Goal: Task Accomplishment & Management: Complete application form

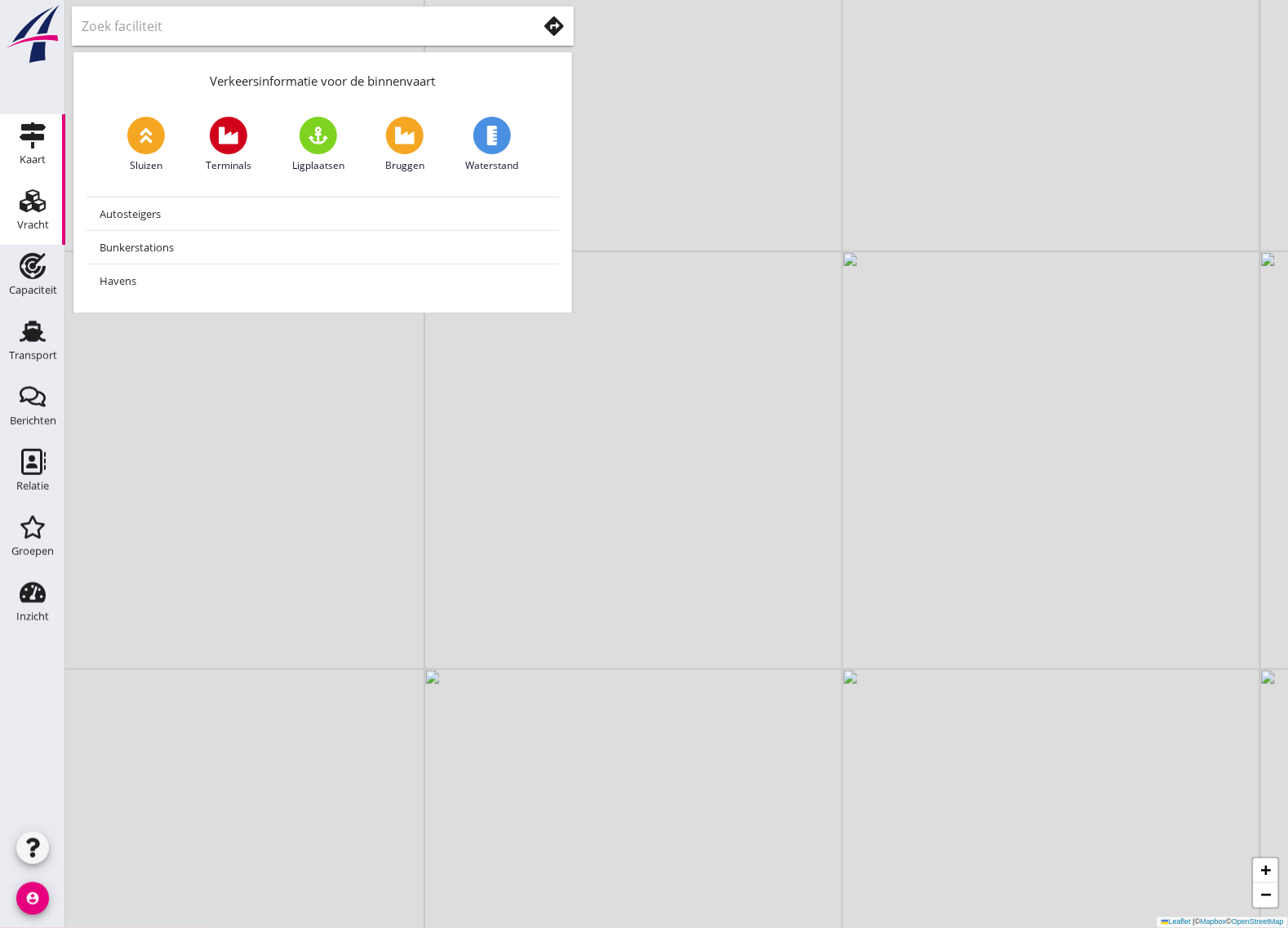
click at [26, 225] on div "Vracht" at bounding box center [32, 225] width 31 height 10
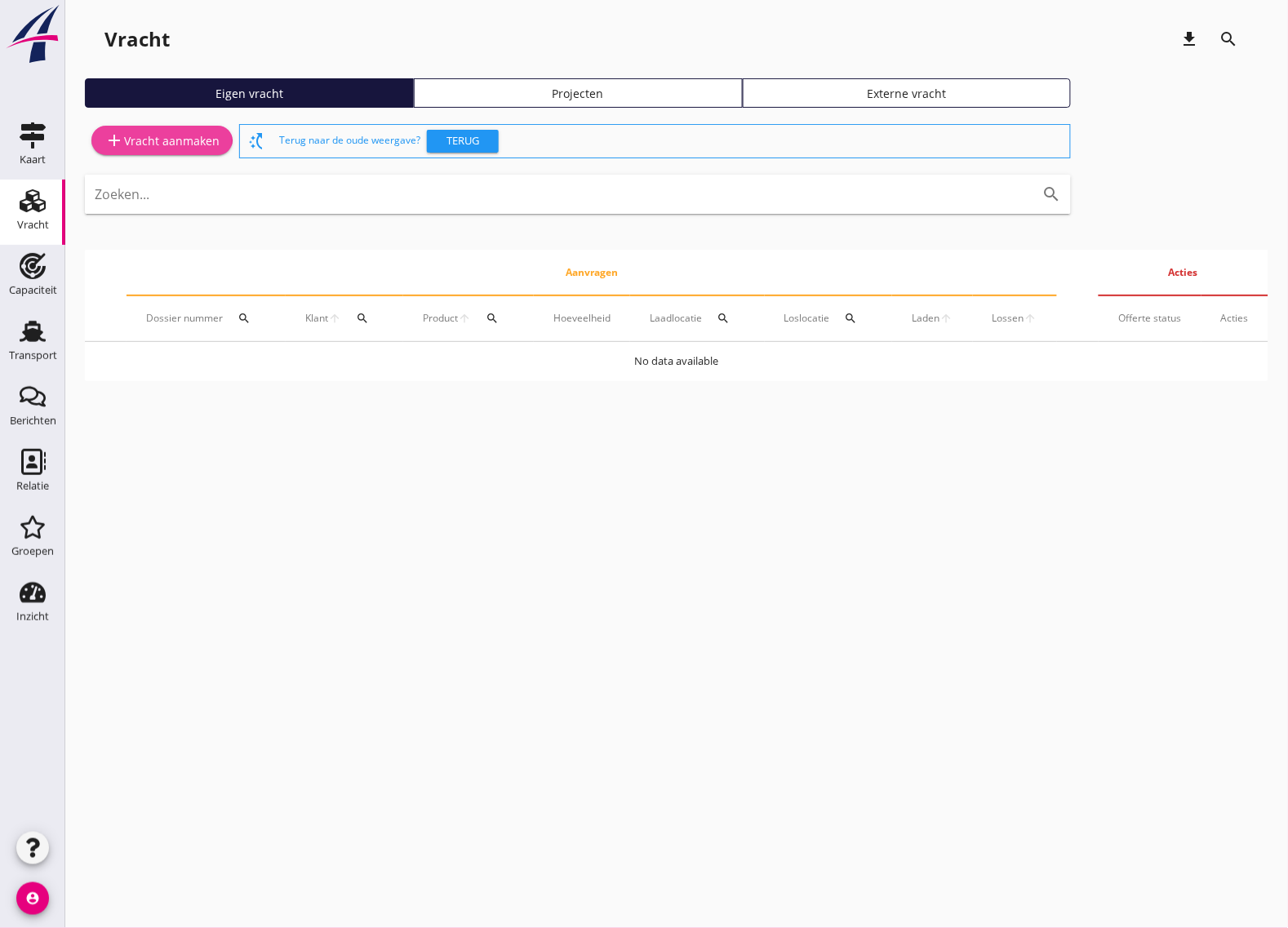
click at [159, 144] on div "add Vracht aanmaken" at bounding box center [162, 140] width 115 height 20
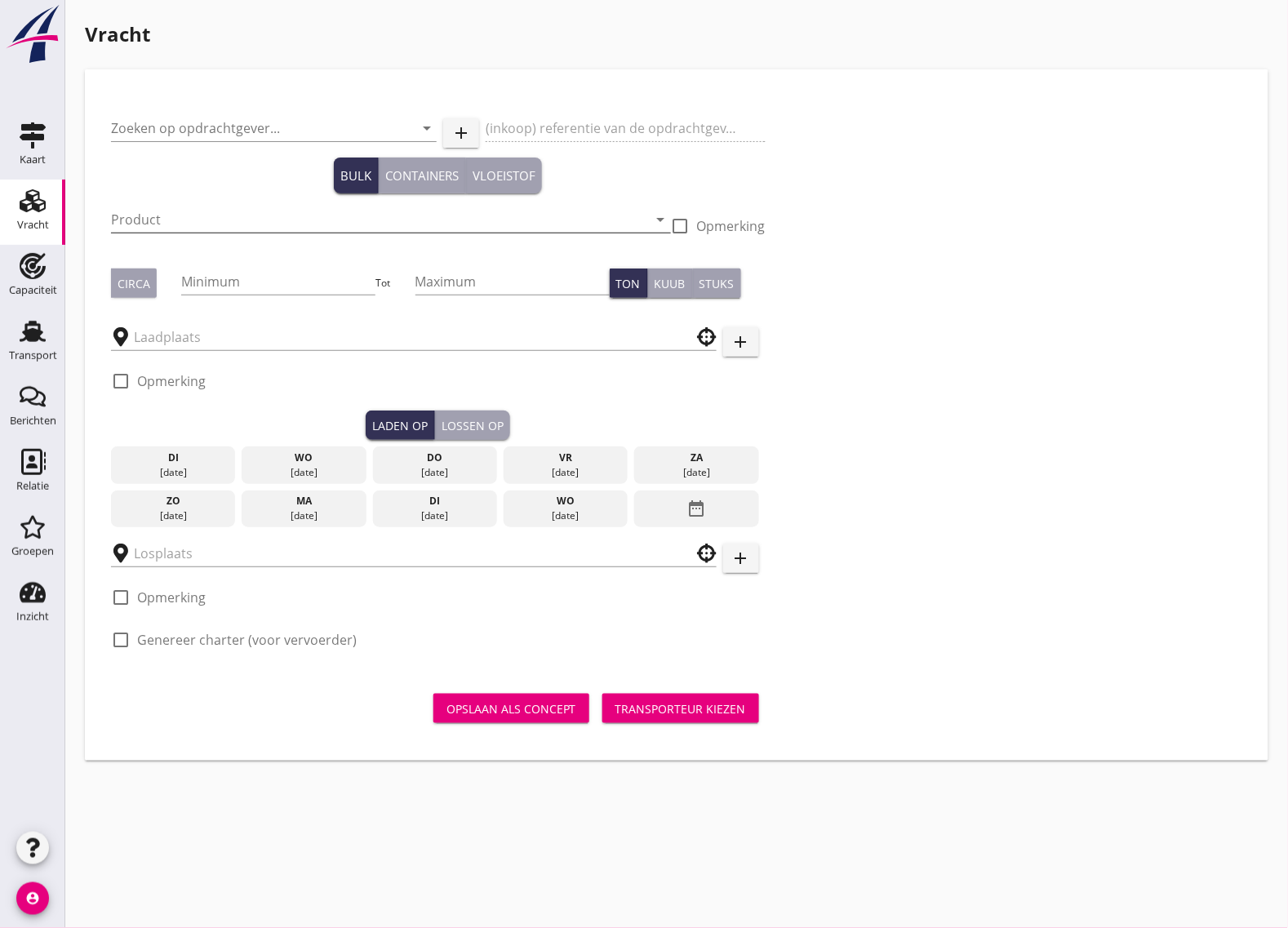
click at [173, 225] on input "Product" at bounding box center [379, 219] width 537 height 26
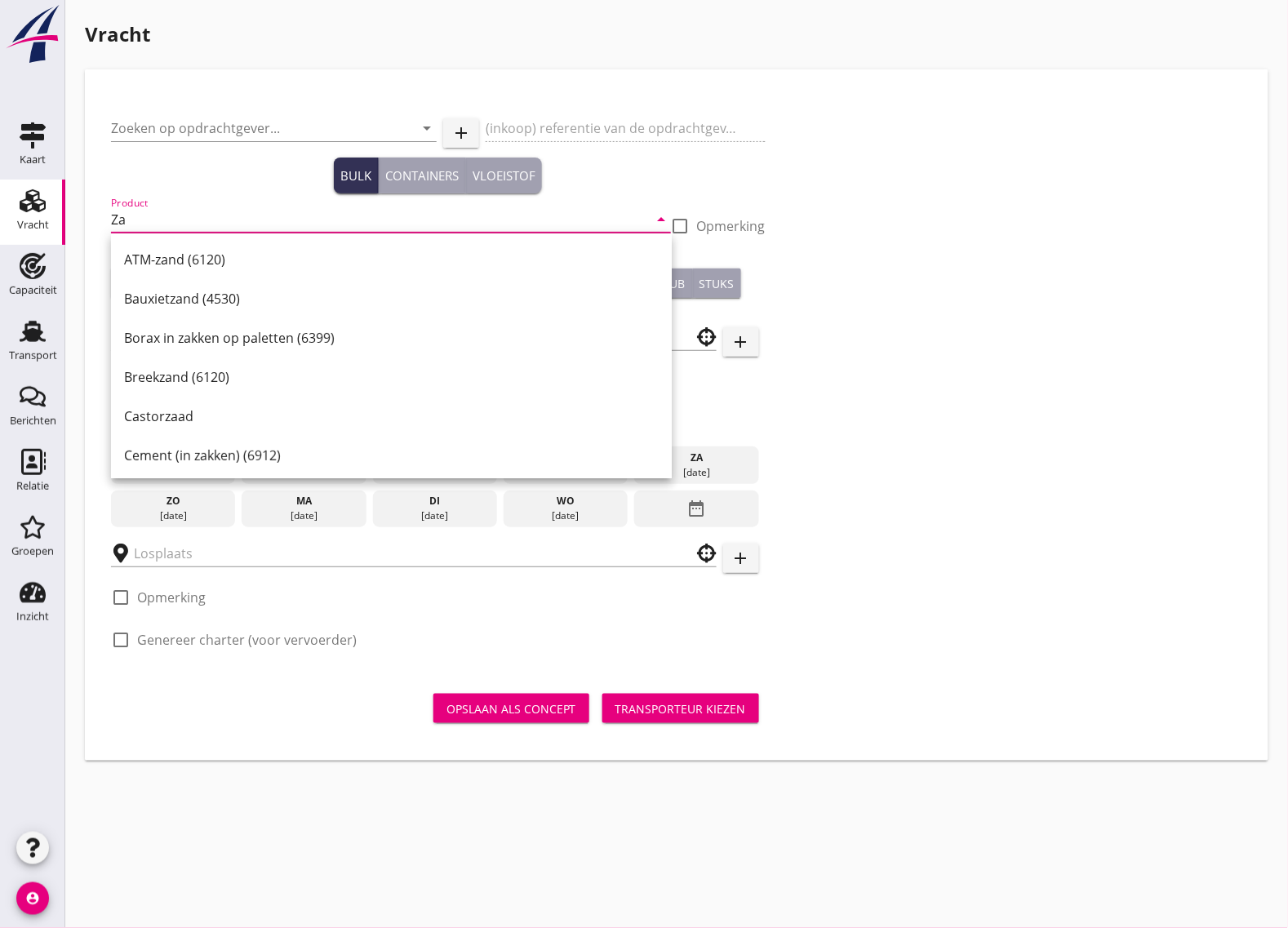
type input "Z"
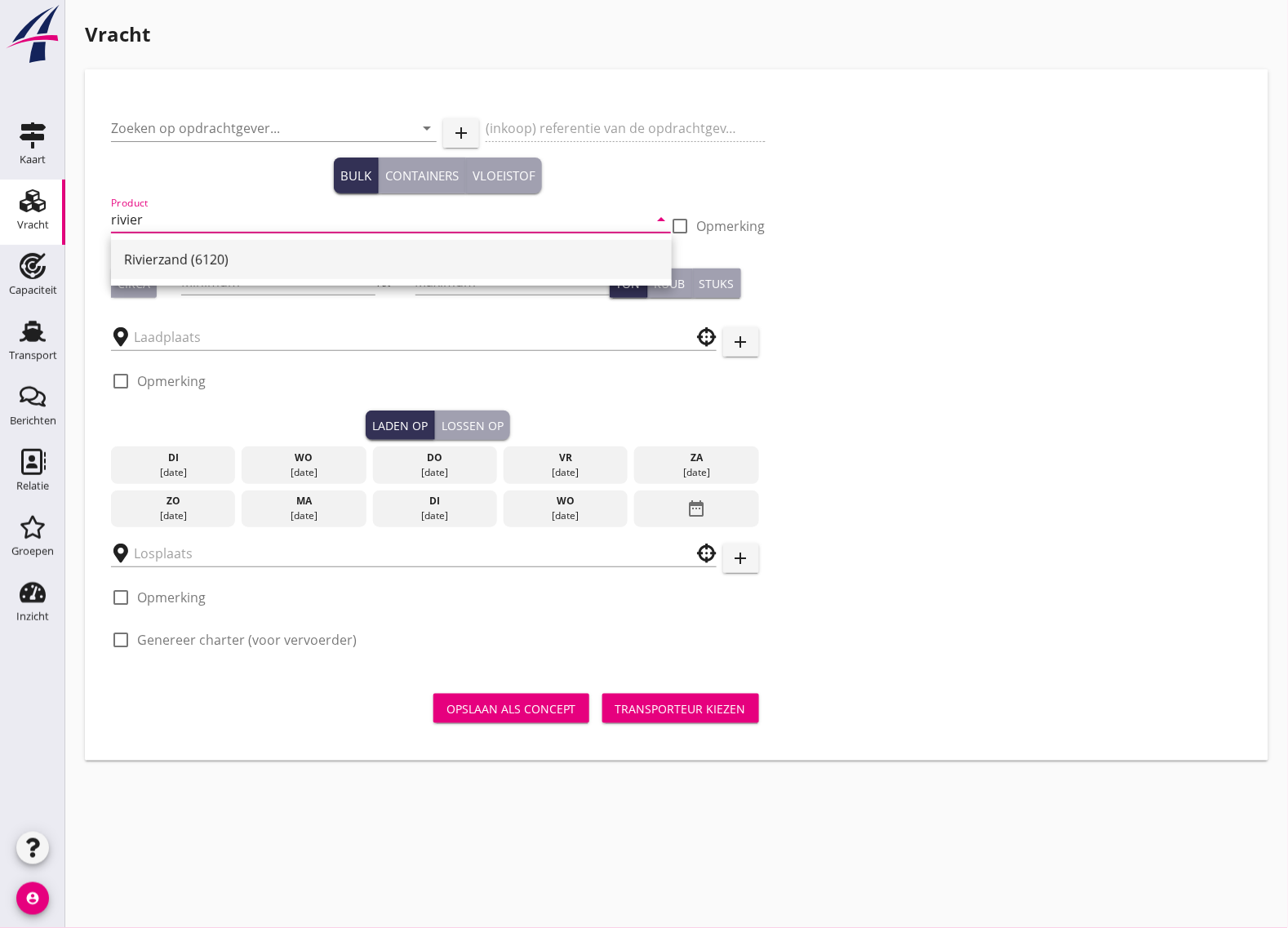
click at [290, 240] on div "Rivierzand (6120)" at bounding box center [391, 259] width 534 height 39
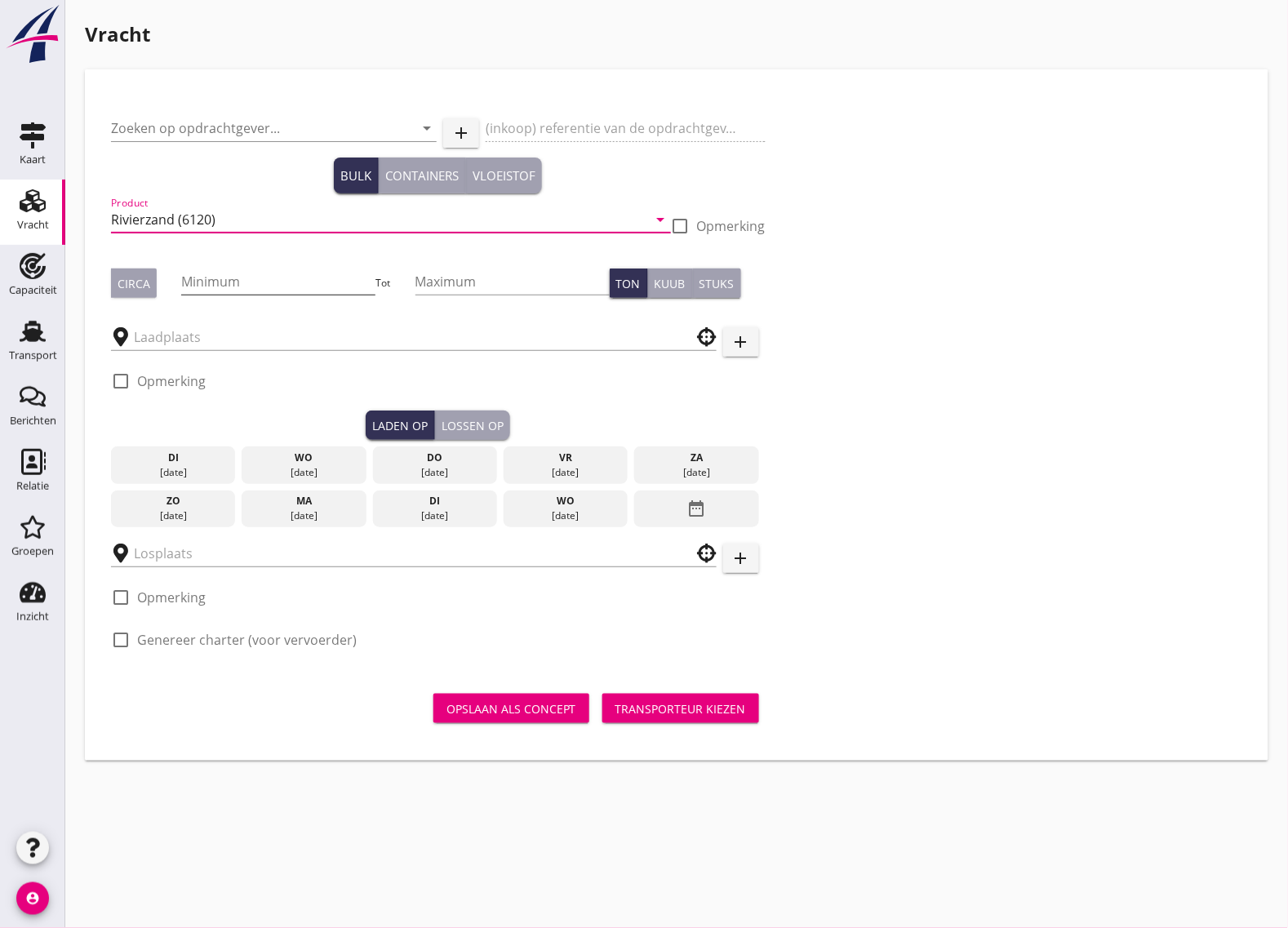
type input "Rivierzand (6120)"
click at [242, 274] on input "Minimum" at bounding box center [278, 282] width 194 height 26
click at [226, 280] on input "Minimum" at bounding box center [278, 282] width 194 height 26
type input "3250"
click at [125, 278] on div "Circa" at bounding box center [134, 283] width 32 height 17
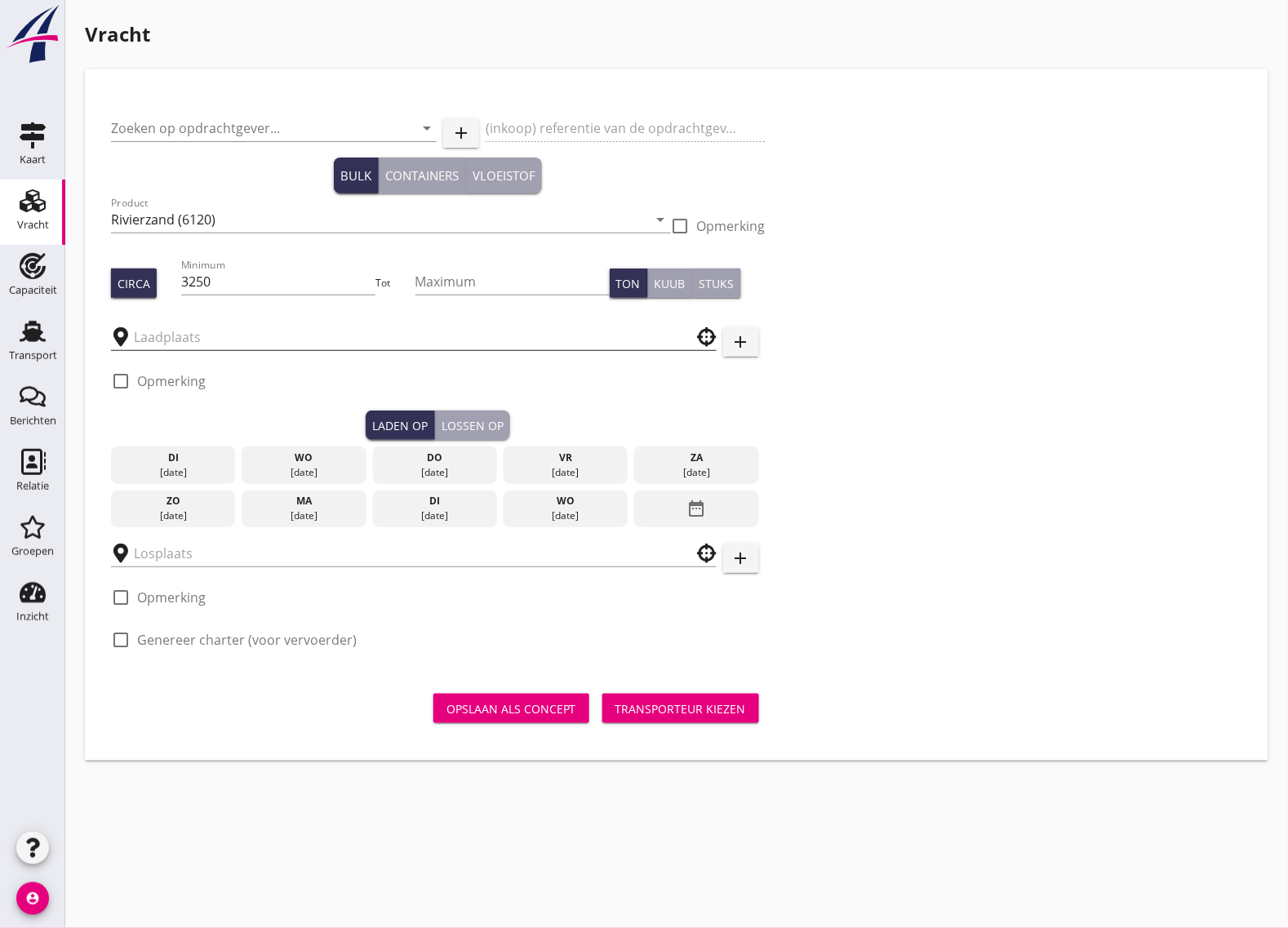
click at [153, 339] on input "text" at bounding box center [402, 337] width 537 height 26
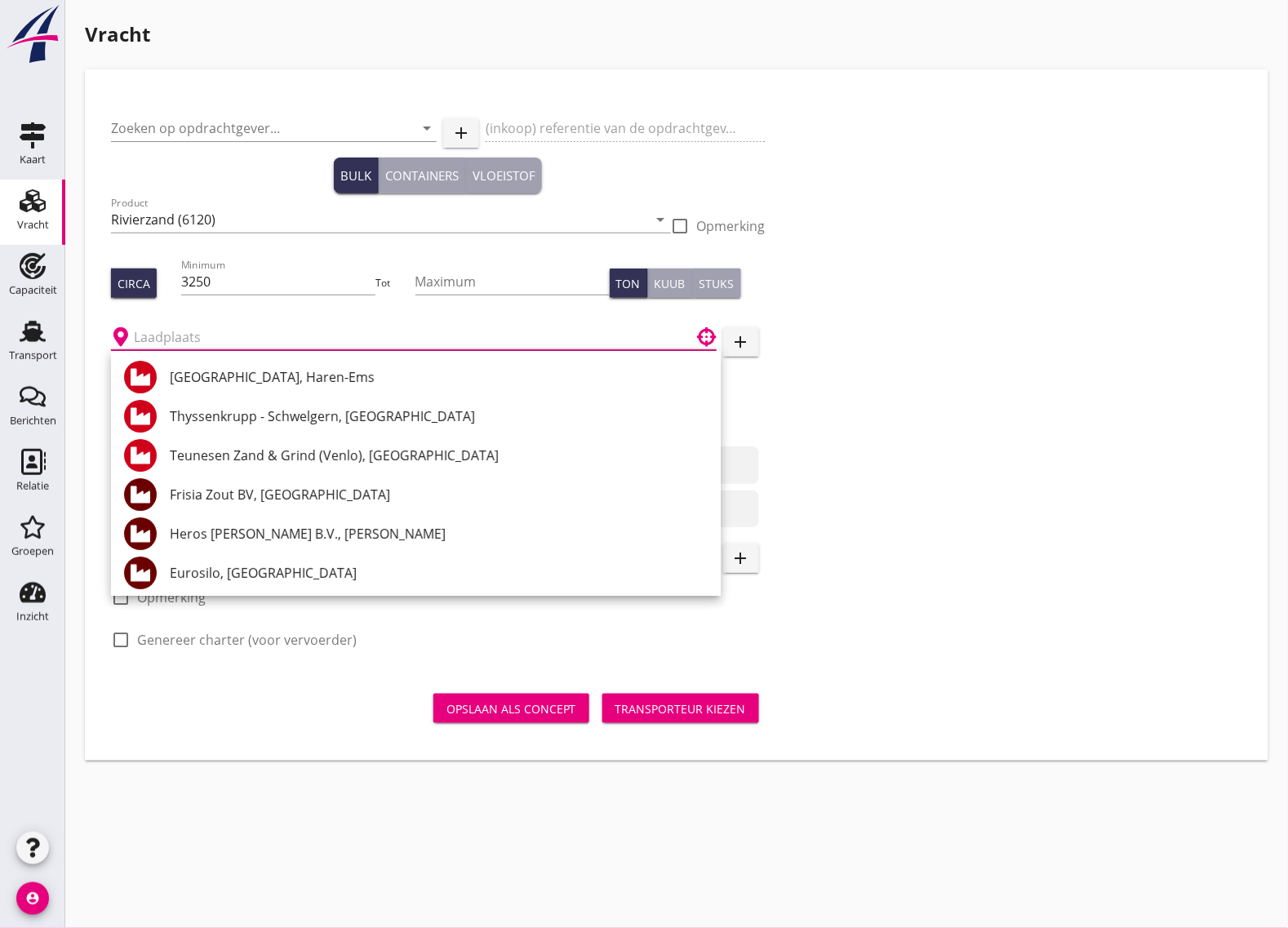
click at [175, 335] on input "text" at bounding box center [402, 337] width 537 height 26
click at [268, 336] on input "text" at bounding box center [402, 337] width 537 height 26
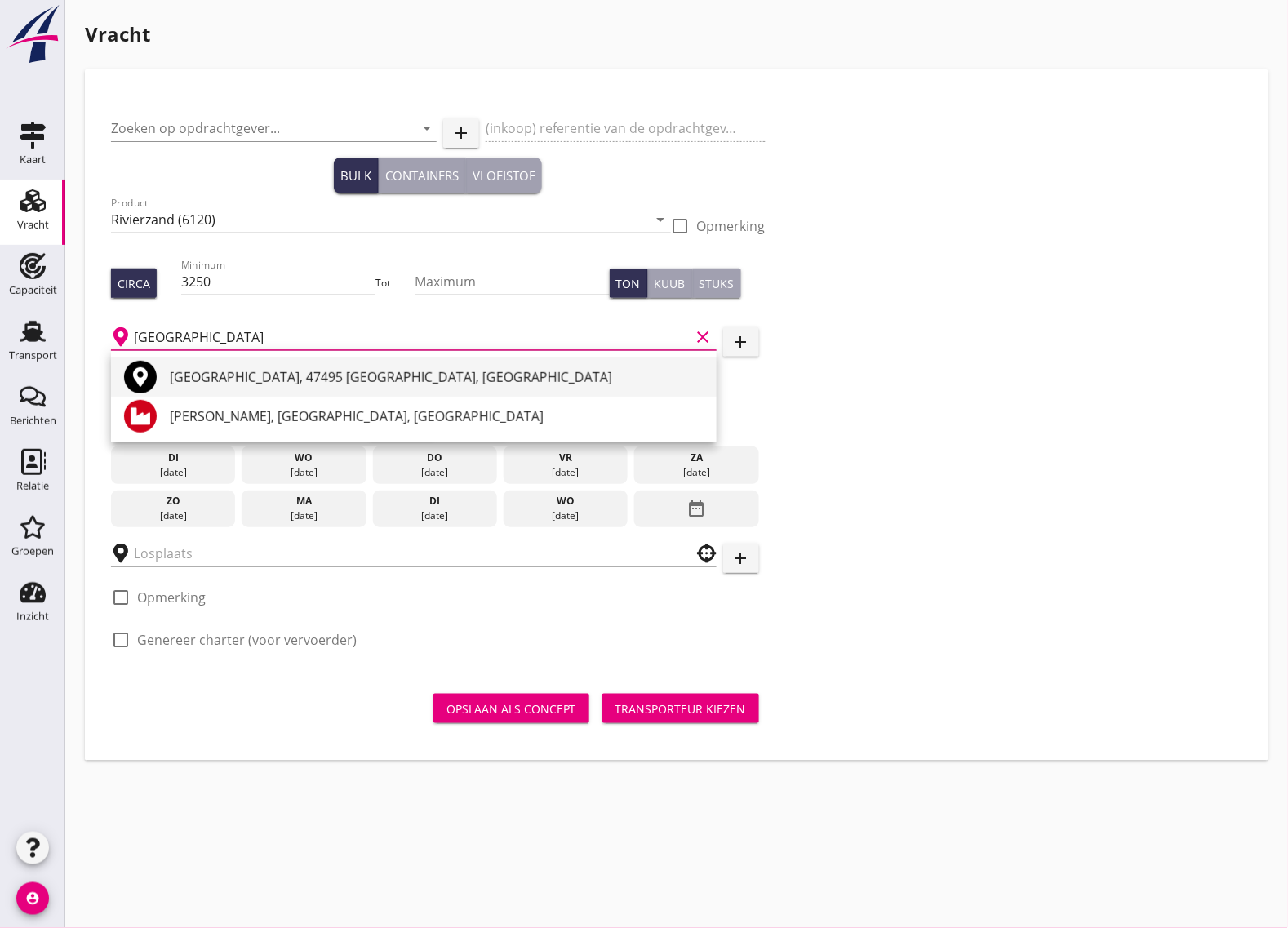
click at [233, 381] on div "[GEOGRAPHIC_DATA], 47495 [GEOGRAPHIC_DATA], [GEOGRAPHIC_DATA]" at bounding box center [436, 377] width 533 height 20
type input "[GEOGRAPHIC_DATA], 47495 [GEOGRAPHIC_DATA], [GEOGRAPHIC_DATA]"
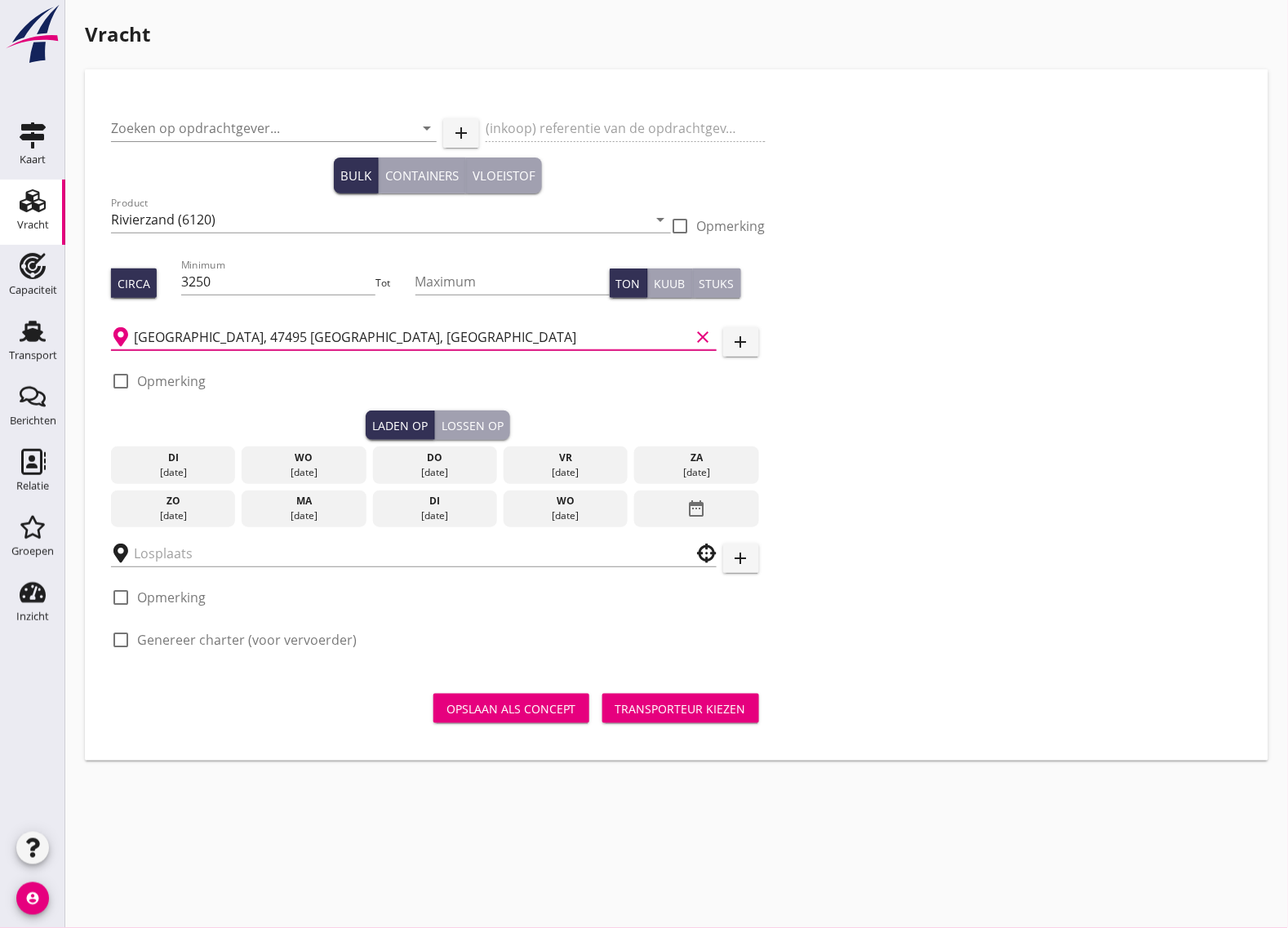
click at [474, 418] on div "Lossen op" at bounding box center [472, 425] width 62 height 17
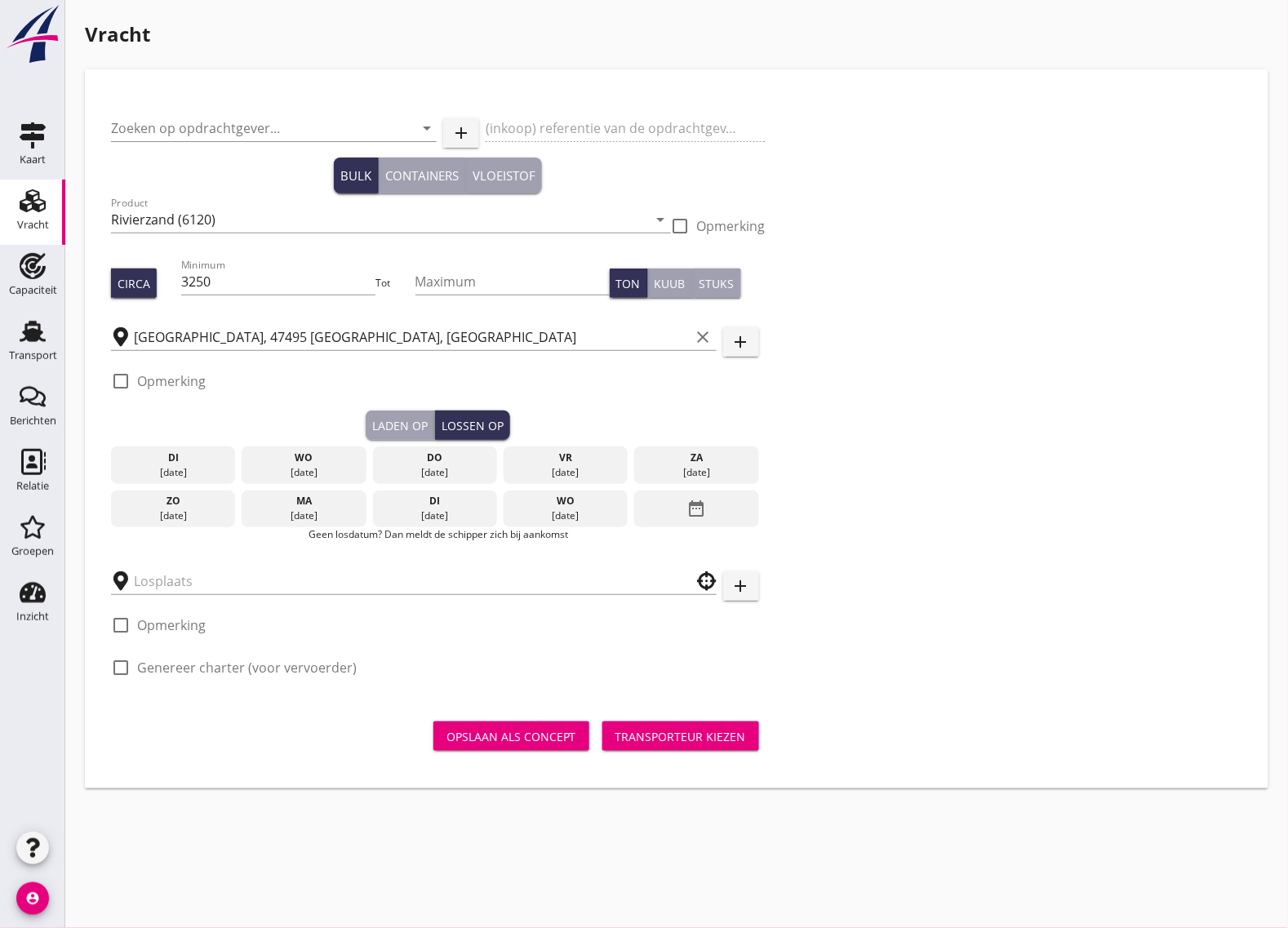
click at [413, 429] on div "Laden op" at bounding box center [399, 425] width 55 height 17
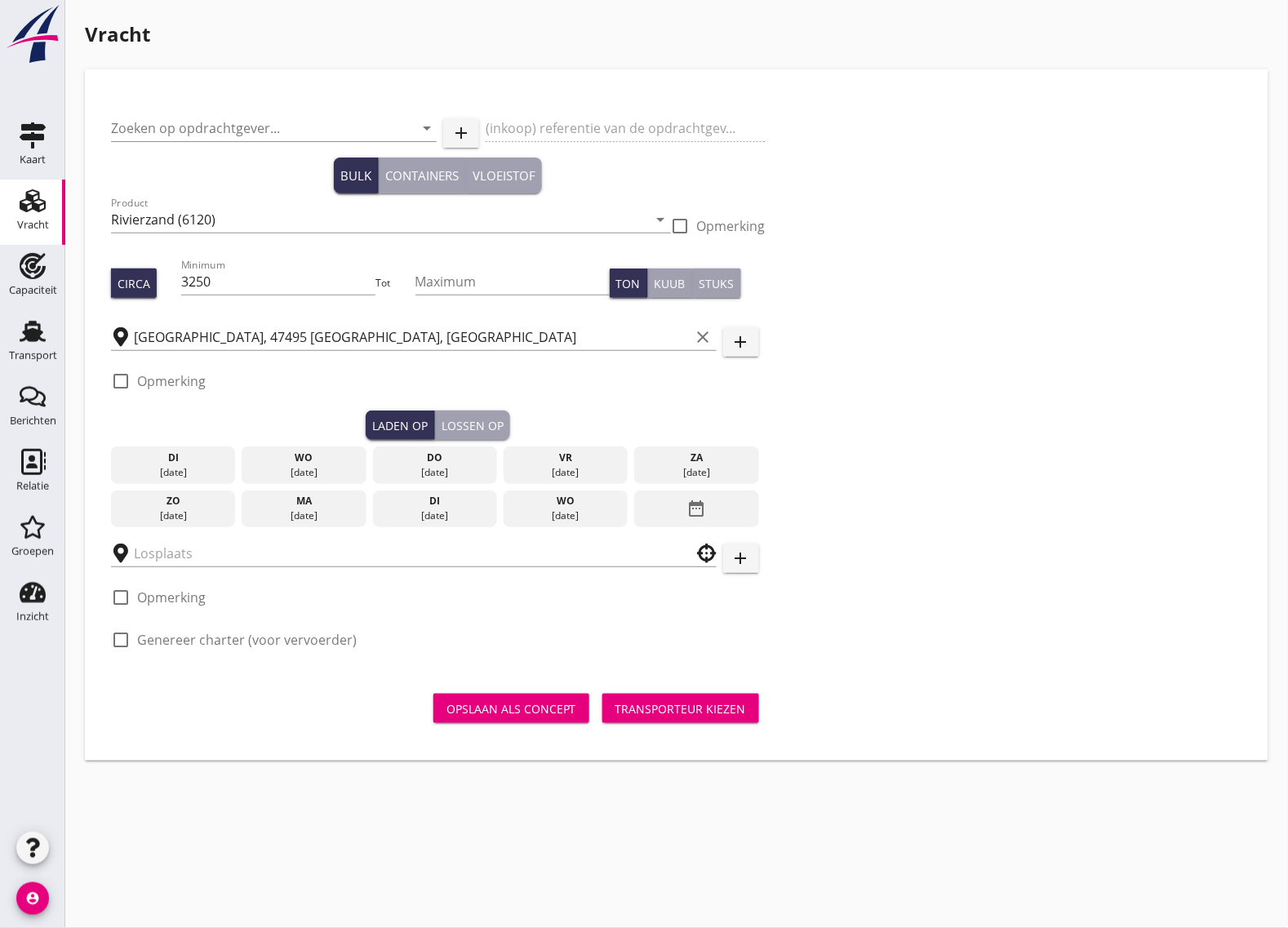
click at [691, 504] on icon "date_range" at bounding box center [697, 508] width 20 height 30
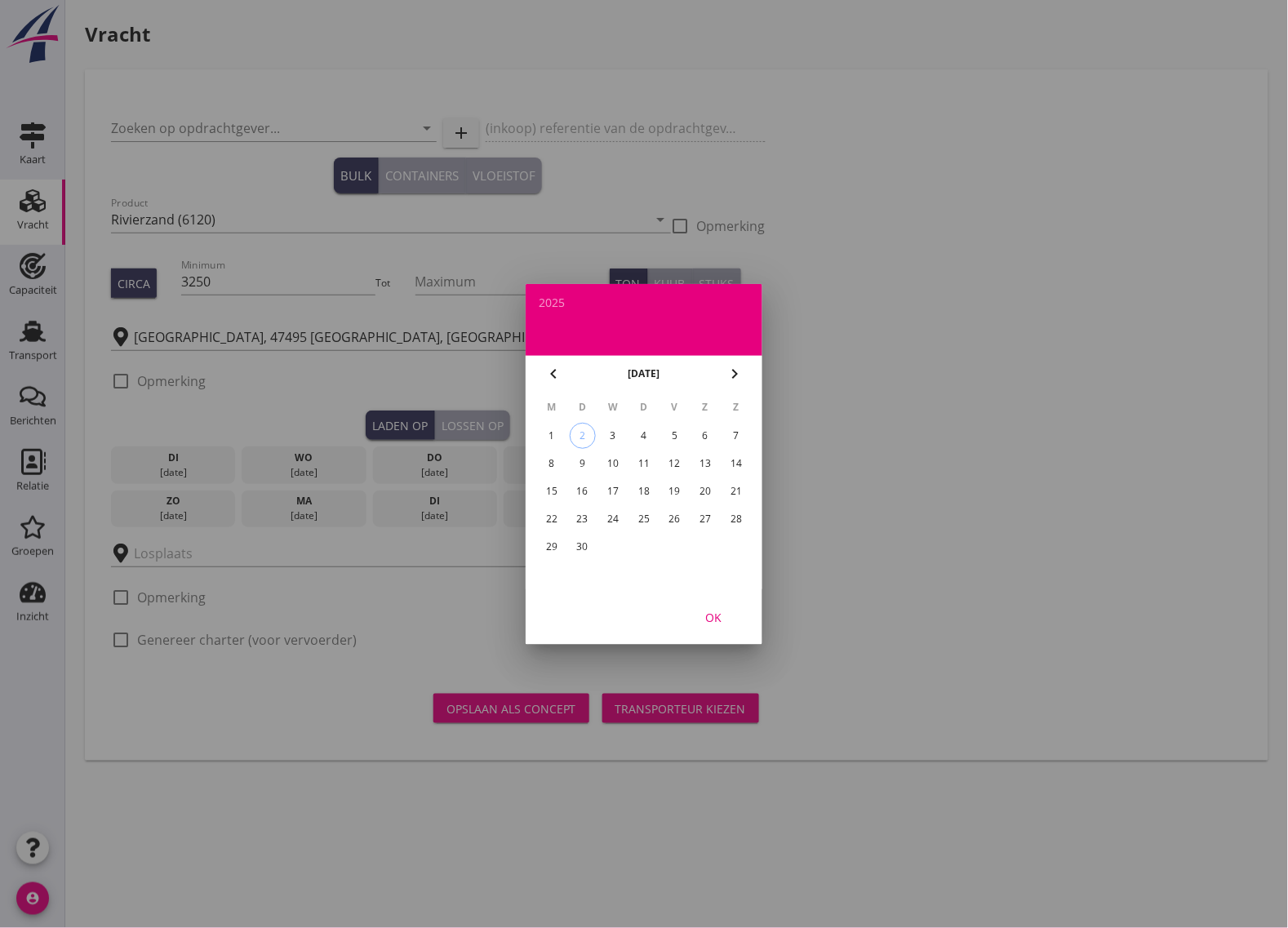
click at [586, 486] on div "16" at bounding box center [583, 491] width 26 height 26
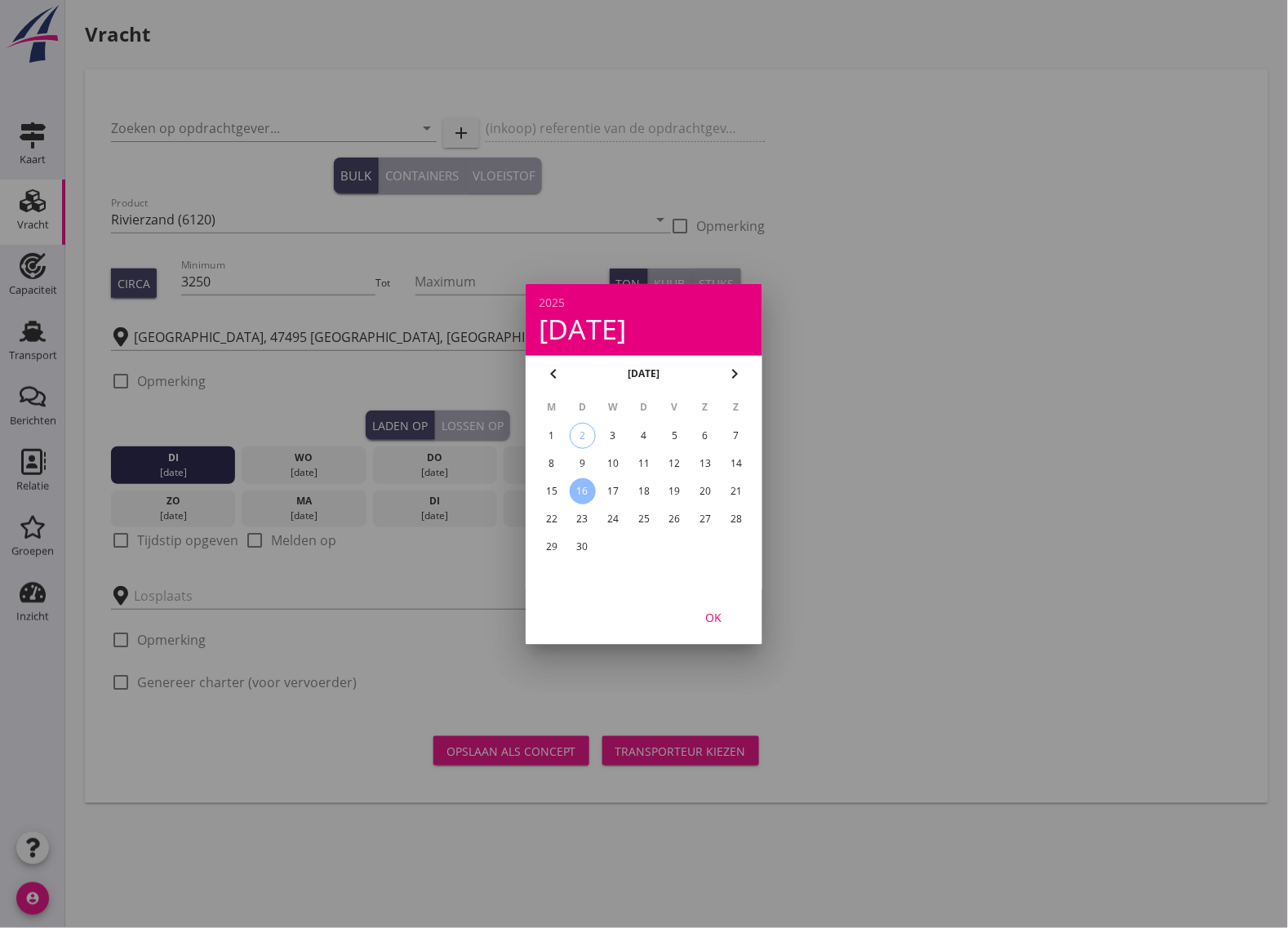
click at [442, 464] on div at bounding box center [644, 464] width 1288 height 928
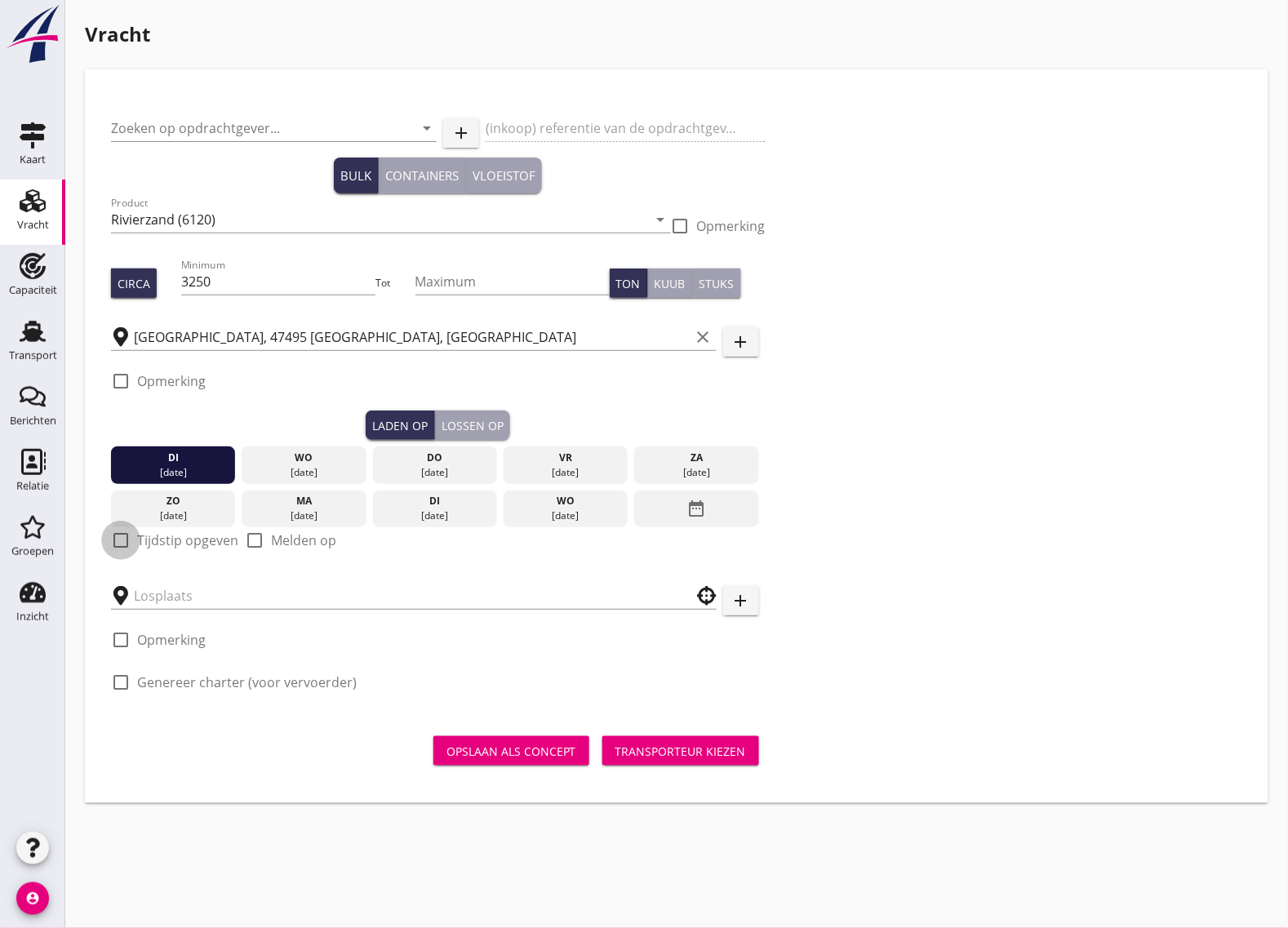
click at [123, 544] on div at bounding box center [121, 540] width 28 height 28
checkbox input "true"
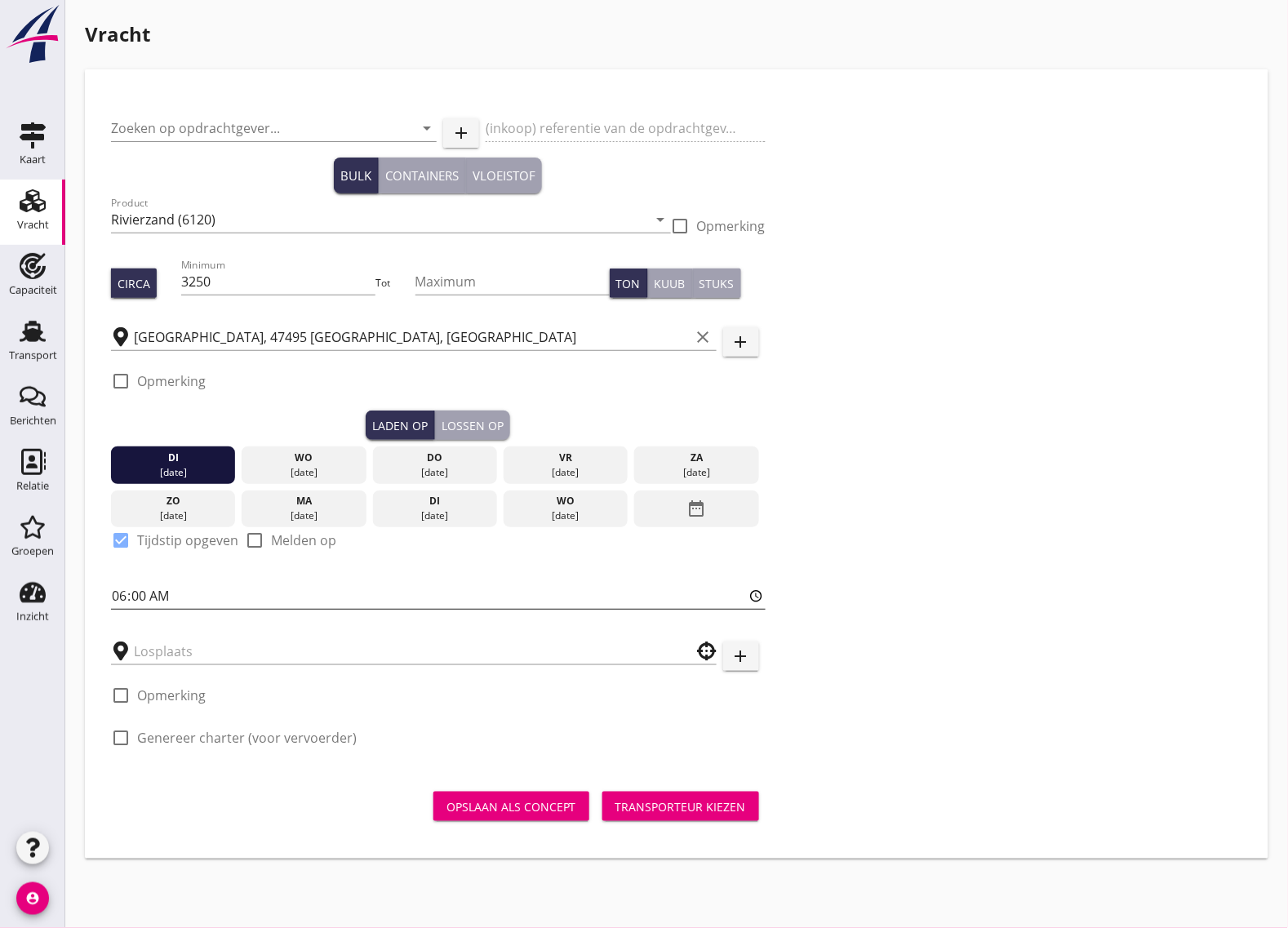
click at [160, 602] on input "06:00" at bounding box center [437, 595] width 654 height 26
type input "06:01"
click at [476, 429] on div "Lossen op" at bounding box center [472, 425] width 62 height 17
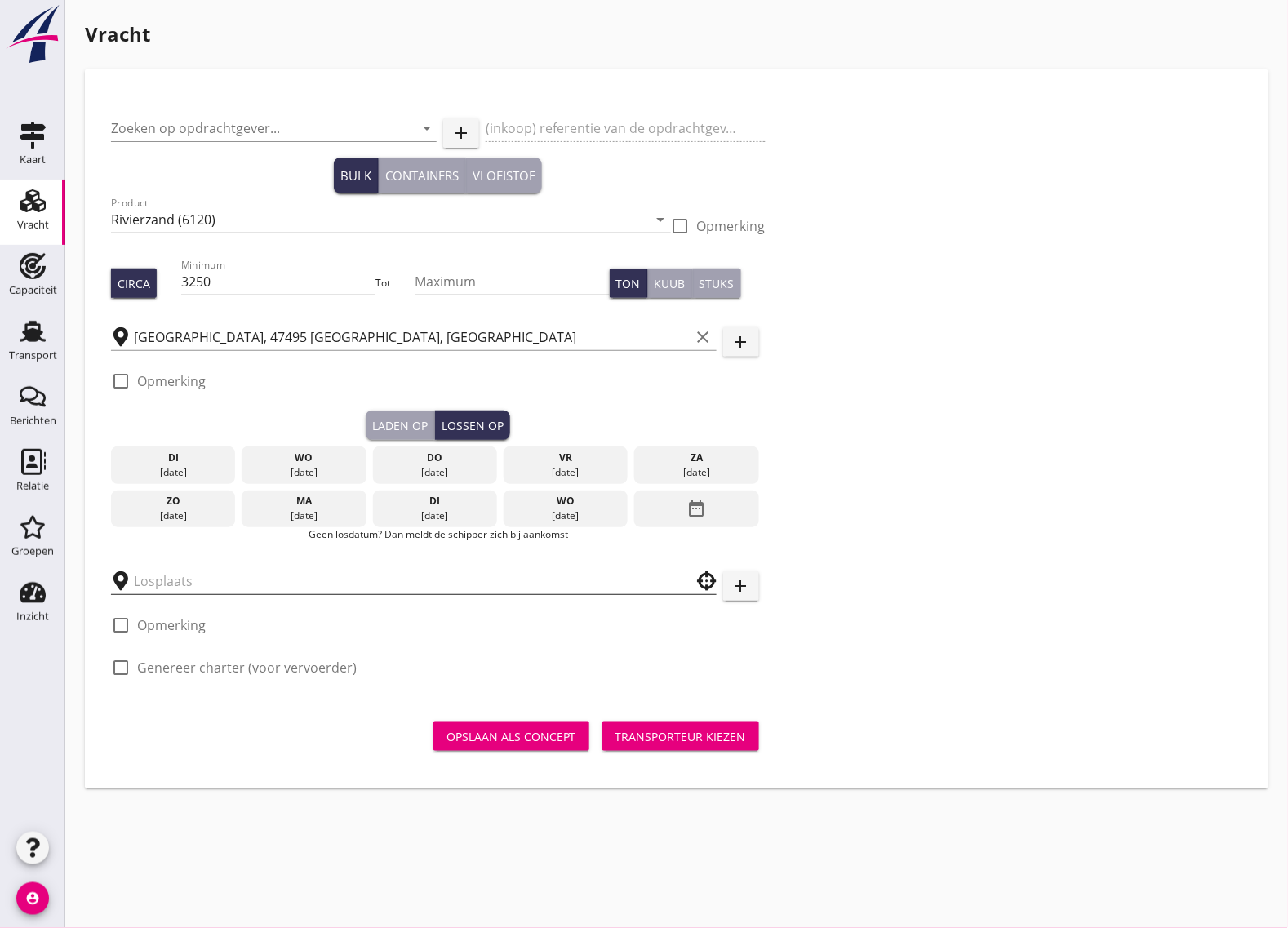
click at [168, 585] on input "text" at bounding box center [402, 581] width 537 height 26
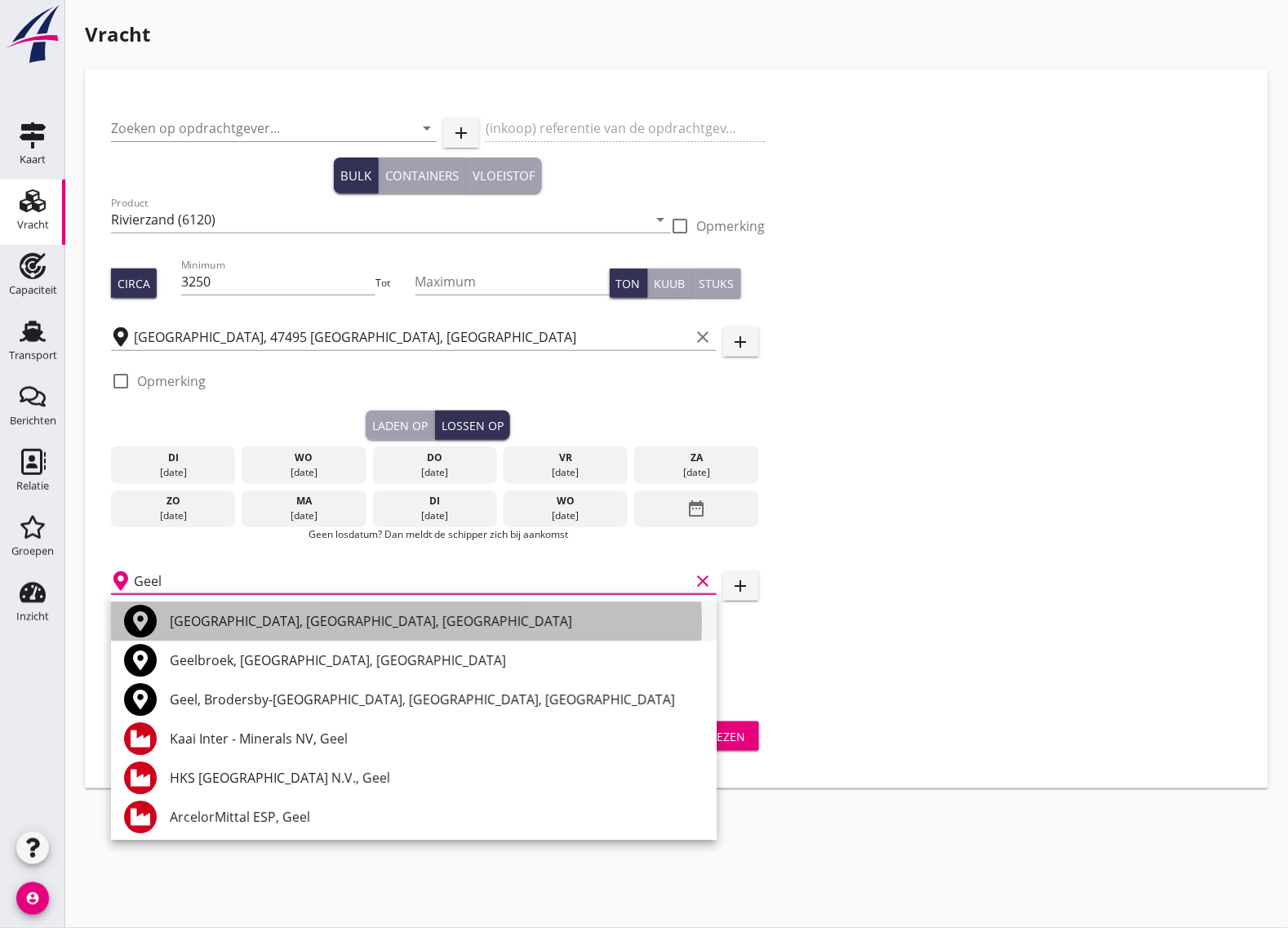
click at [180, 625] on div "[GEOGRAPHIC_DATA], [GEOGRAPHIC_DATA], [GEOGRAPHIC_DATA]" at bounding box center [436, 621] width 533 height 20
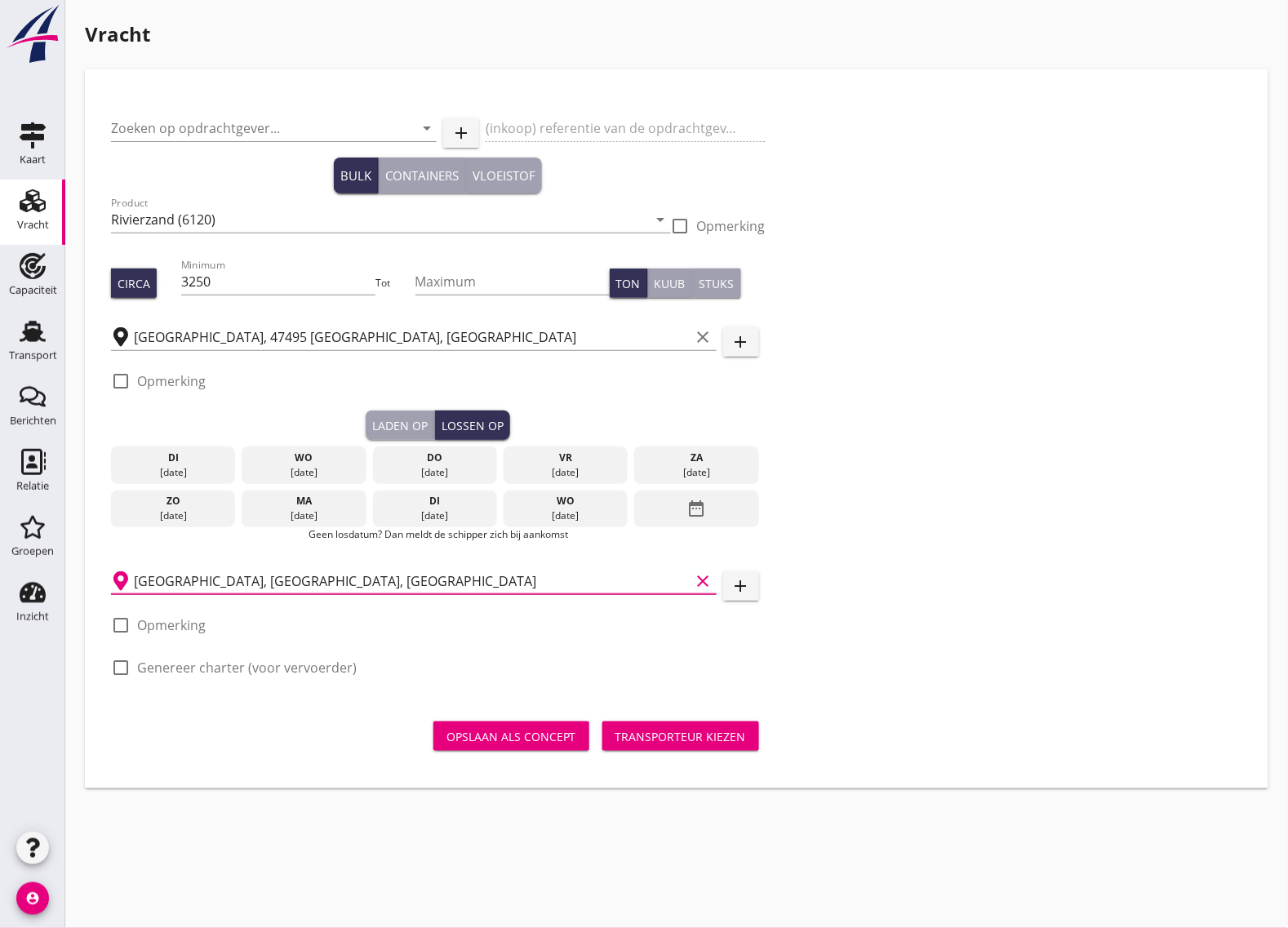
type input "[GEOGRAPHIC_DATA], [GEOGRAPHIC_DATA], [GEOGRAPHIC_DATA]"
click at [120, 627] on div at bounding box center [121, 625] width 28 height 28
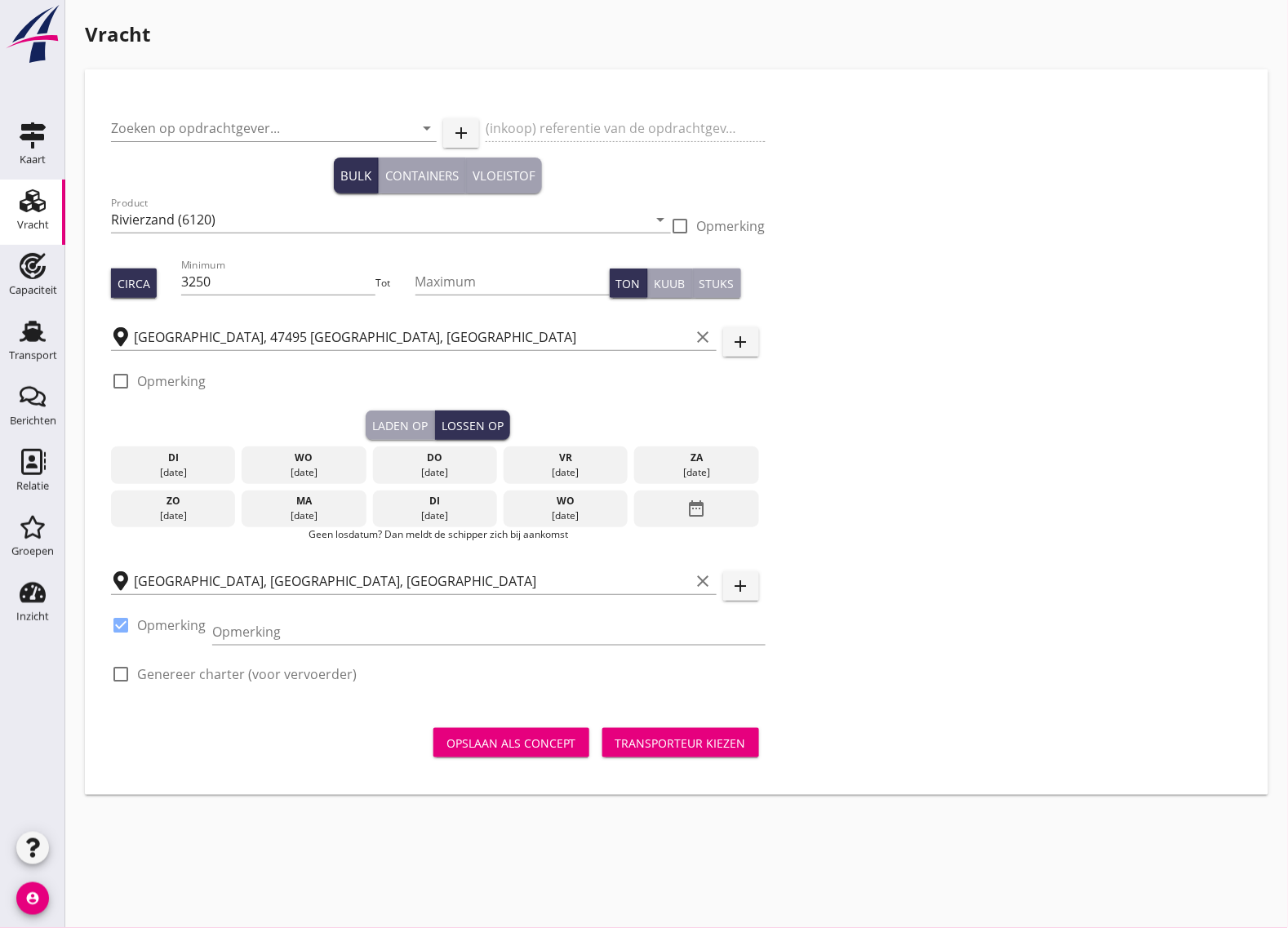
click at [119, 627] on div at bounding box center [121, 625] width 28 height 28
checkbox input "false"
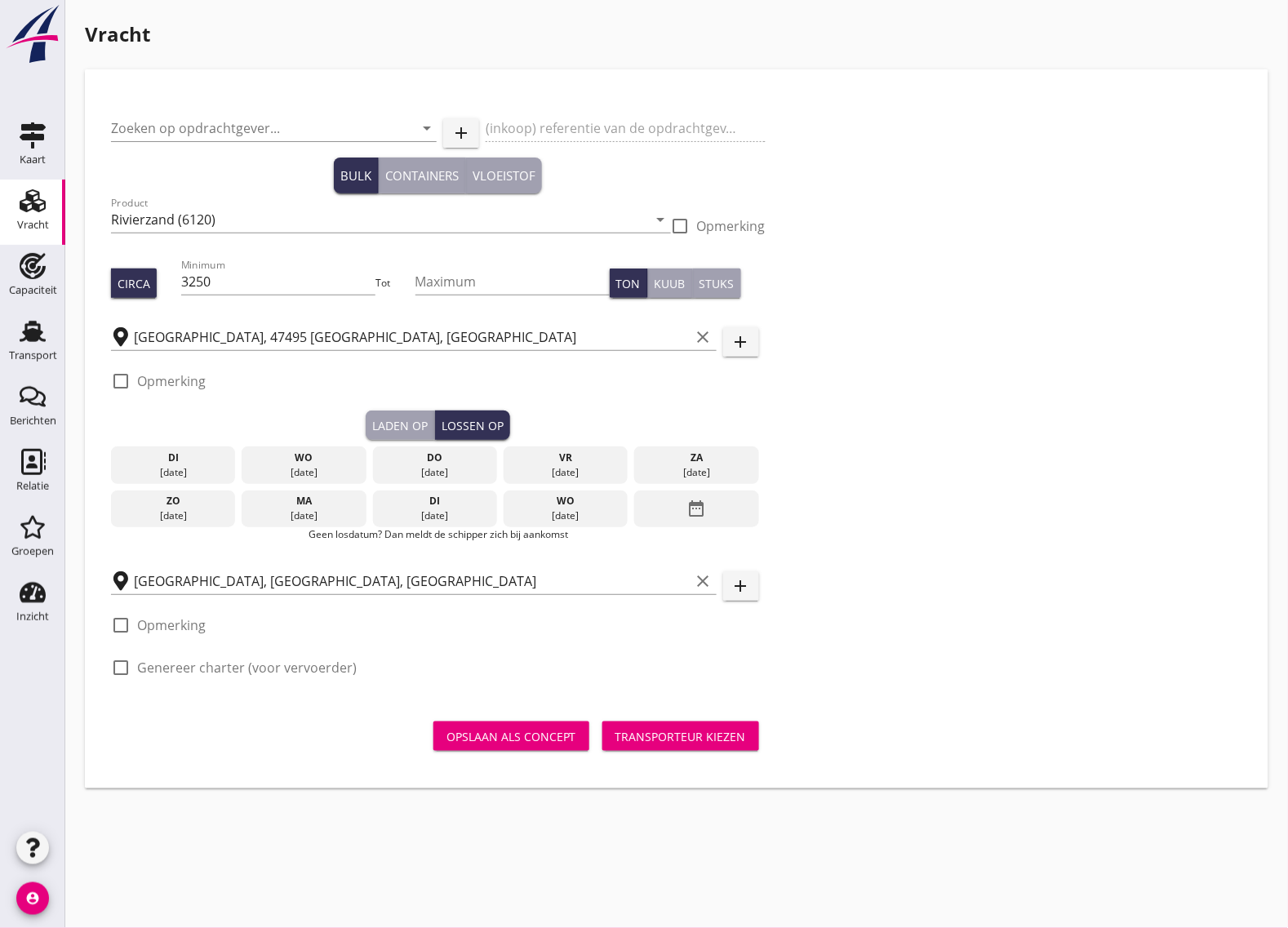
click at [442, 465] on div "[DATE]" at bounding box center [435, 472] width 117 height 14
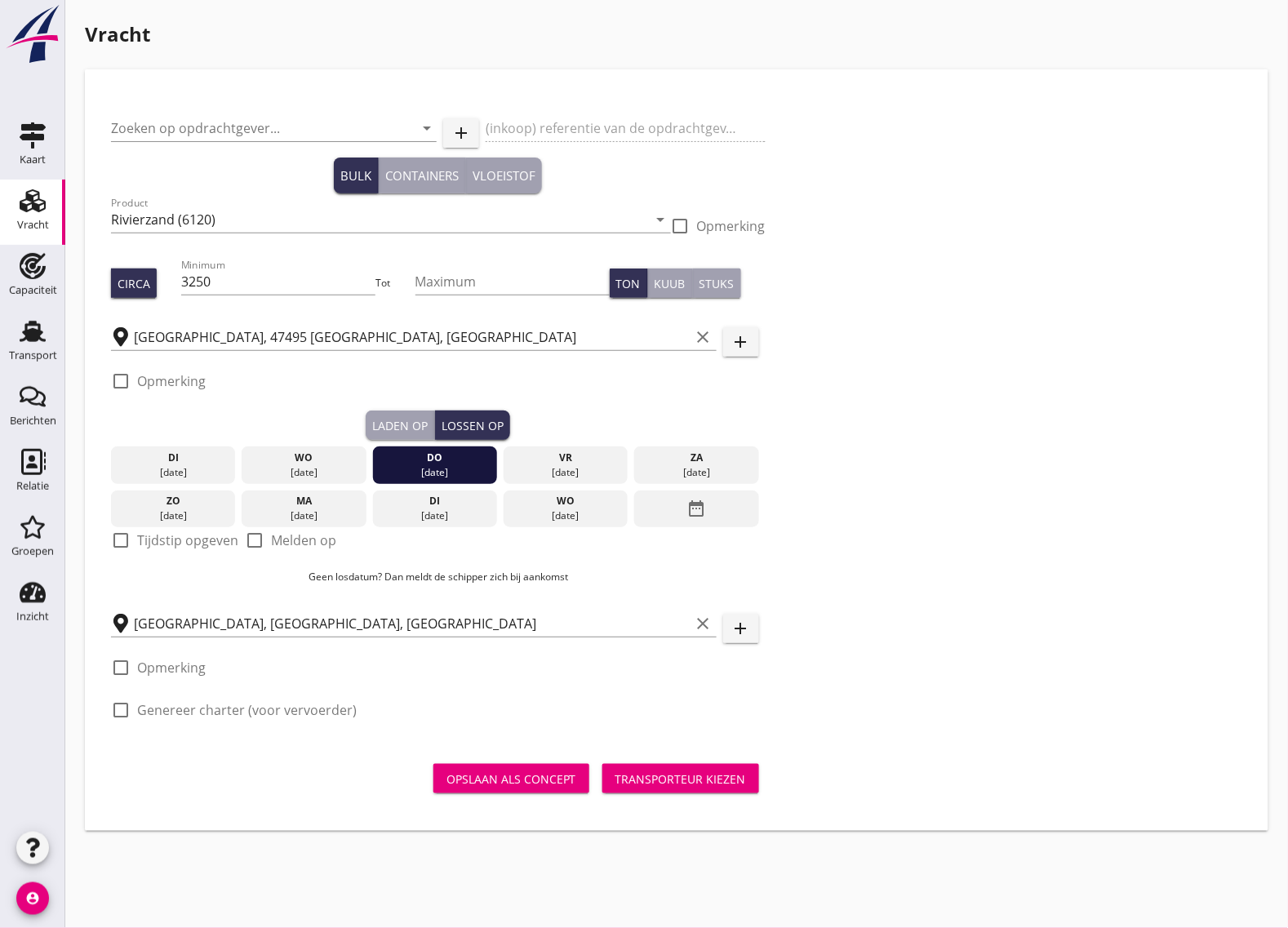
click at [131, 543] on div at bounding box center [121, 540] width 28 height 28
checkbox input "true"
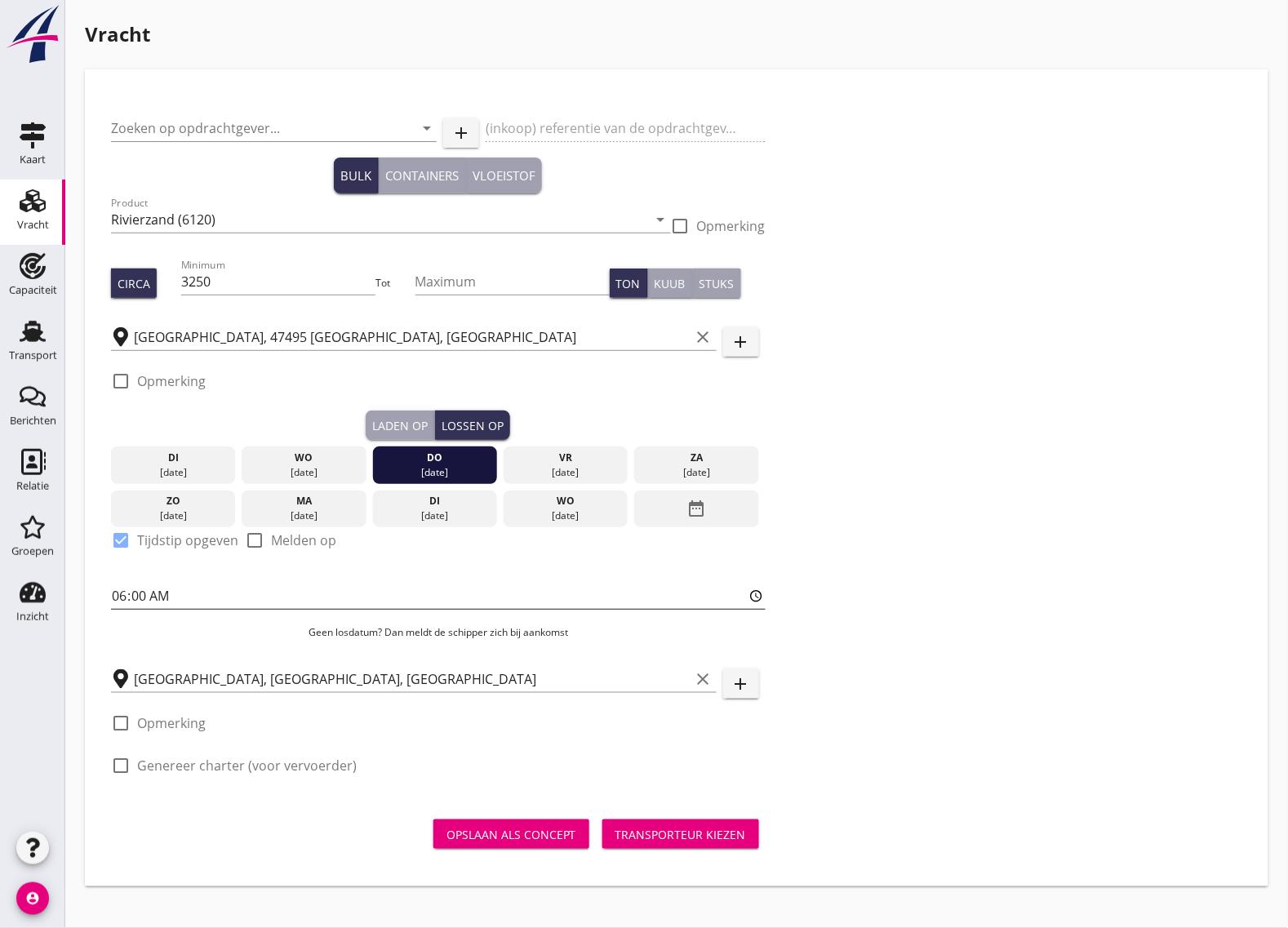
click at [151, 595] on input "06:00" at bounding box center [437, 595] width 654 height 26
type input "06:01"
click at [111, 769] on div at bounding box center [121, 766] width 28 height 28
checkbox input "true"
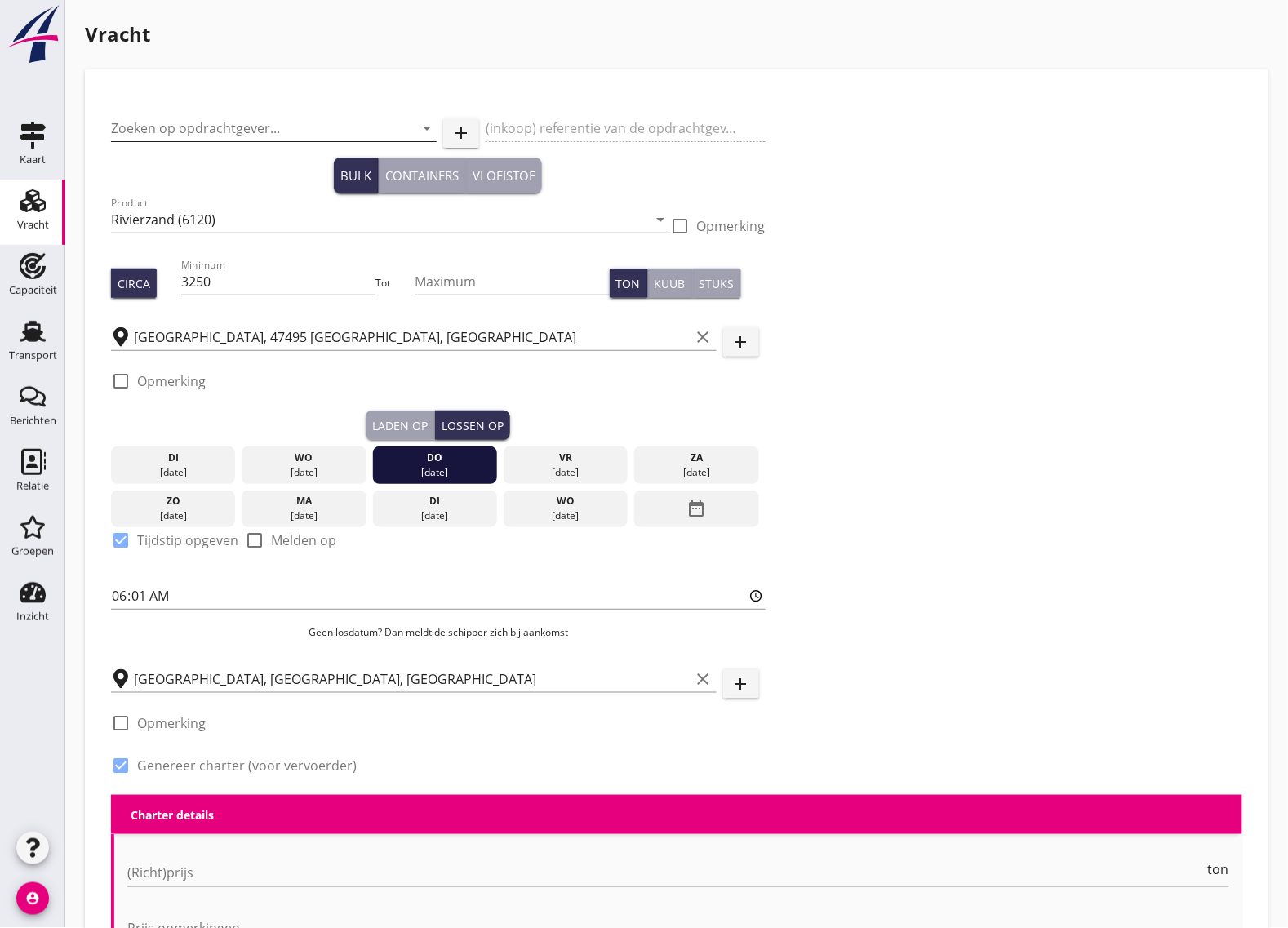
click at [176, 131] on input "Zoeken op opdrachtgever..." at bounding box center [250, 128] width 280 height 26
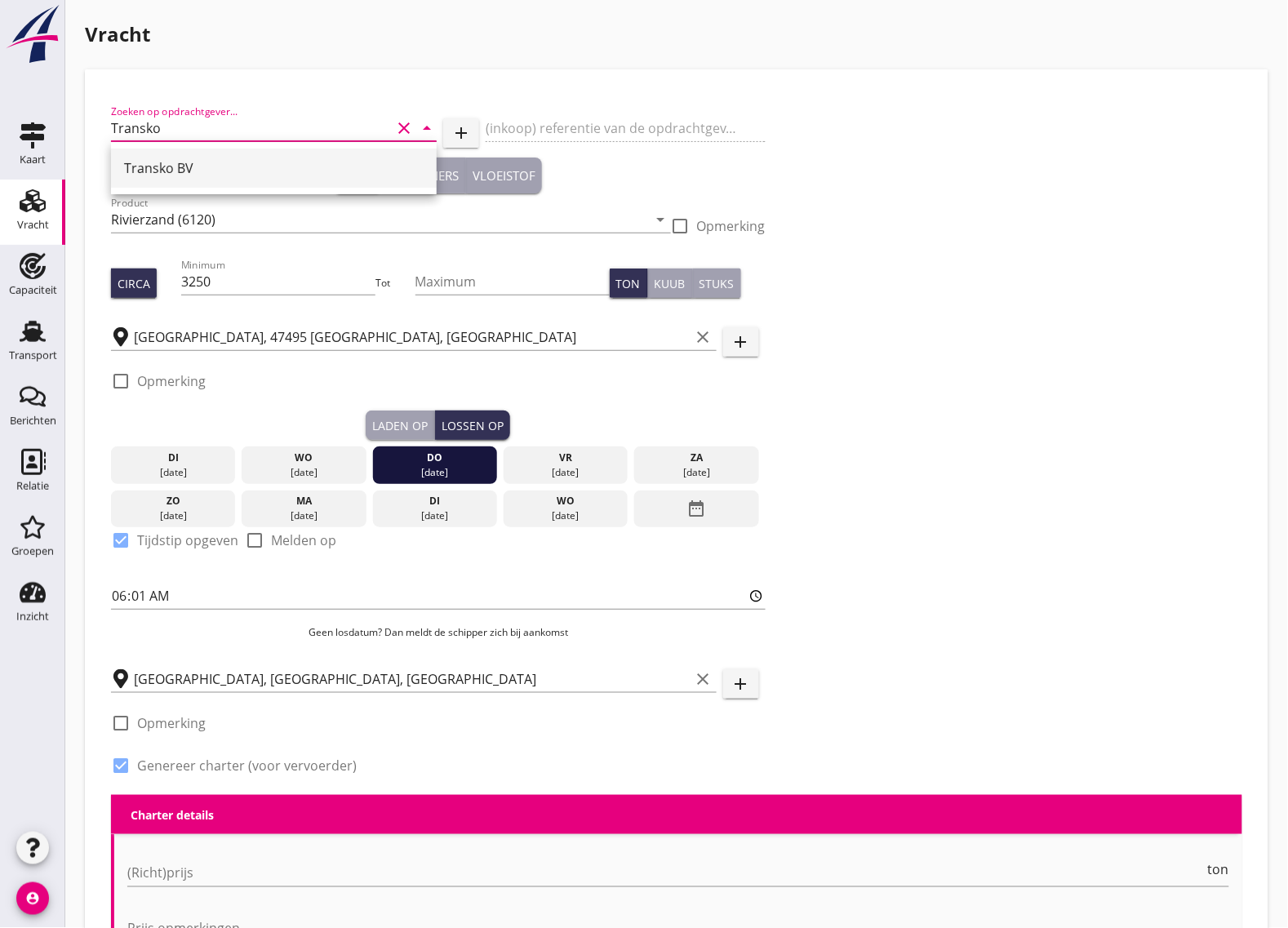
click at [190, 171] on div "Transko BV" at bounding box center [274, 168] width 299 height 20
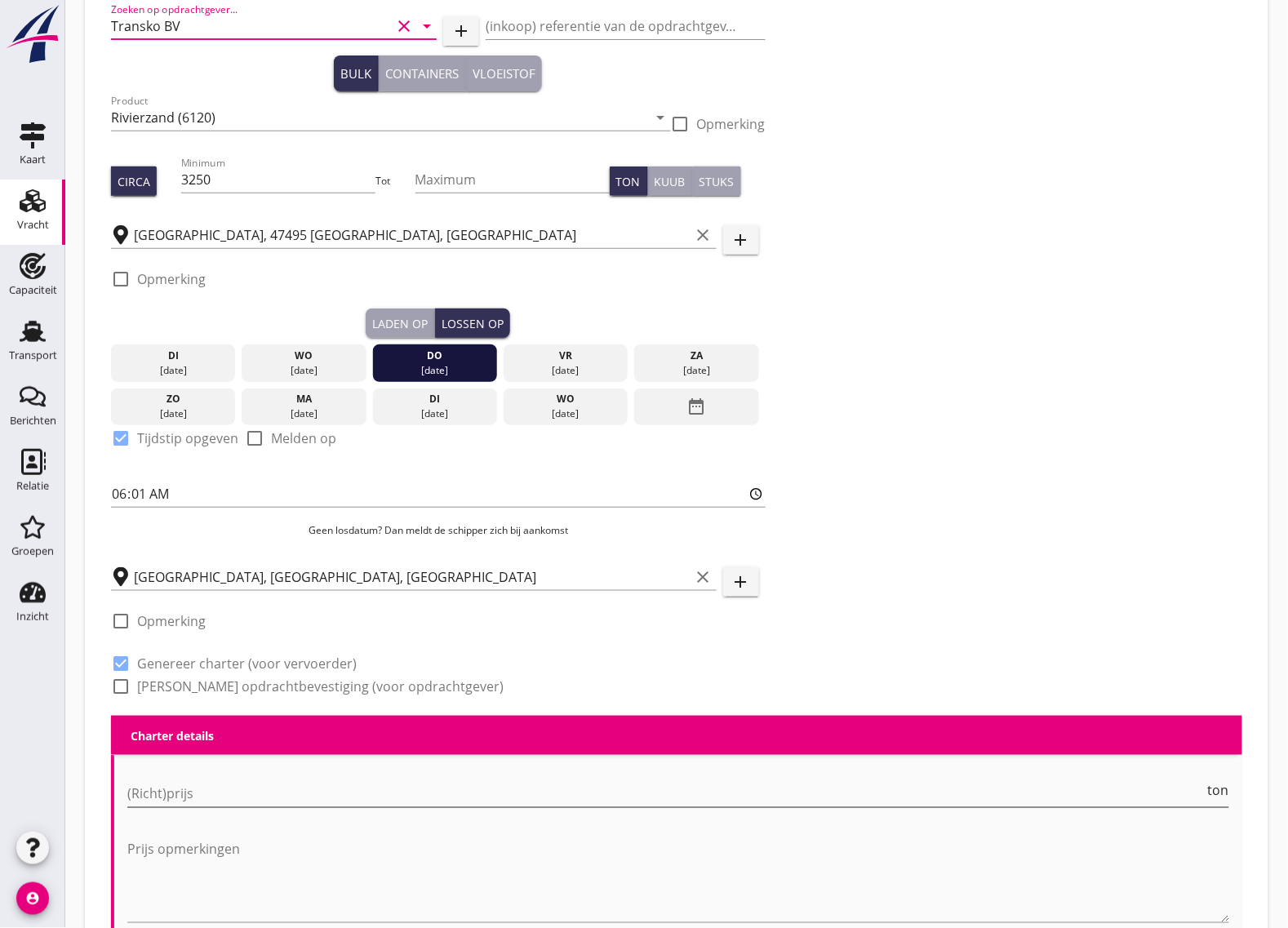
scroll to position [204, 0]
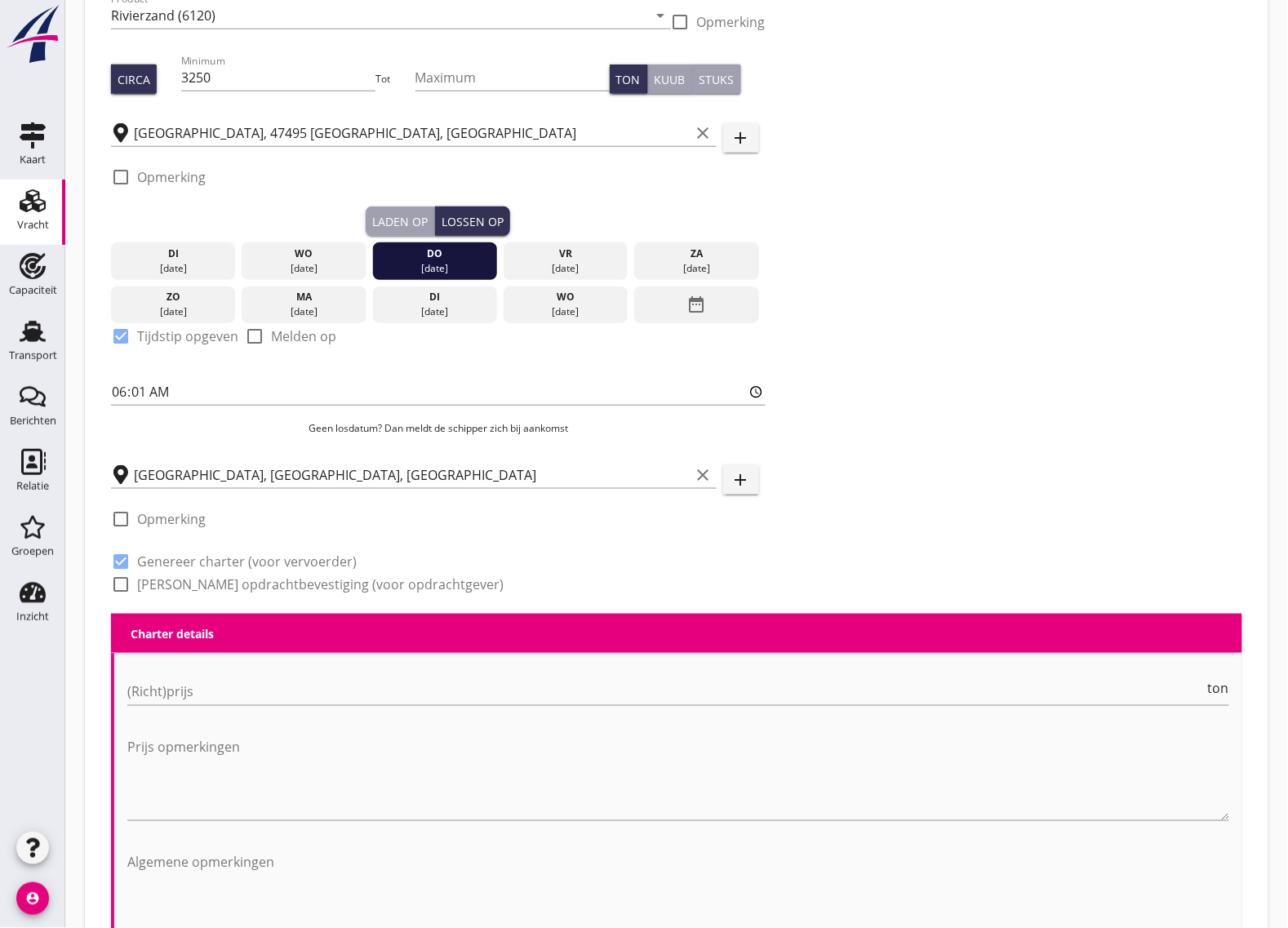
type input "Transko BV"
click at [124, 589] on div at bounding box center [121, 584] width 28 height 28
checkbox input "true"
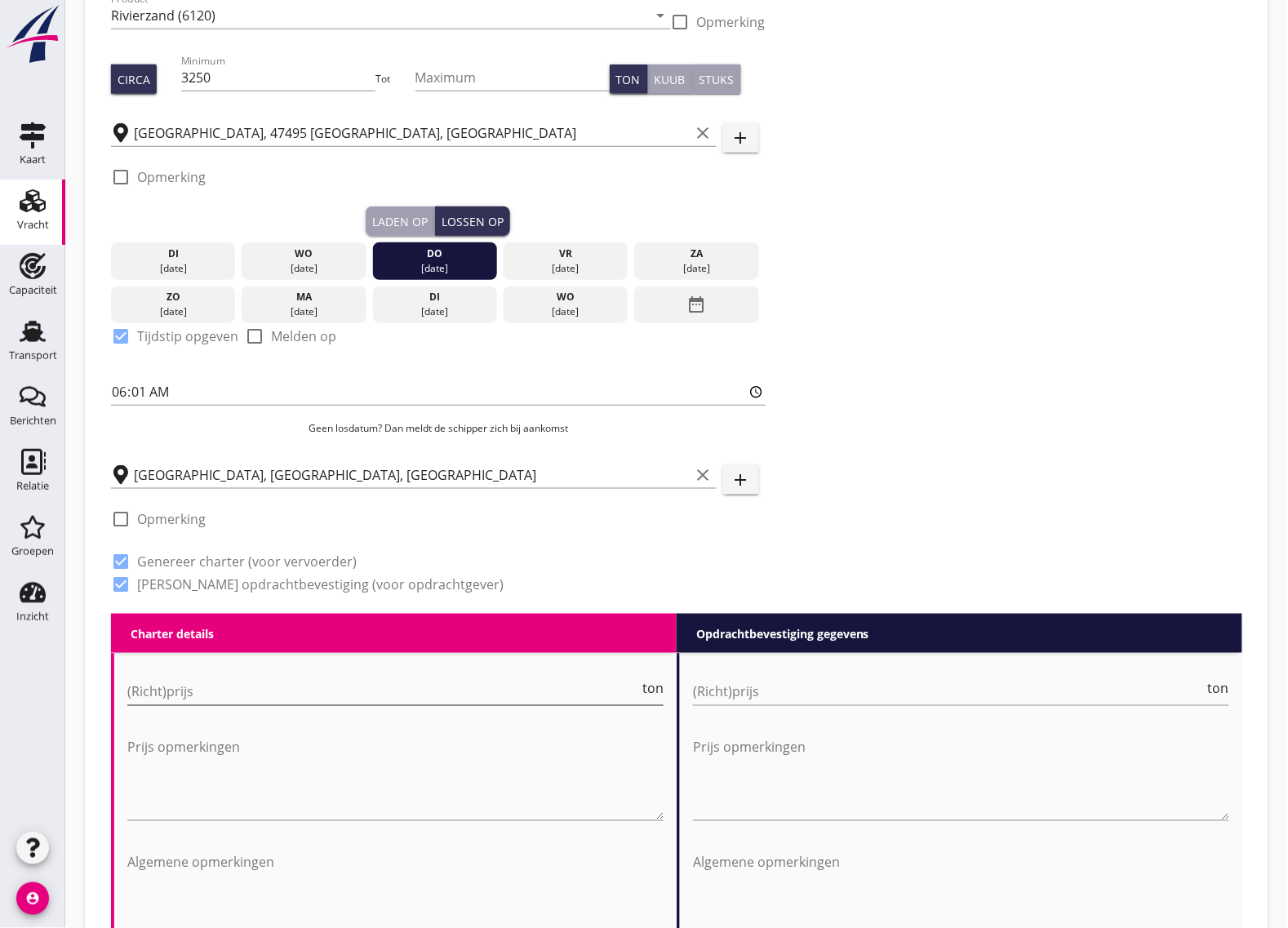
click at [185, 687] on input "(Richt)prijs" at bounding box center [384, 692] width 512 height 26
type input "3.5"
click at [809, 699] on input "(Richt)prijs" at bounding box center [949, 692] width 512 height 26
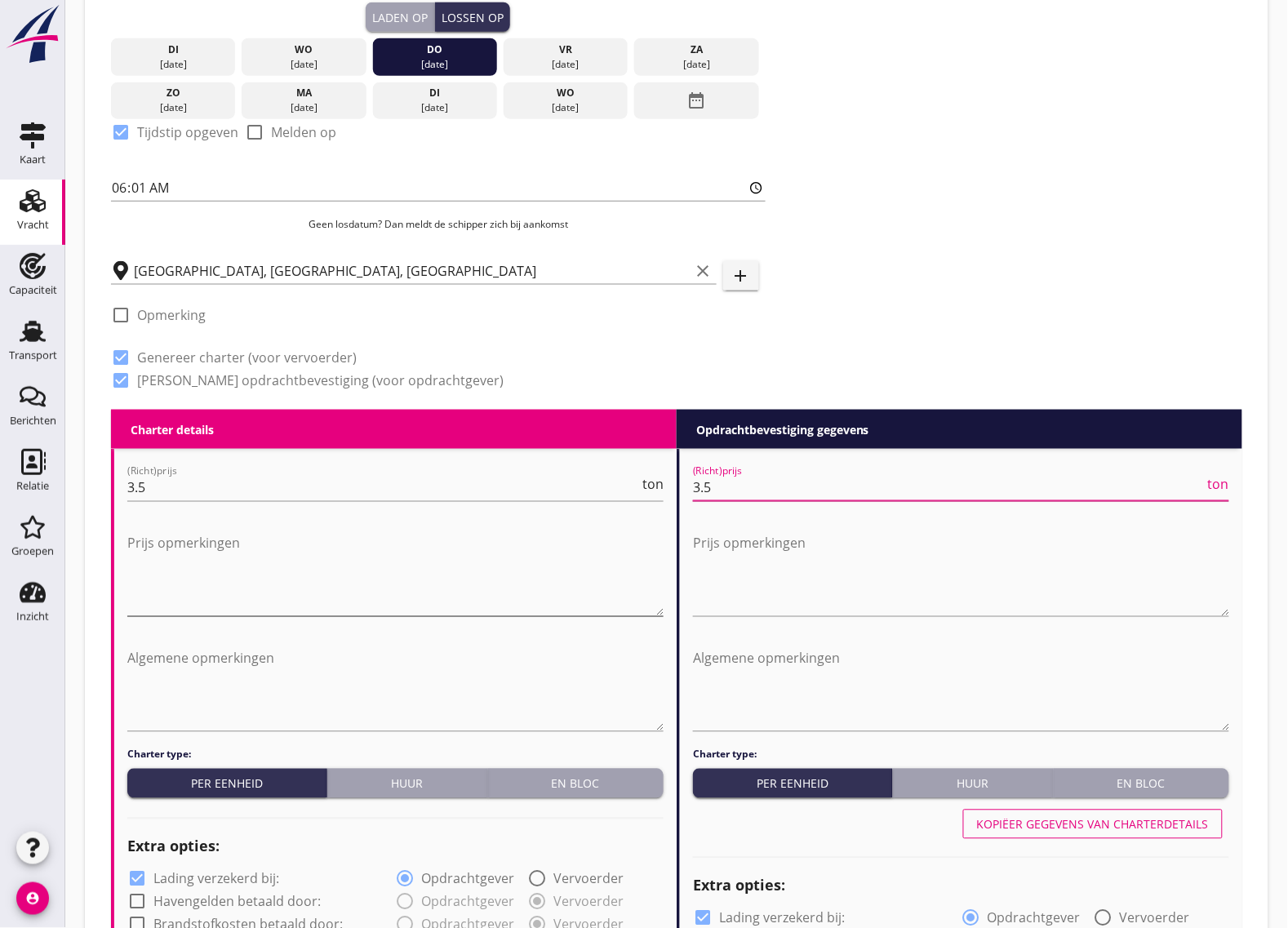
type input "3.5"
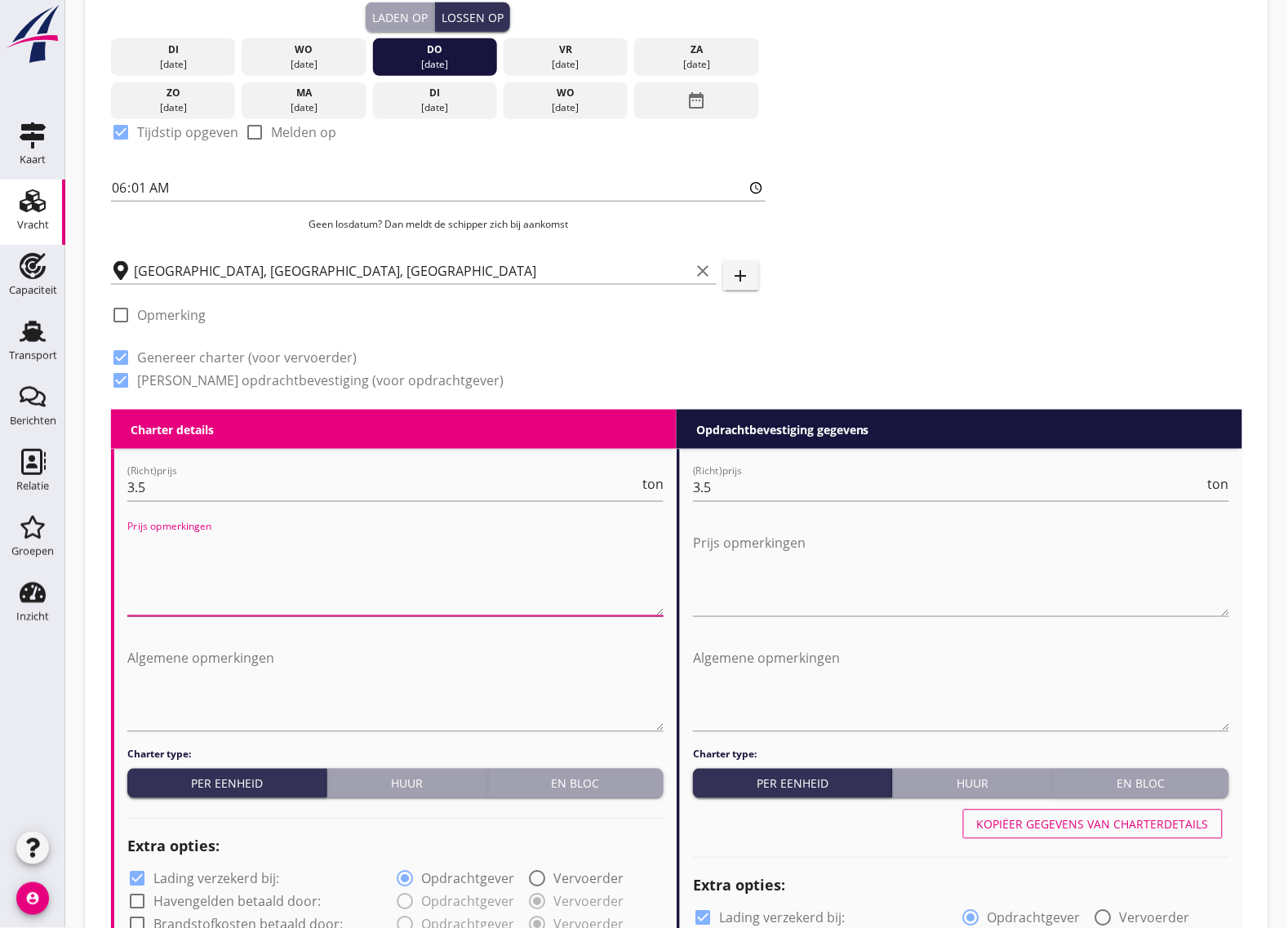
click at [174, 590] on textarea "Prijs opmerkingen" at bounding box center [396, 573] width 536 height 86
click at [202, 703] on textarea "Algemene opmerkingen" at bounding box center [396, 688] width 536 height 86
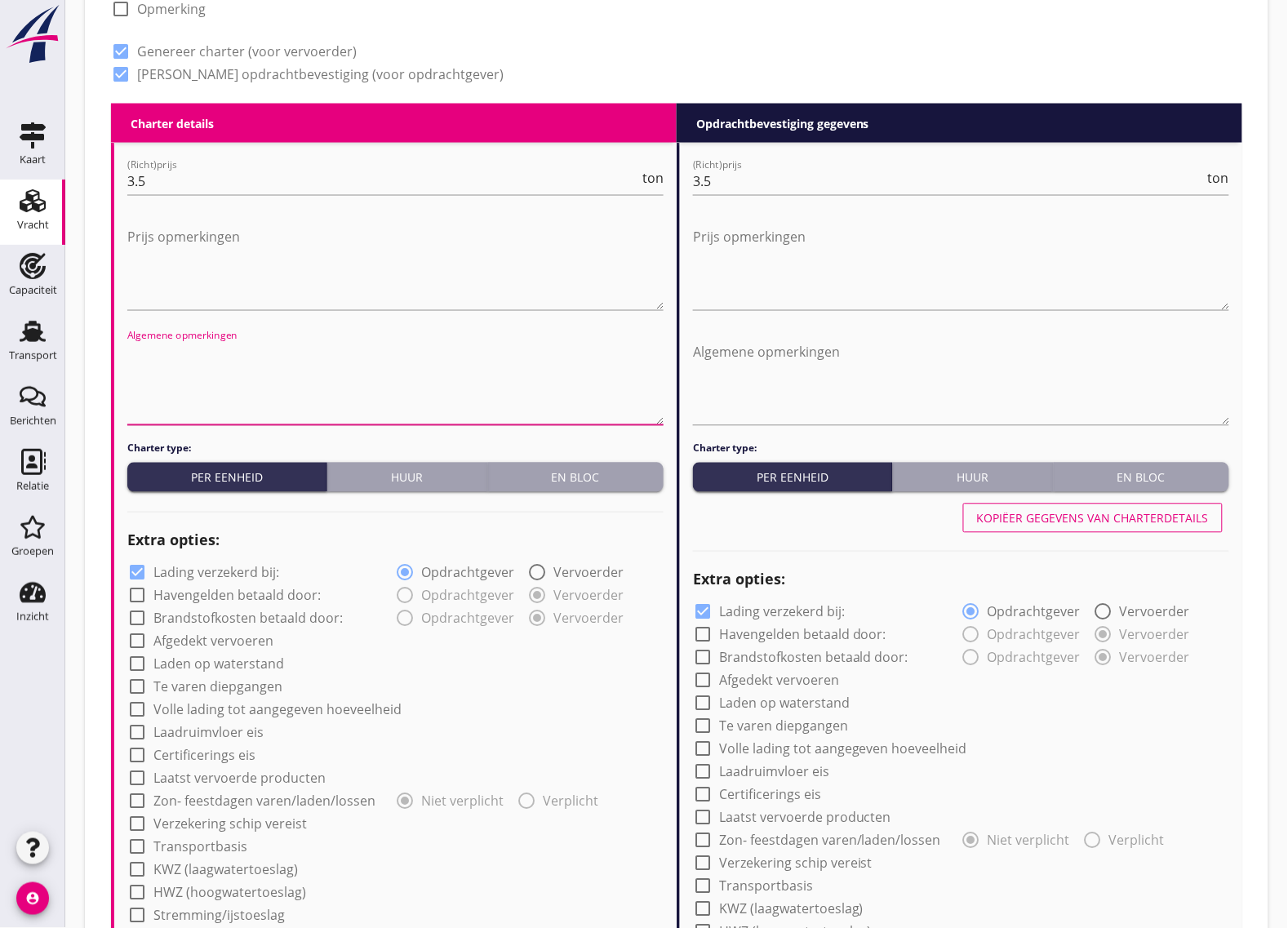
scroll to position [816, 0]
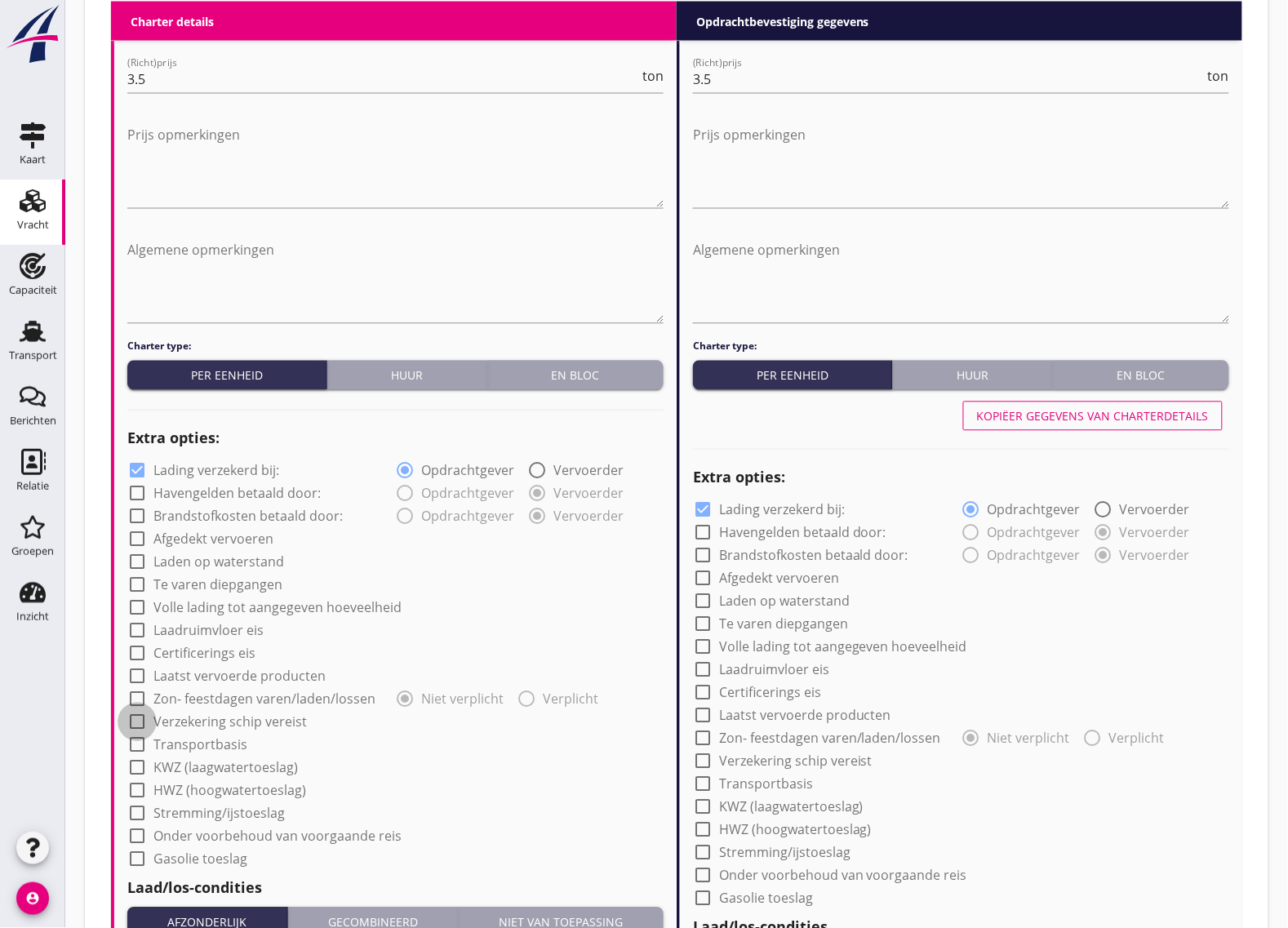
click at [141, 728] on div at bounding box center [137, 722] width 28 height 28
checkbox input "true"
click at [704, 760] on div at bounding box center [703, 761] width 28 height 28
checkbox input "true"
click at [700, 504] on div at bounding box center [703, 510] width 28 height 28
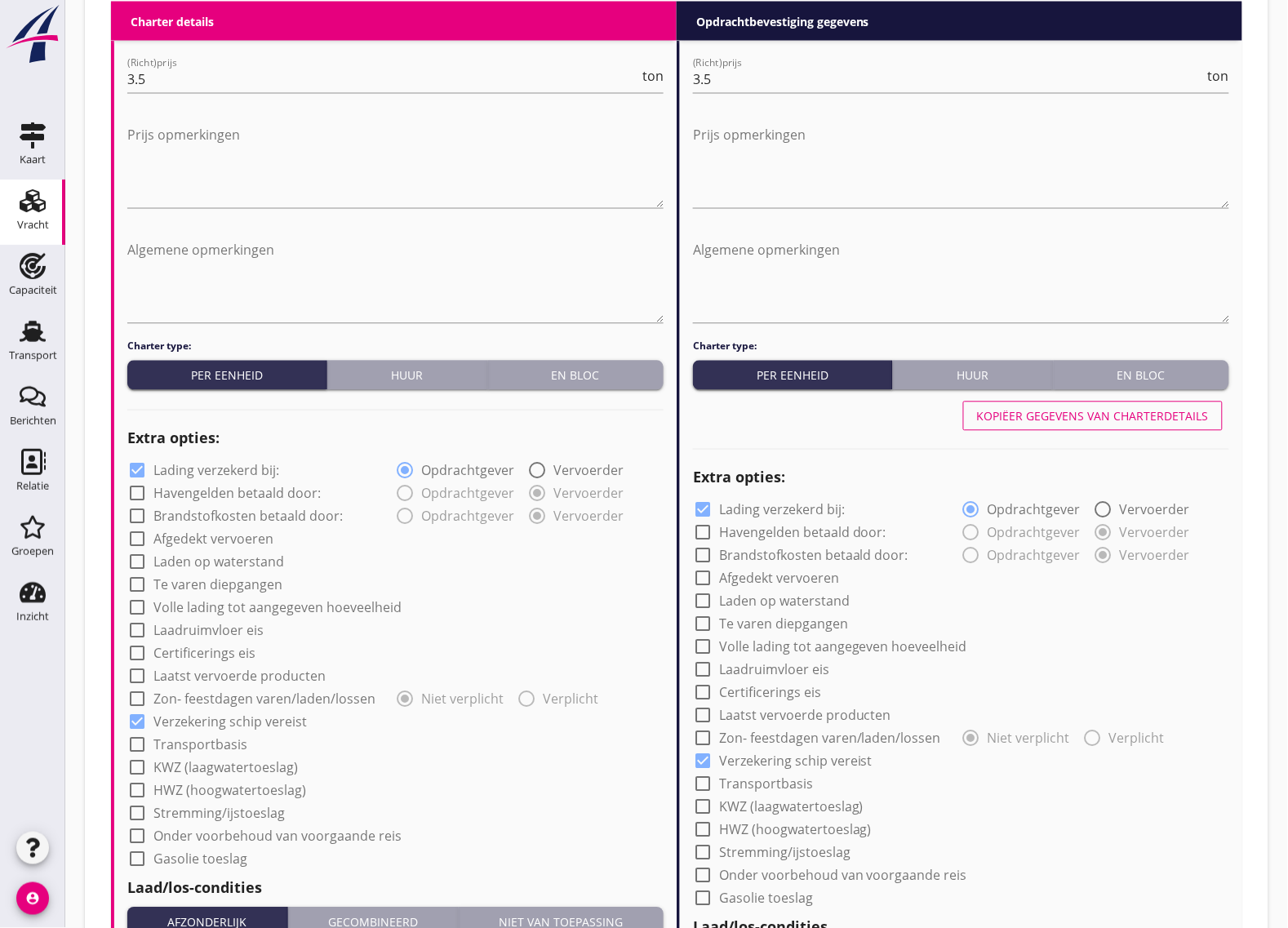
checkbox input "false"
click at [136, 471] on div at bounding box center [137, 470] width 28 height 28
checkbox input "false"
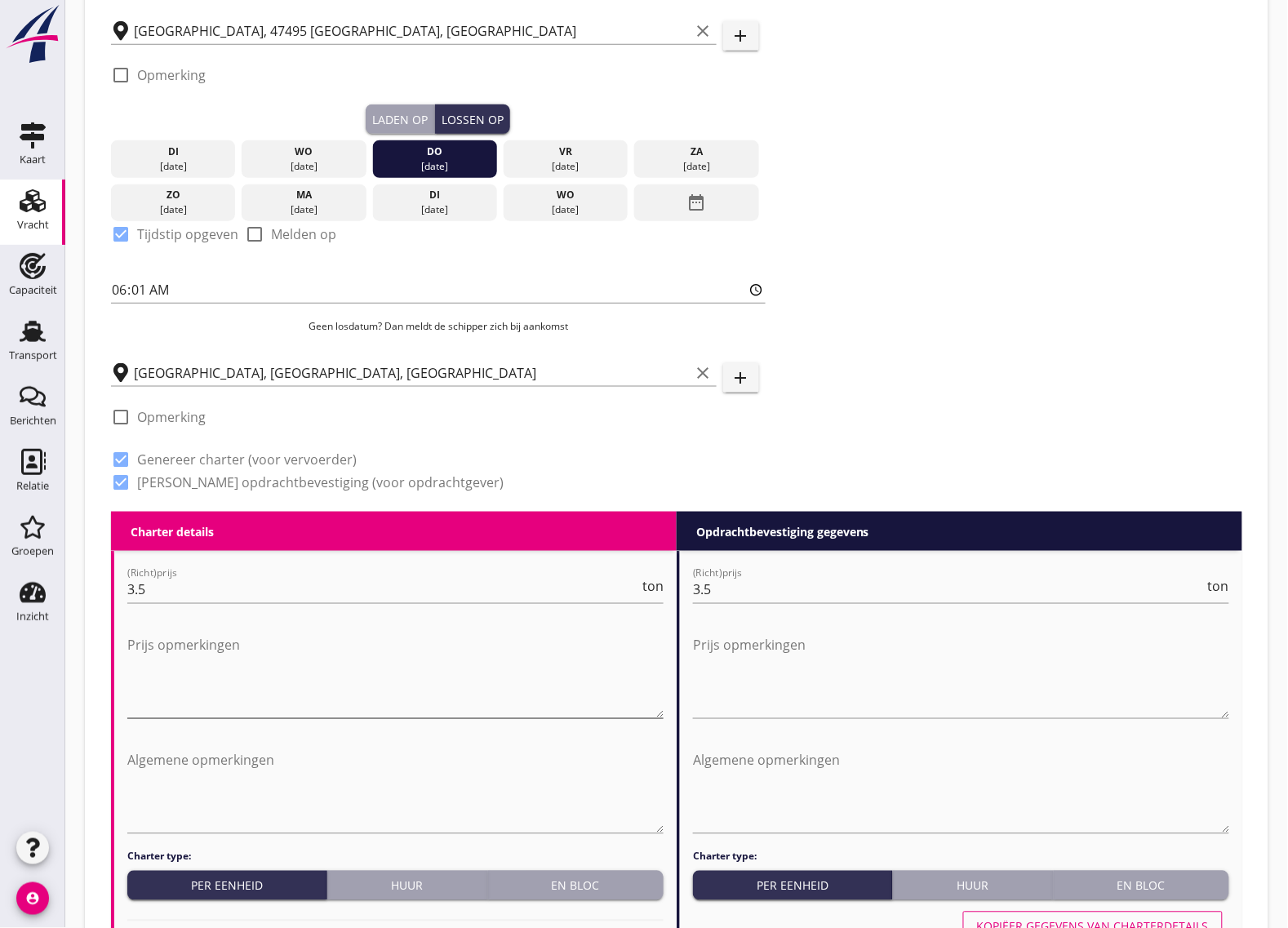
click at [225, 667] on textarea "Prijs opmerkingen" at bounding box center [396, 675] width 536 height 86
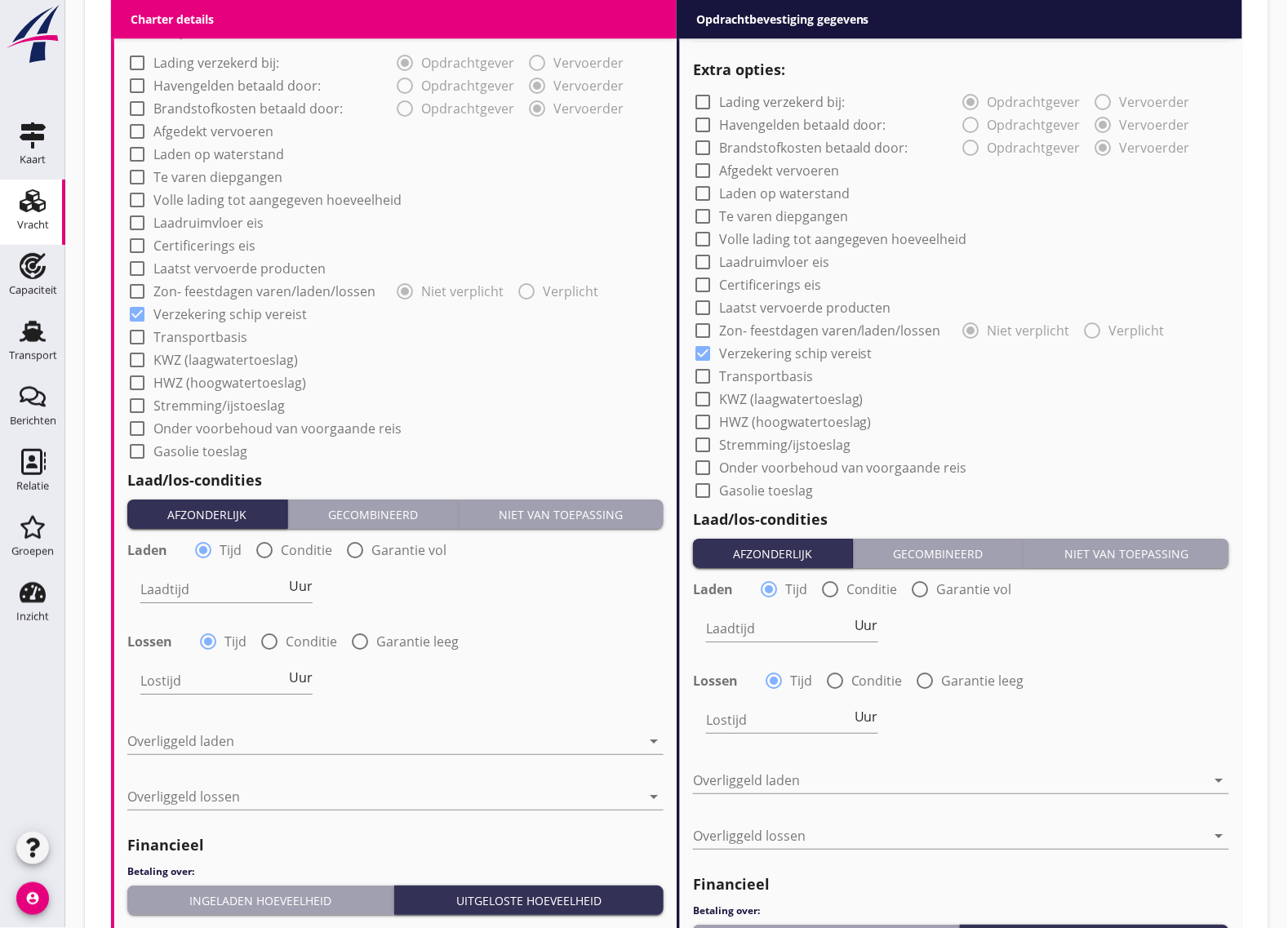
scroll to position [1326, 0]
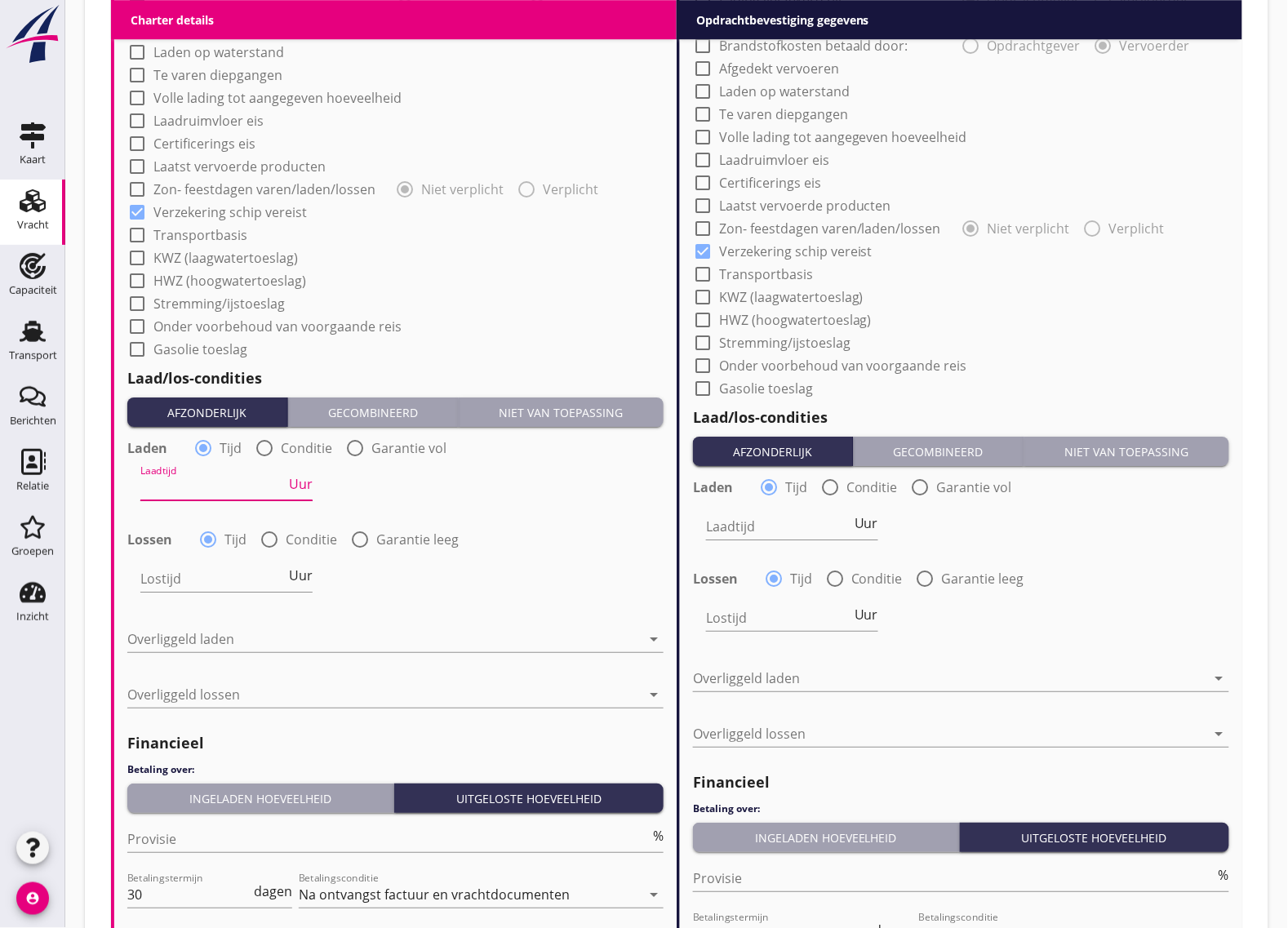
click at [234, 498] on div "Laadtijd Uur" at bounding box center [226, 487] width 172 height 26
type input "24"
click at [211, 566] on input "Lostijd" at bounding box center [213, 578] width 145 height 26
type input "24"
click at [239, 638] on div at bounding box center [384, 639] width 513 height 26
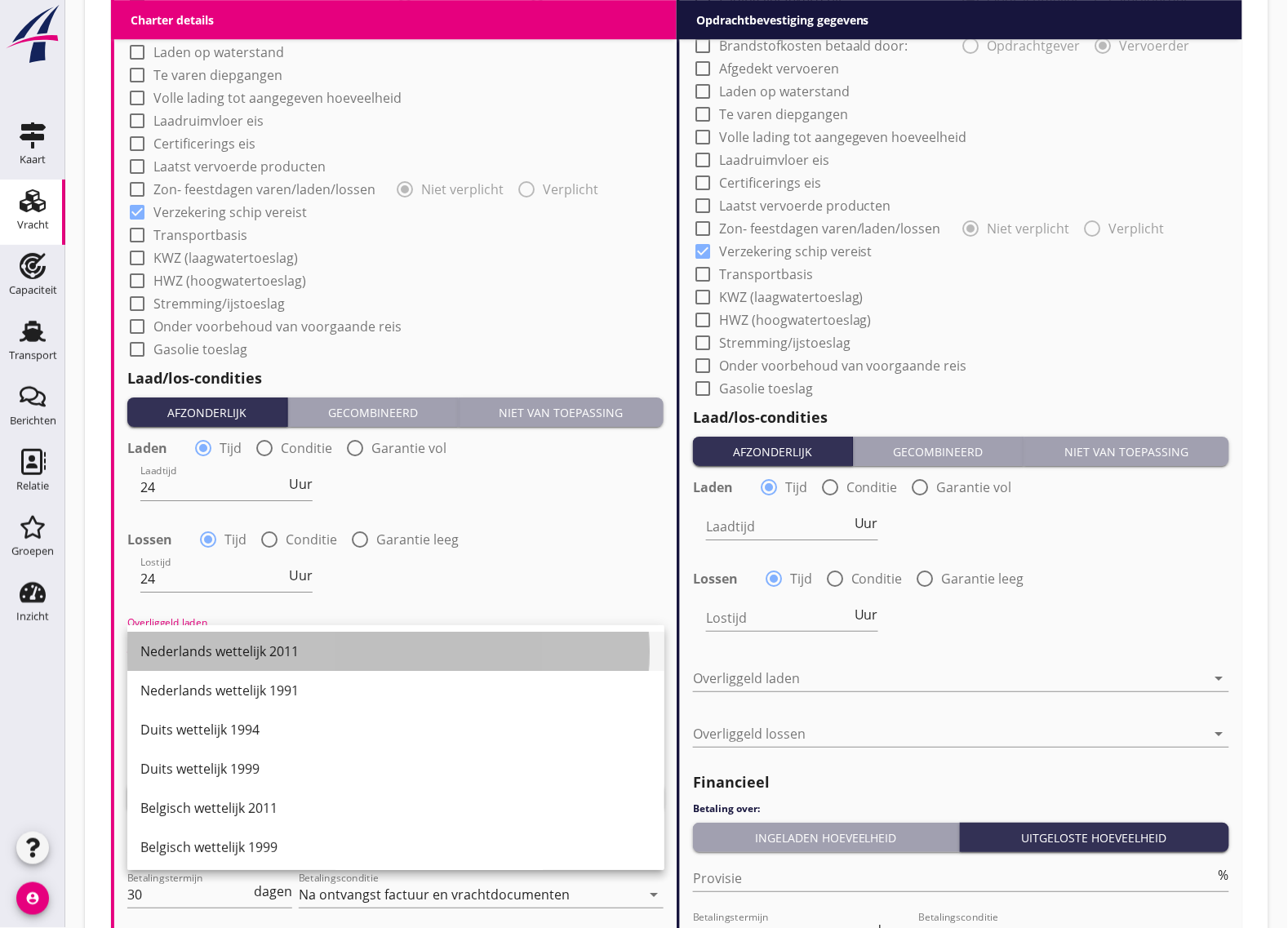
click at [243, 646] on div "Nederlands wettelijk 2011" at bounding box center [396, 651] width 511 height 20
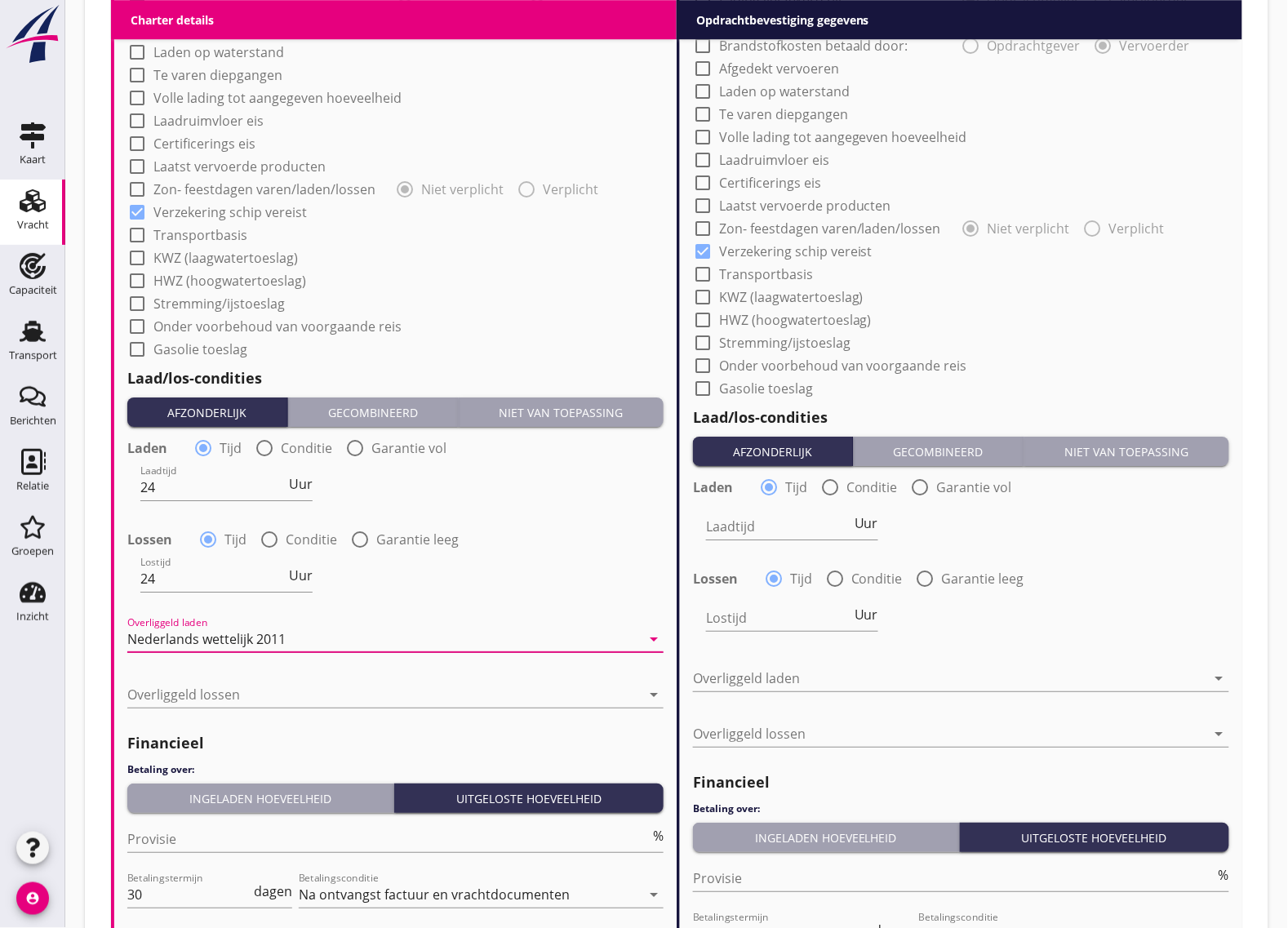
click at [194, 708] on div "Overliggeld lossen arrow_drop_down" at bounding box center [396, 703] width 536 height 43
click at [194, 696] on div at bounding box center [384, 694] width 513 height 26
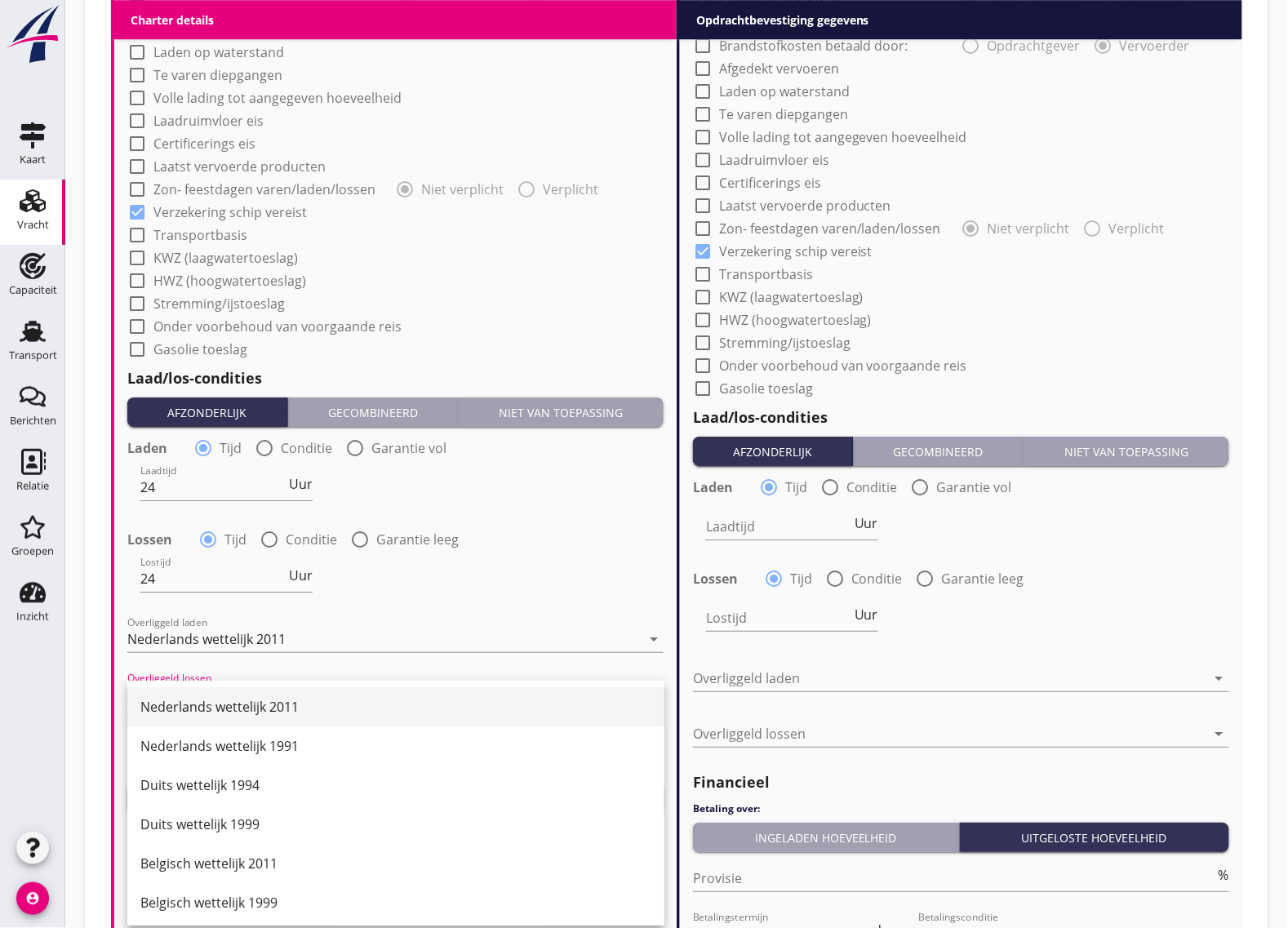
click at [241, 714] on div "Nederlands wettelijk 2011" at bounding box center [396, 706] width 511 height 20
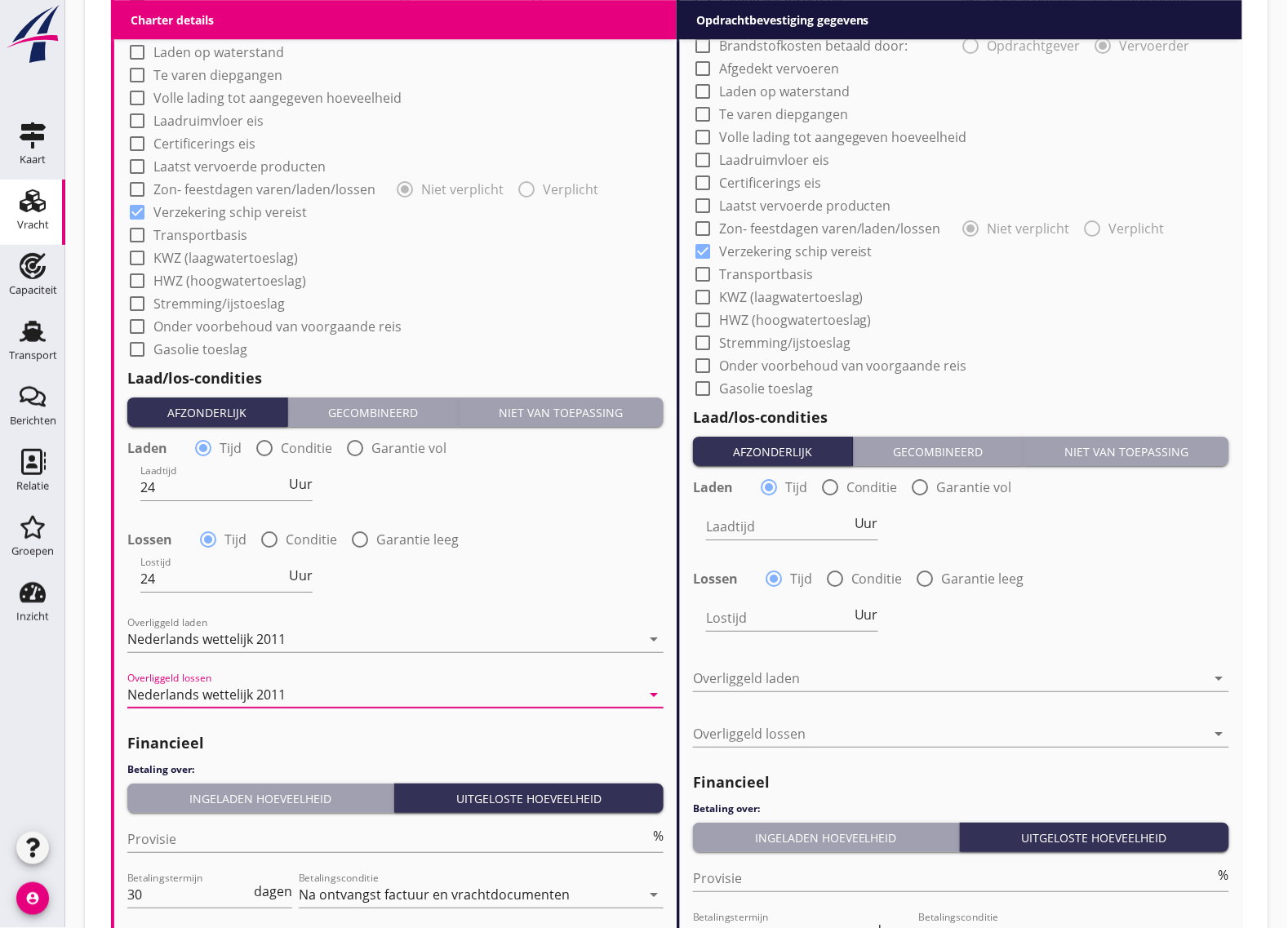
scroll to position [714, 0]
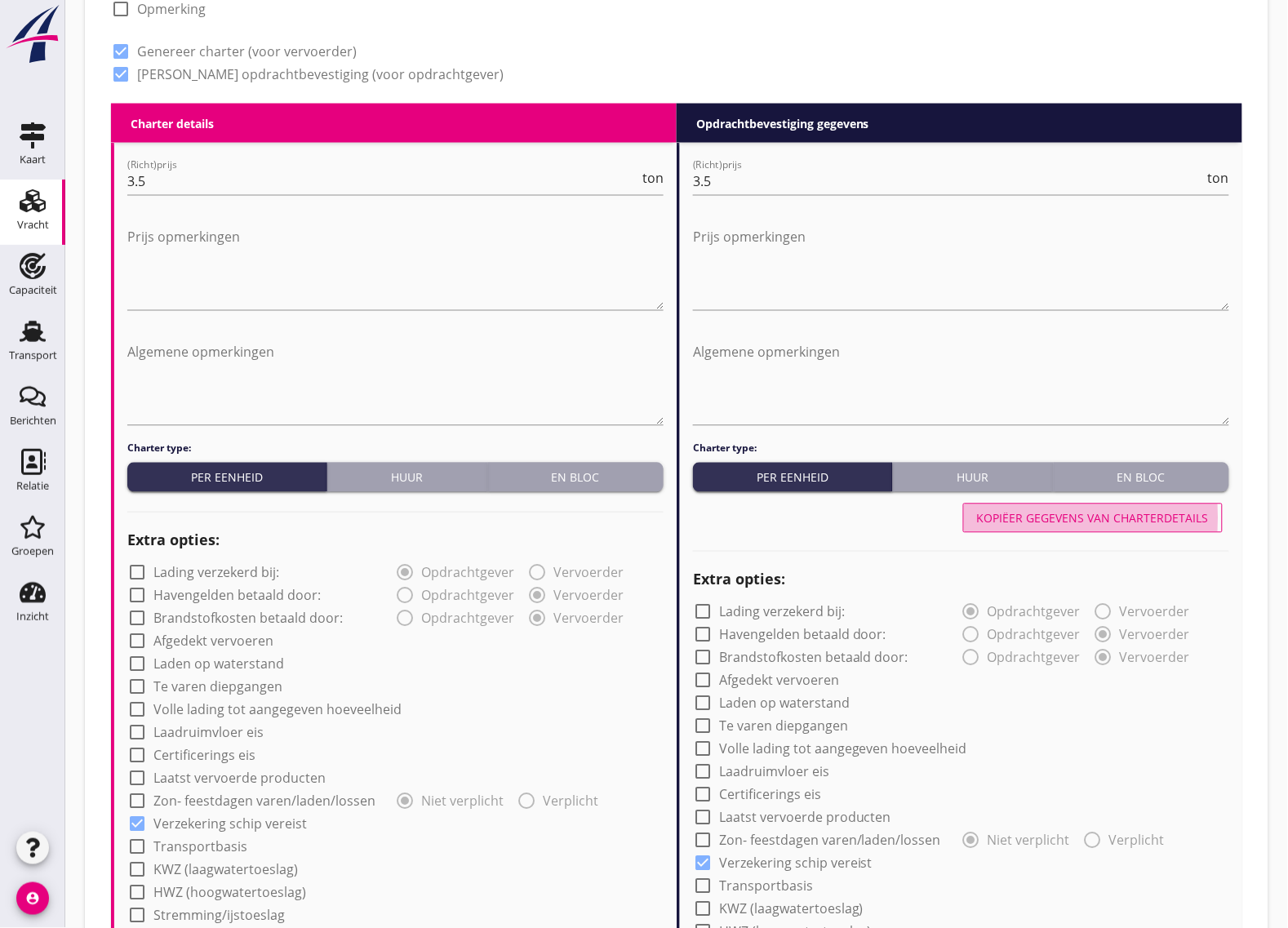
click at [1091, 529] on button "Kopiëer gegevens van charterdetails" at bounding box center [1092, 518] width 259 height 30
type input "24"
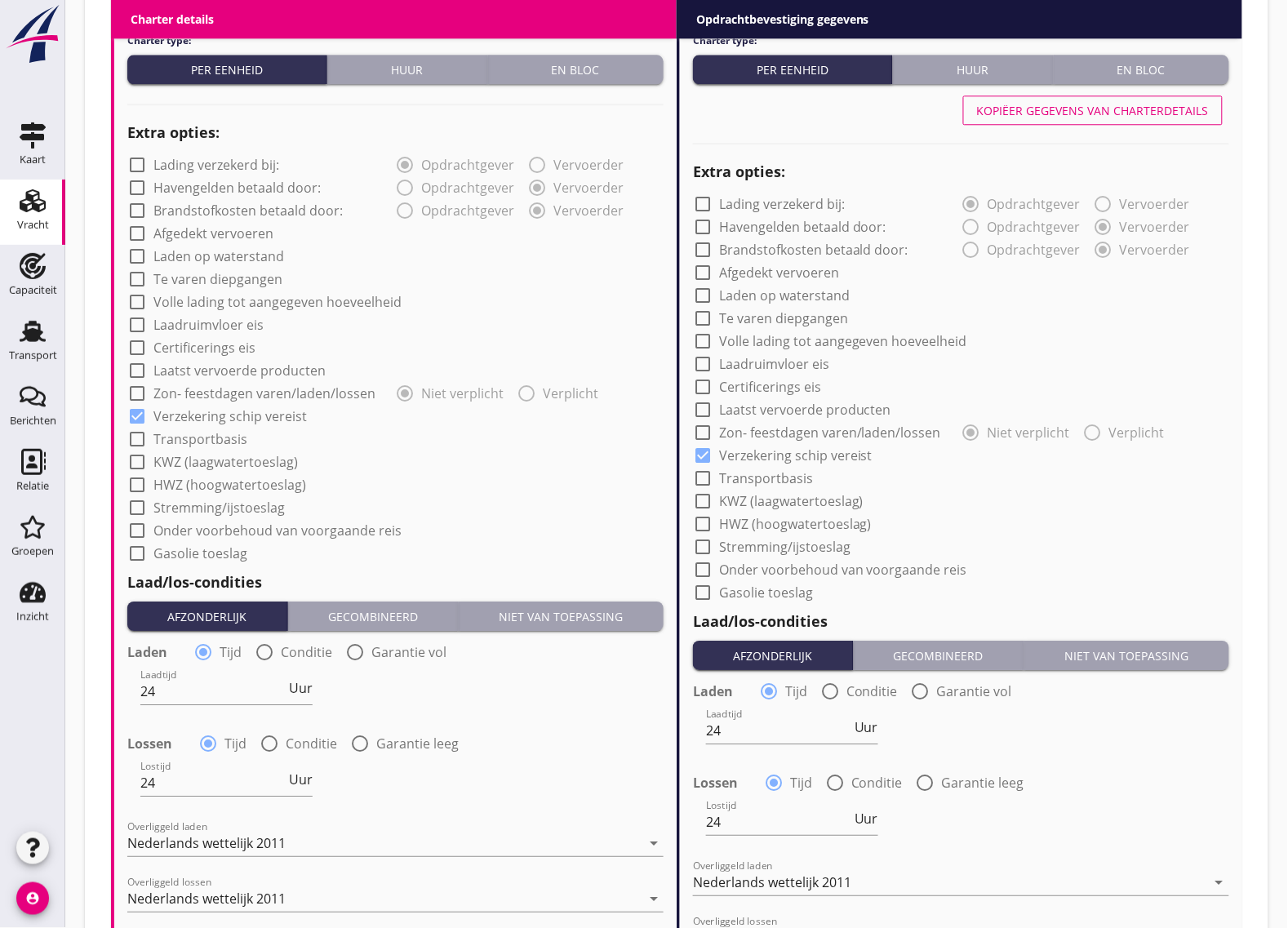
scroll to position [1552, 0]
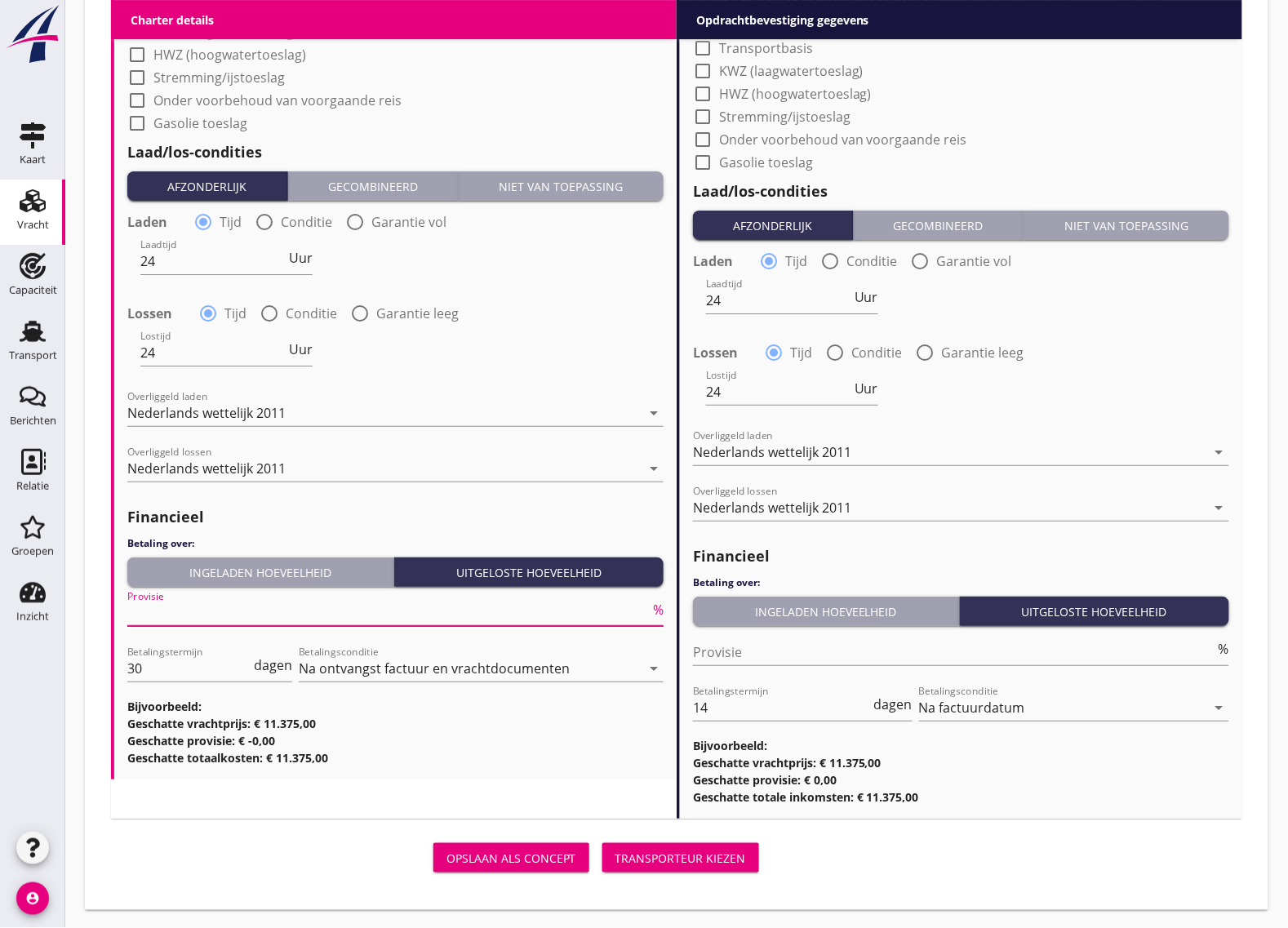
click at [157, 600] on input "Provisie" at bounding box center [389, 612] width 522 height 26
type input "5"
click at [197, 665] on input "30" at bounding box center [189, 668] width 123 height 26
type input "3"
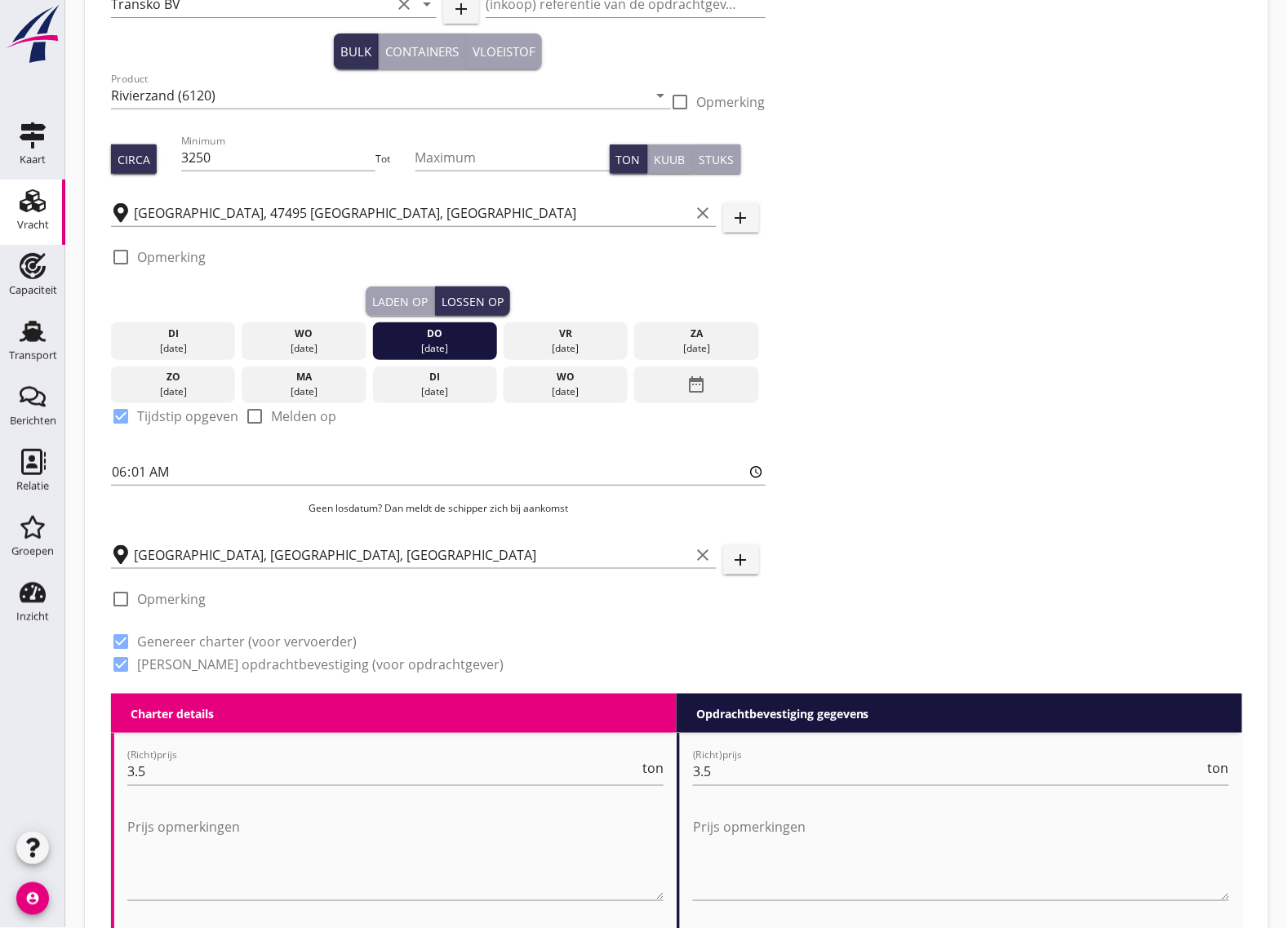
scroll to position [0, 0]
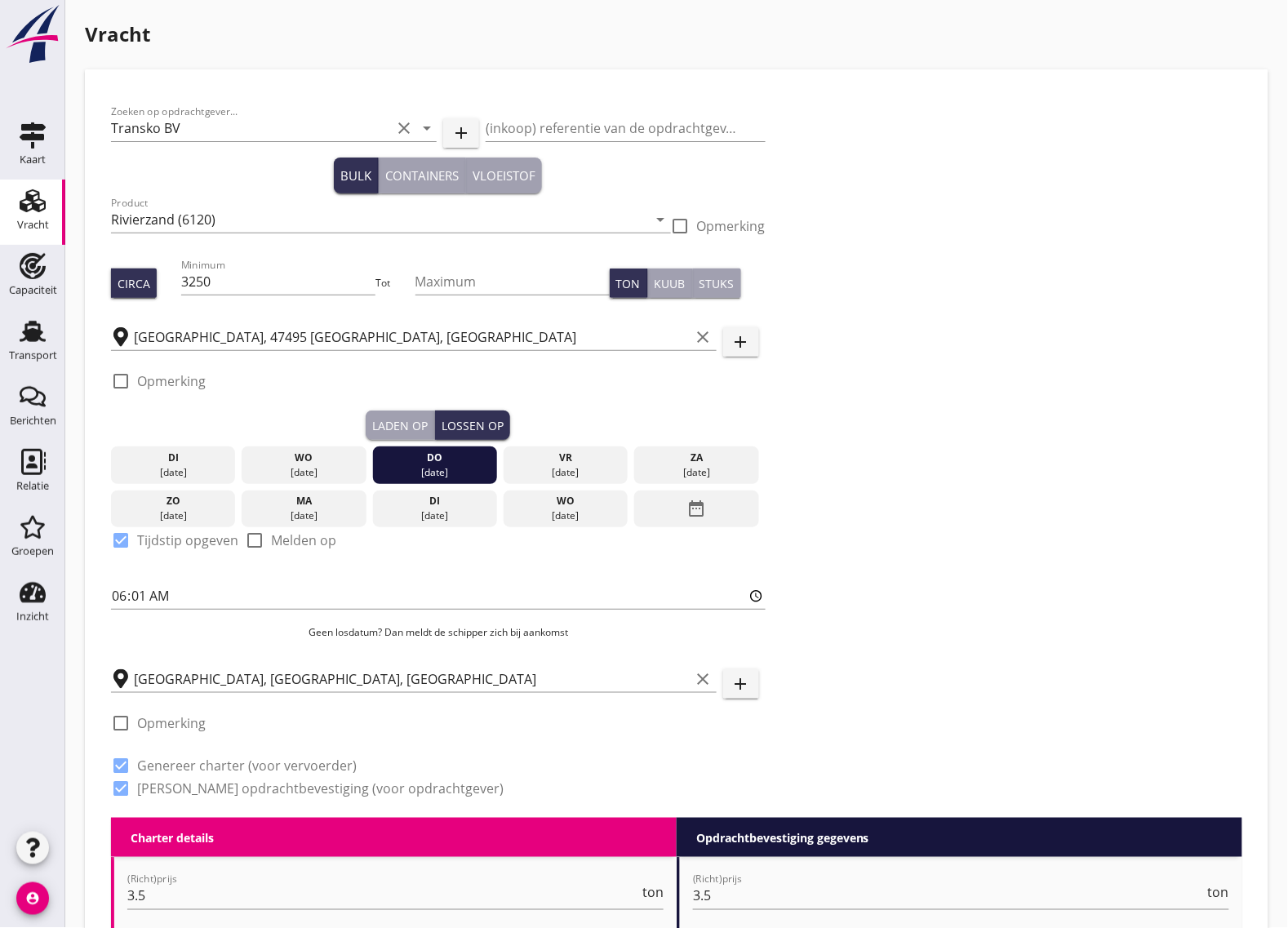
type input "14"
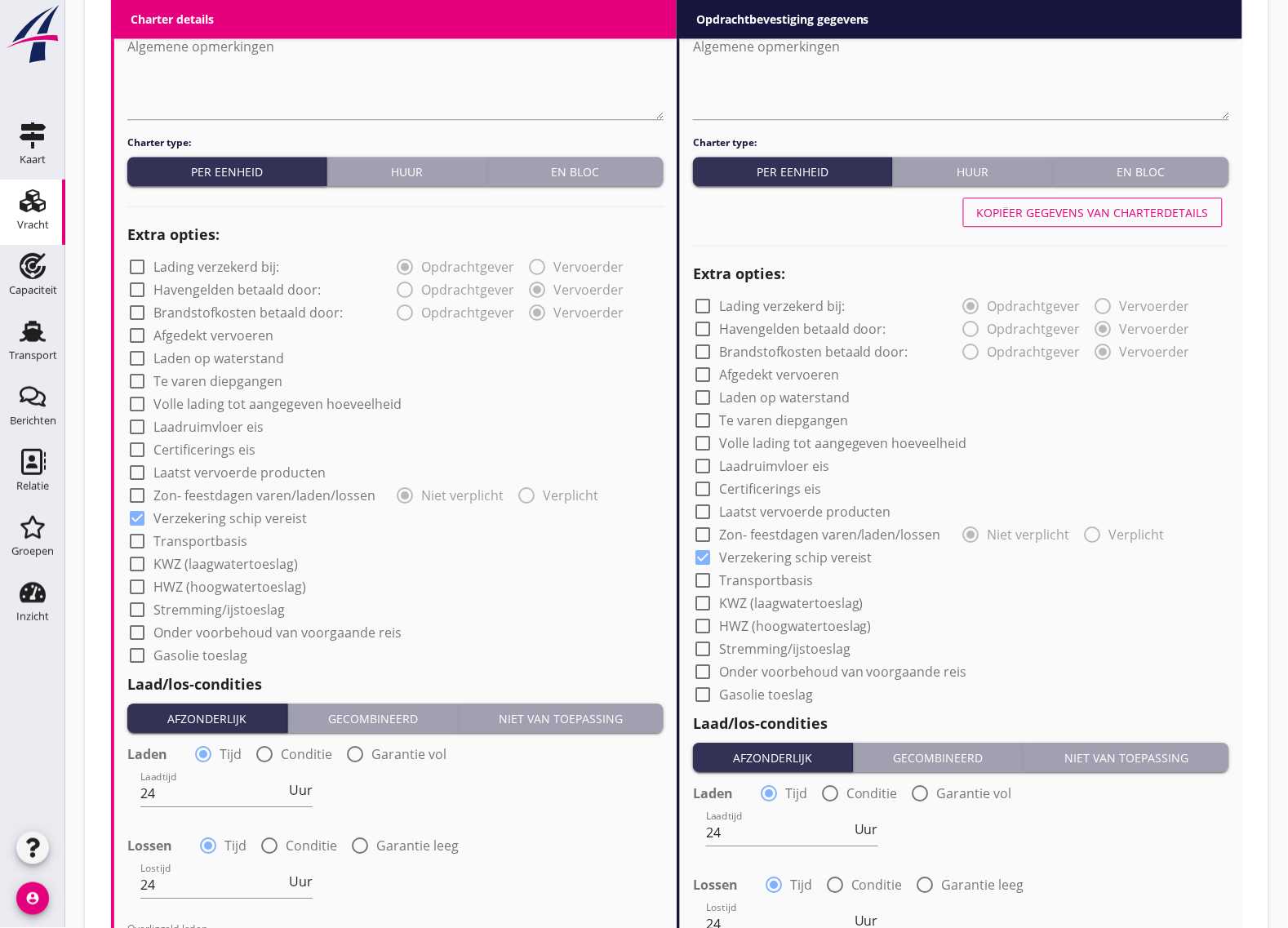
scroll to position [1552, 0]
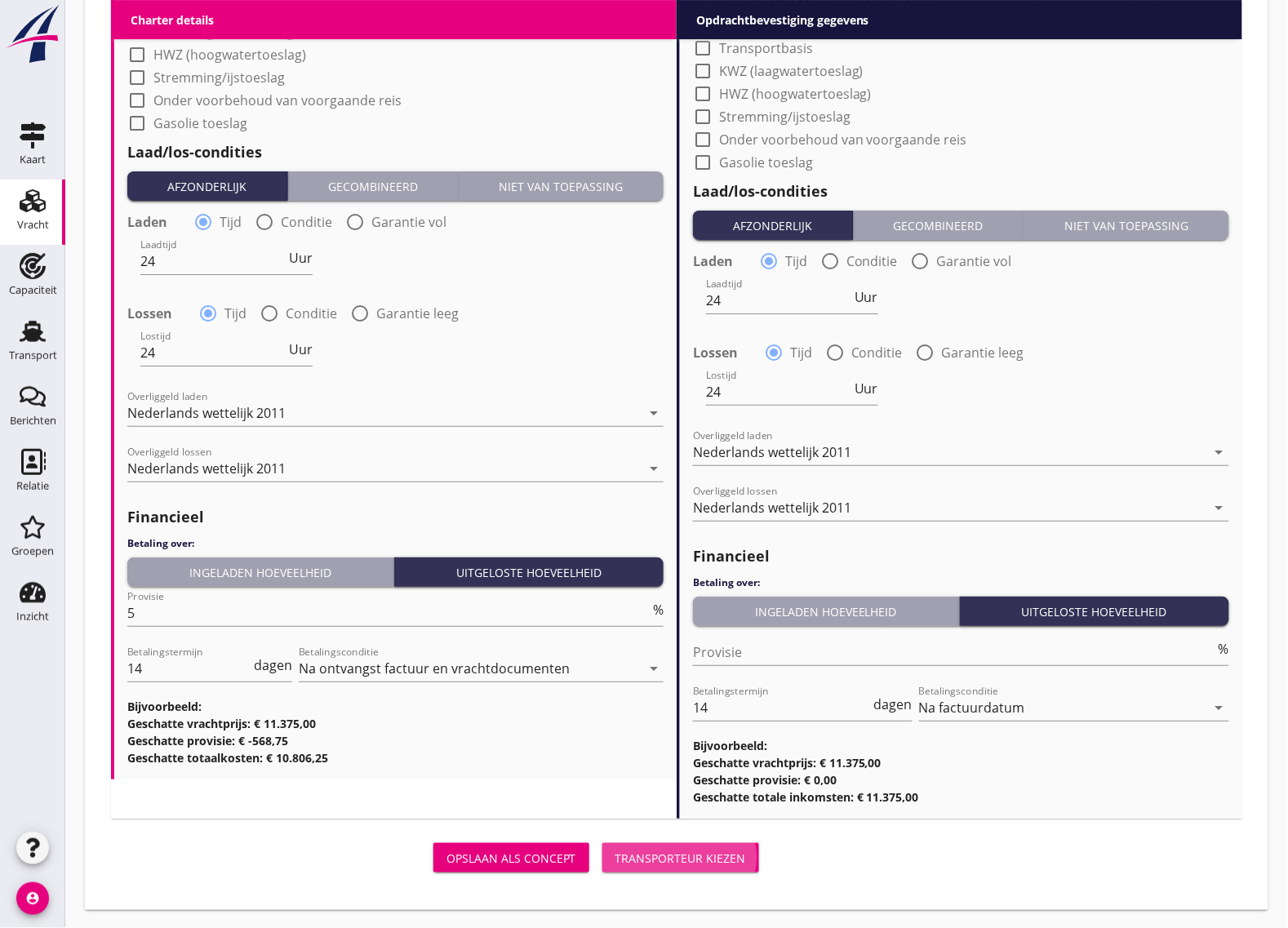
click at [710, 869] on button "Transporteur kiezen" at bounding box center [681, 857] width 157 height 30
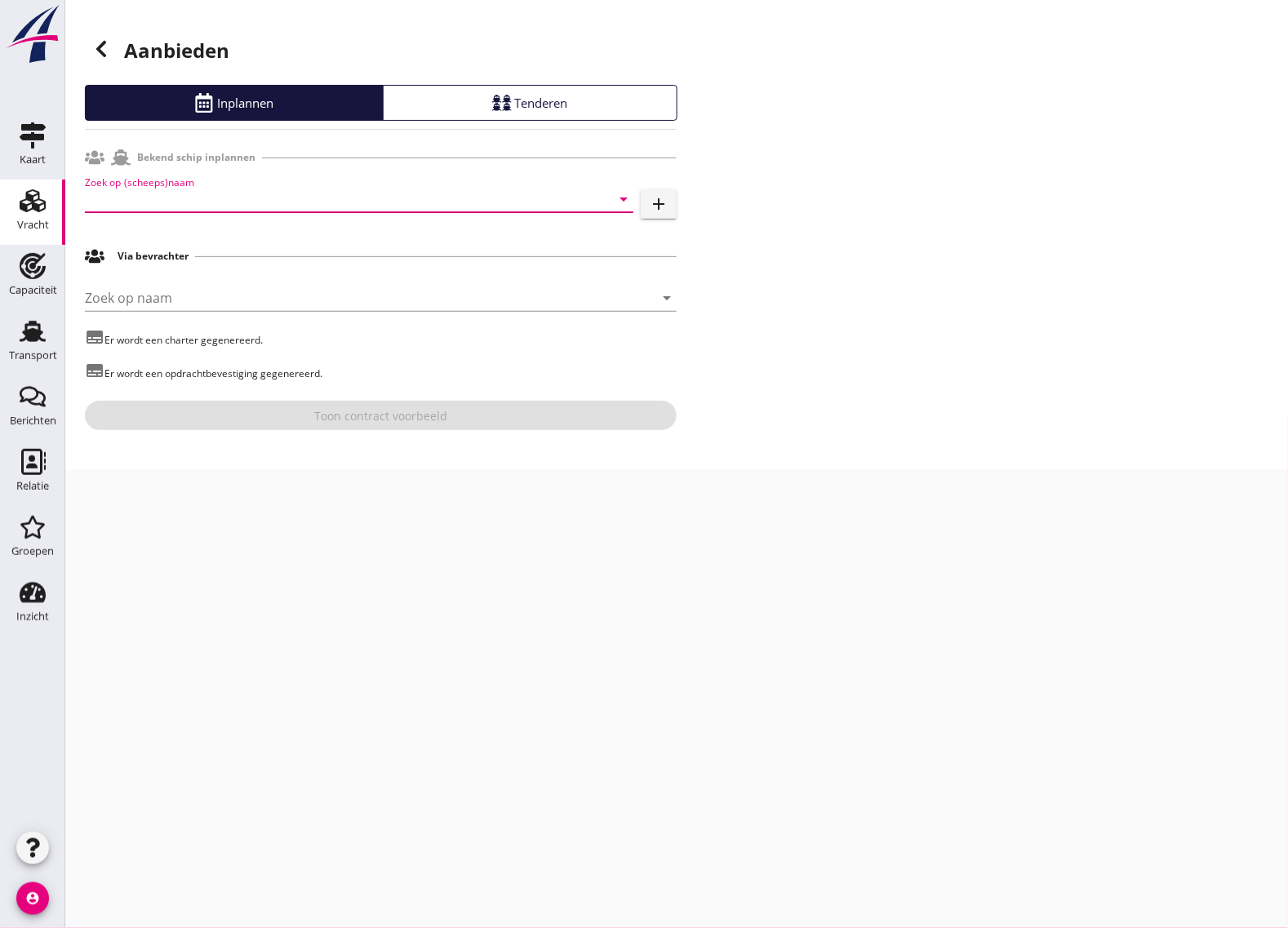
click at [144, 193] on input "Zoek op (scheeps)naam" at bounding box center [336, 199] width 503 height 26
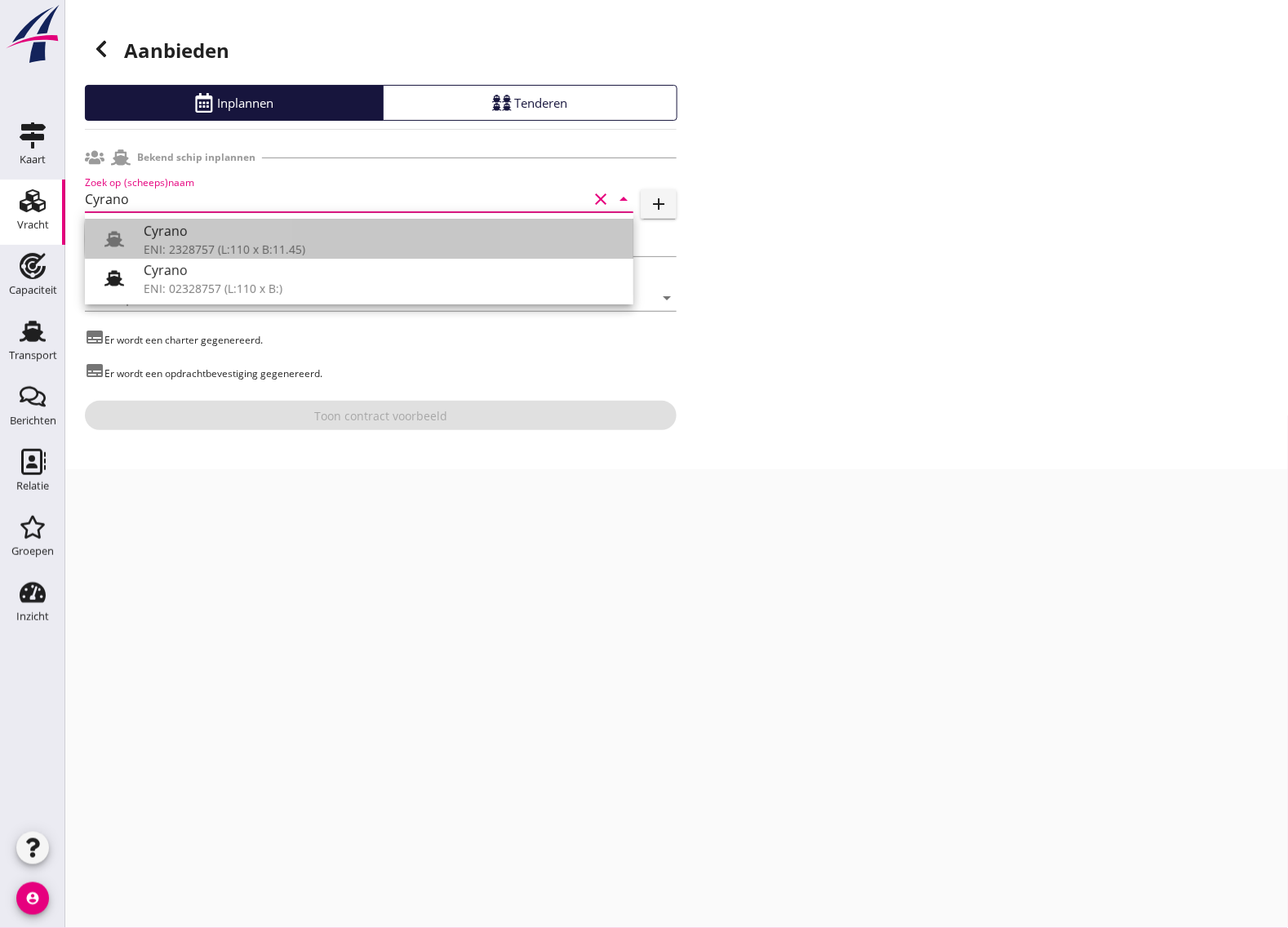
click at [185, 249] on div "ENI: 2328757 (L:110 x B:11.45)" at bounding box center [382, 249] width 476 height 17
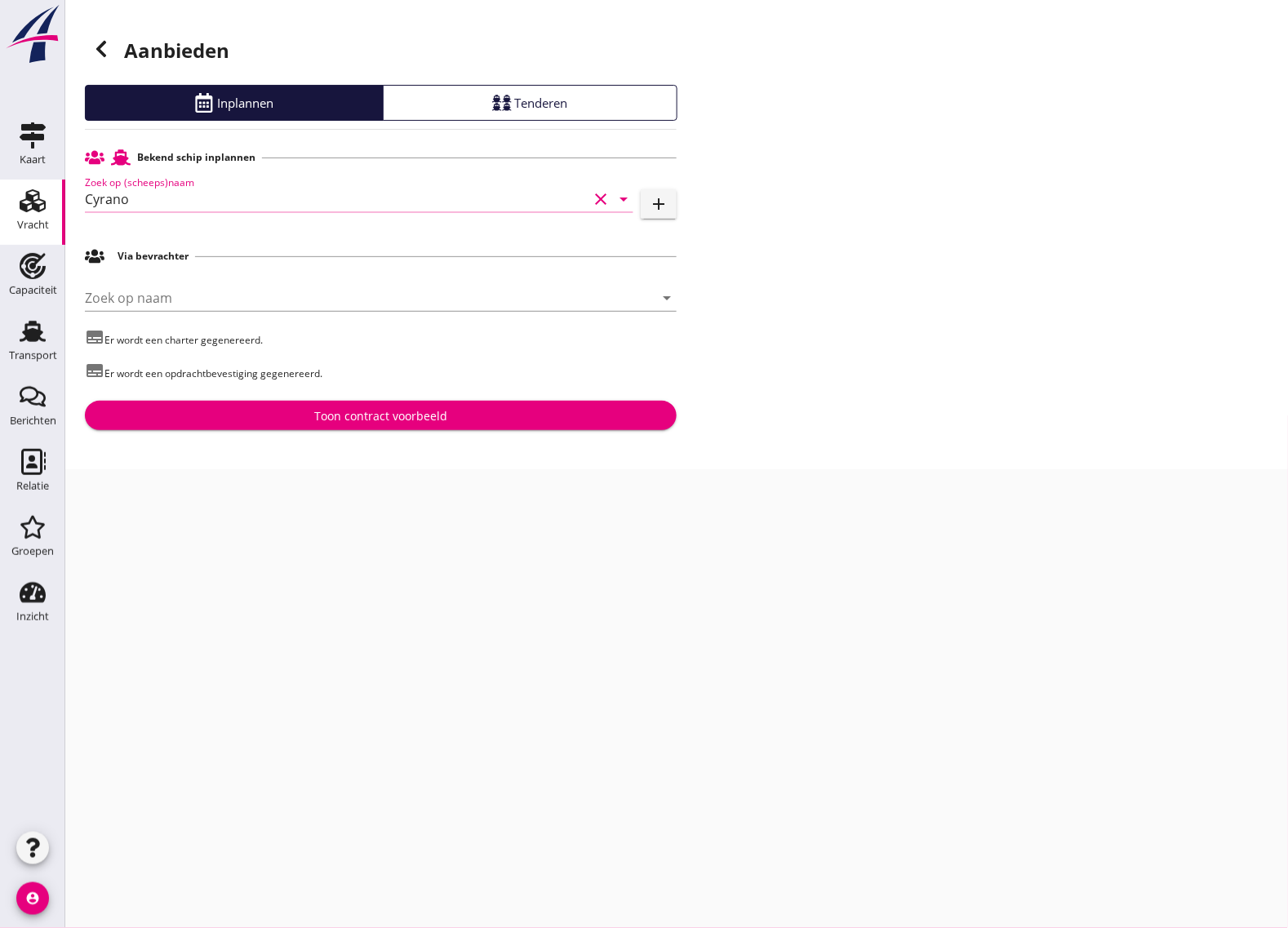
type input "Cyrano"
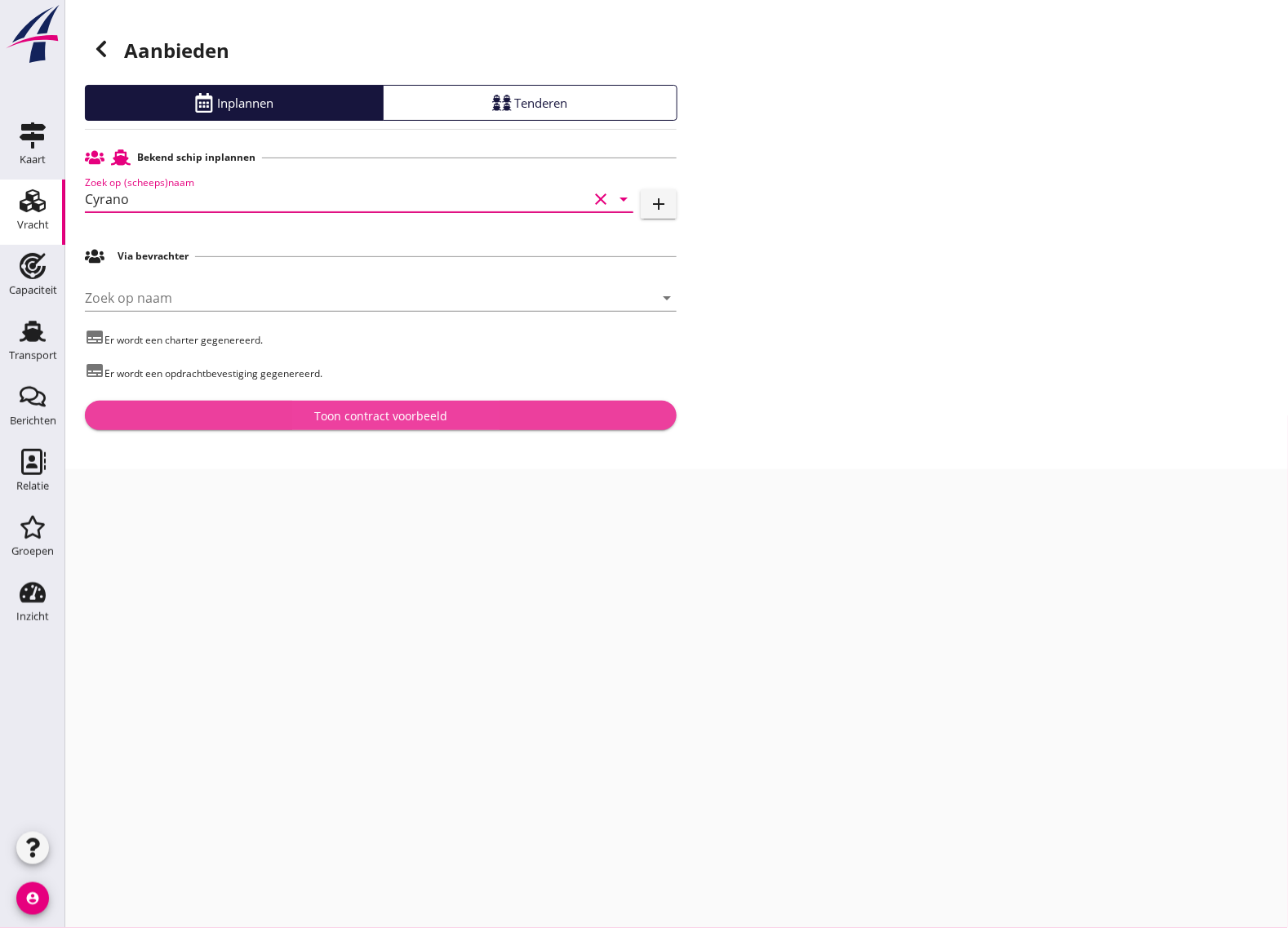
click at [271, 416] on div "Toon contract voorbeeld" at bounding box center [380, 416] width 566 height 17
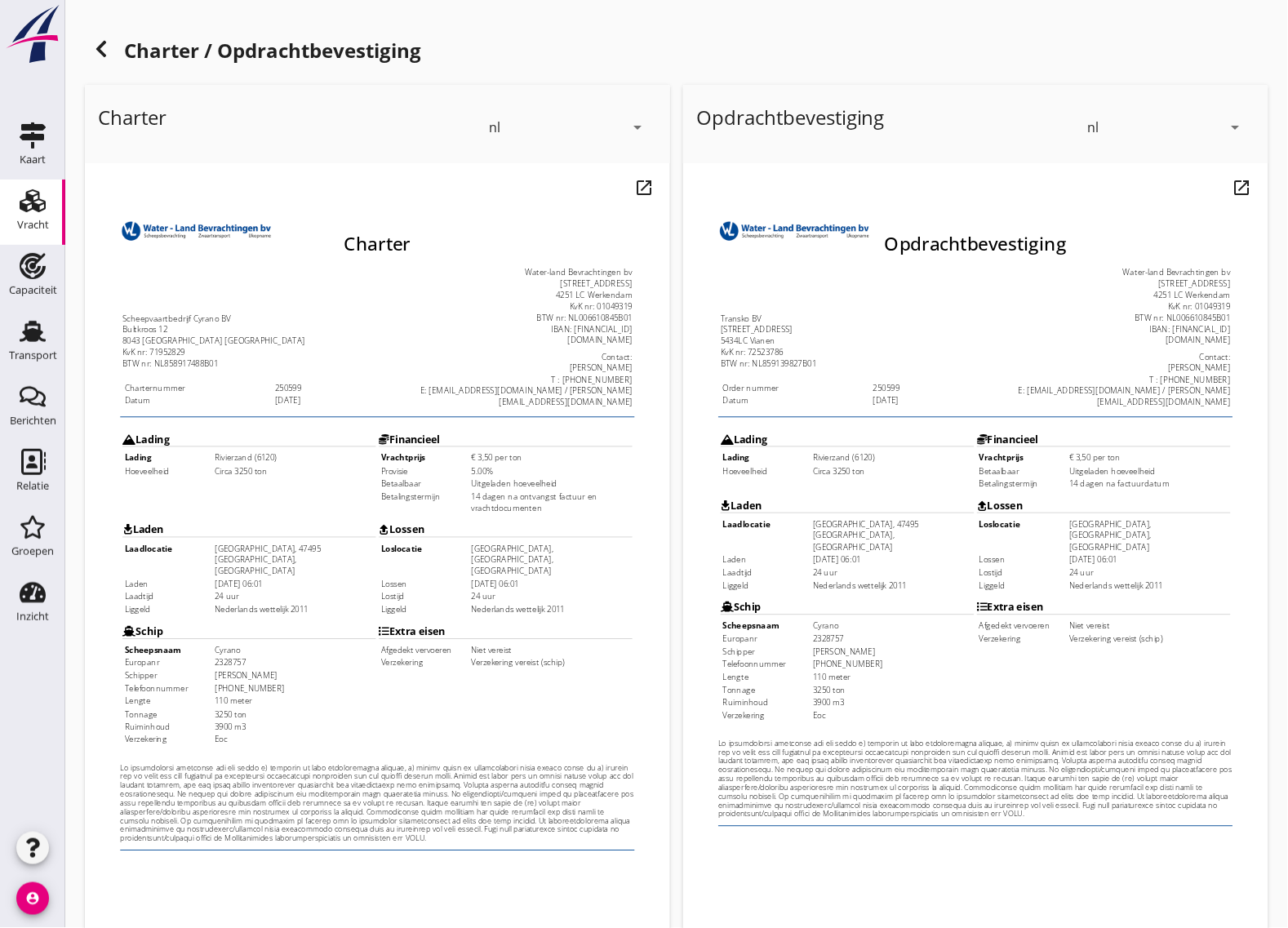
scroll to position [102, 0]
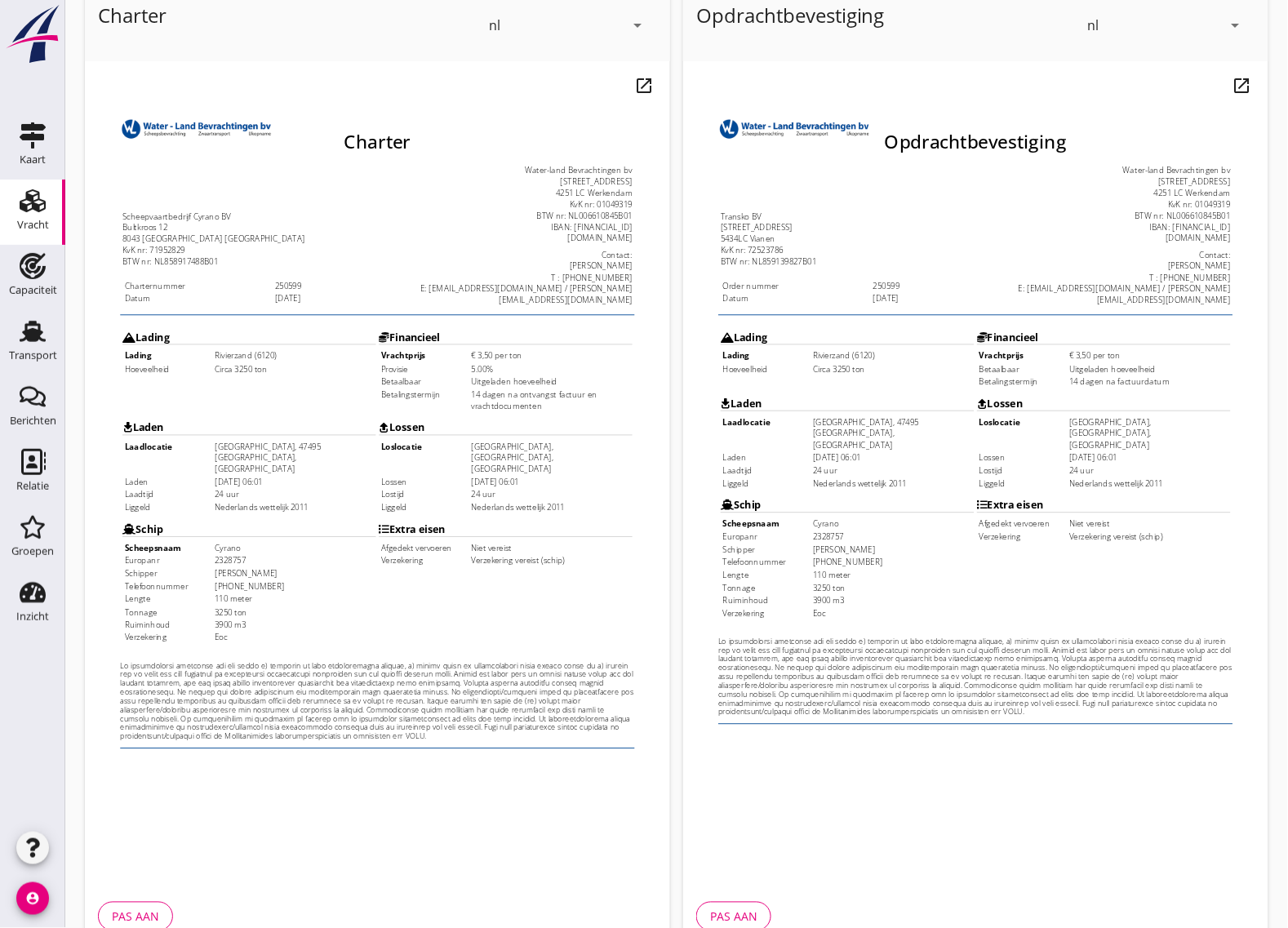
click at [523, 338] on td "€ 3,50 per ton" at bounding box center [567, 344] width 178 height 12
click at [488, 352] on td "5.00%" at bounding box center [567, 358] width 178 height 12
click at [499, 367] on td "Uitgeladen hoeveelheid" at bounding box center [567, 373] width 178 height 12
click at [502, 381] on td "14 dagen na ontvangst factuur en vrachtdocumenten" at bounding box center [567, 394] width 178 height 26
click at [511, 381] on td "14 dagen na ontvangst factuur en vrachtdocumenten" at bounding box center [567, 394] width 178 height 26
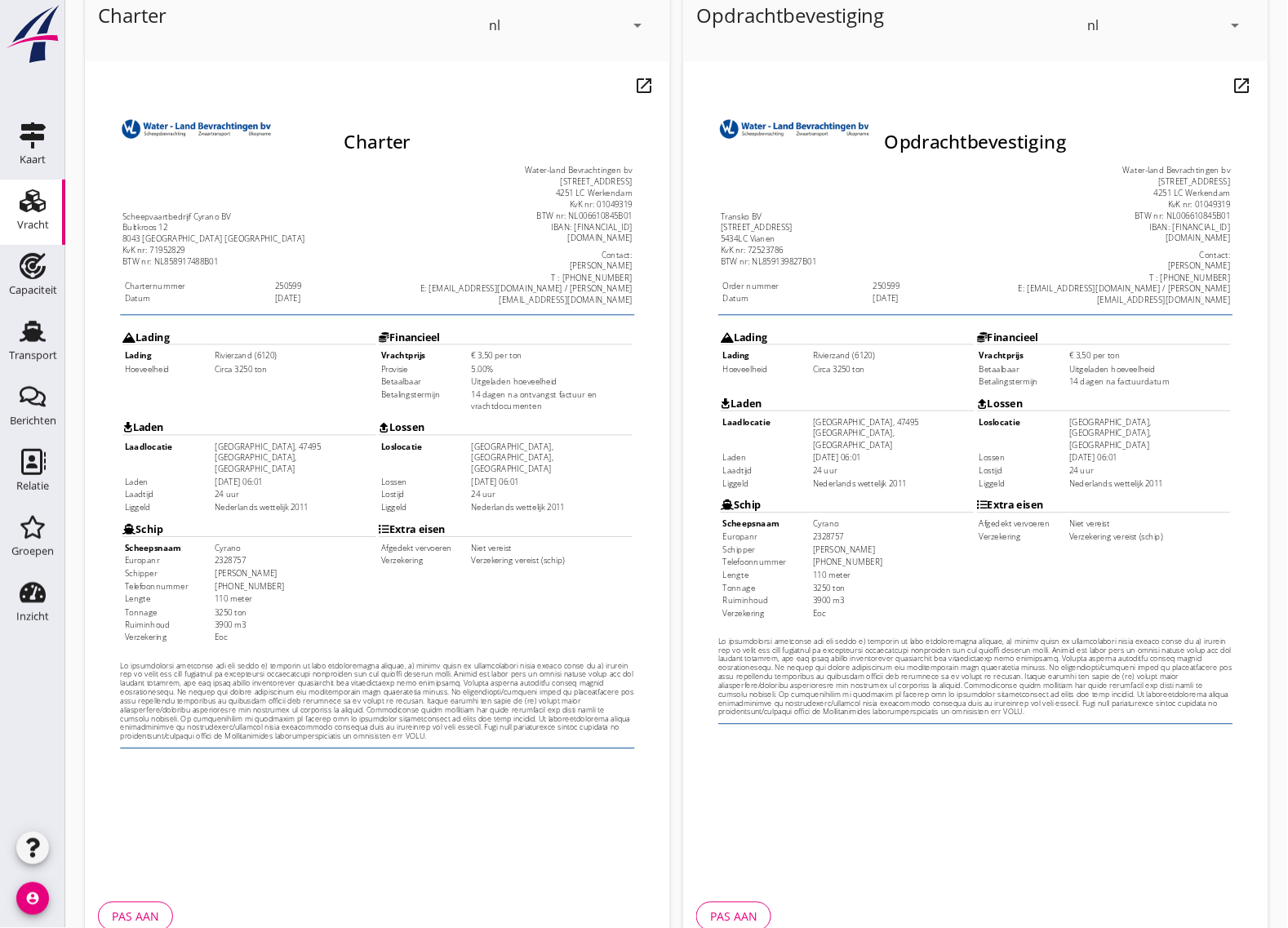
click at [1109, 367] on td "14 dagen na factuurdatum" at bounding box center [1165, 373] width 178 height 12
click at [311, 438] on td "[GEOGRAPHIC_DATA], 47495 [GEOGRAPHIC_DATA], [GEOGRAPHIC_DATA]" at bounding box center [282, 457] width 178 height 37
drag, startPoint x: 227, startPoint y: 440, endPoint x: 273, endPoint y: 441, distance: 46.0
click at [273, 477] on td "[DATE] 06:01" at bounding box center [282, 483] width 178 height 12
click at [230, 477] on td "[DATE] 06:01" at bounding box center [282, 483] width 178 height 12
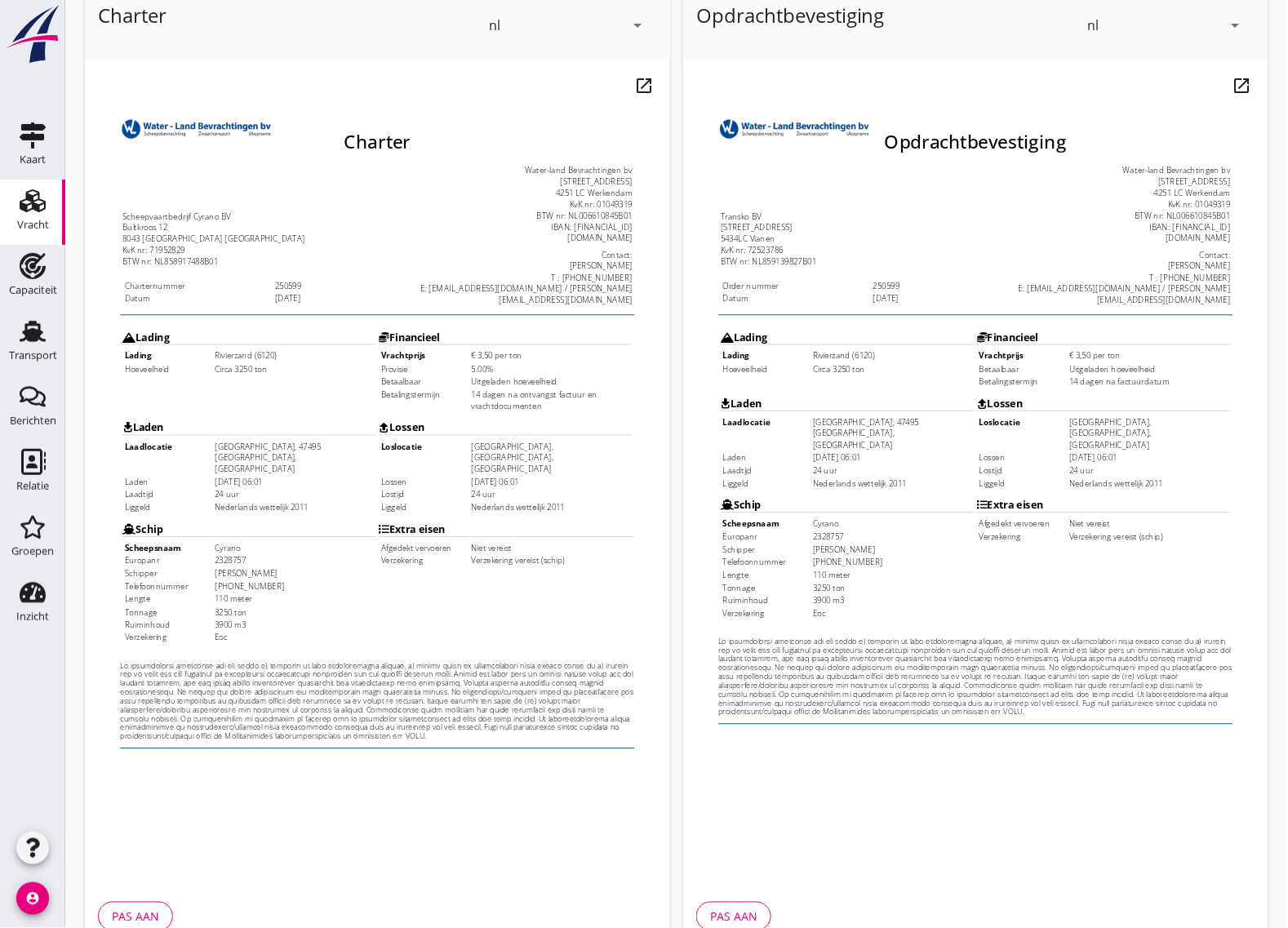
click at [202, 492] on td "24 uur" at bounding box center [282, 498] width 178 height 12
click at [204, 506] on td "Nederlands wettelijk 2011" at bounding box center [282, 512] width 178 height 12
click at [503, 438] on td "[GEOGRAPHIC_DATA], [GEOGRAPHIC_DATA], [GEOGRAPHIC_DATA]" at bounding box center [567, 457] width 178 height 37
click at [502, 477] on td "[DATE] 06:01" at bounding box center [567, 483] width 178 height 12
click at [498, 492] on td "24 uur" at bounding box center [567, 498] width 178 height 12
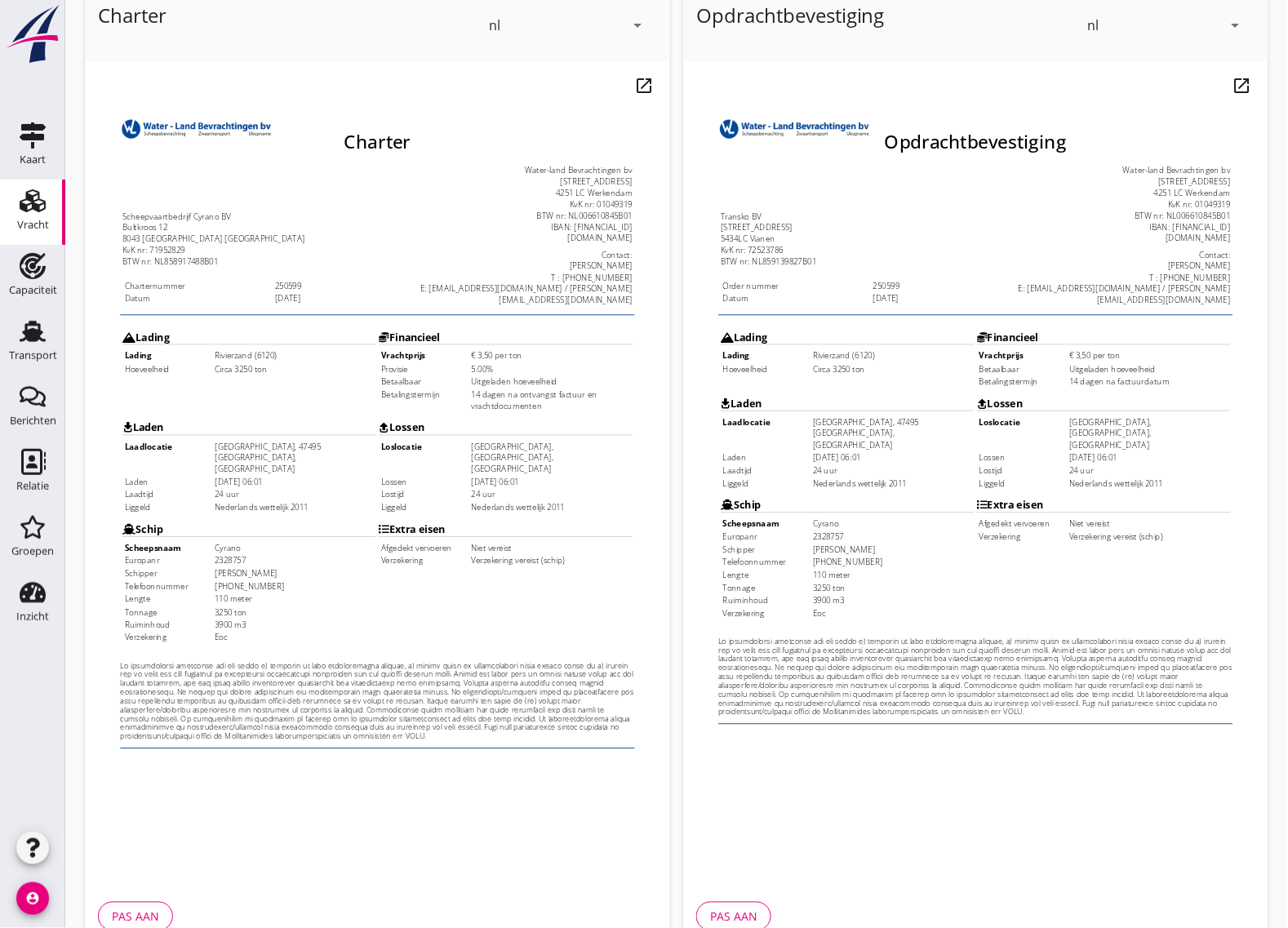
click at [509, 506] on td "Nederlands wettelijk 2011" at bounding box center [567, 512] width 178 height 12
click at [492, 551] on td "Niet vereist" at bounding box center [567, 557] width 178 height 12
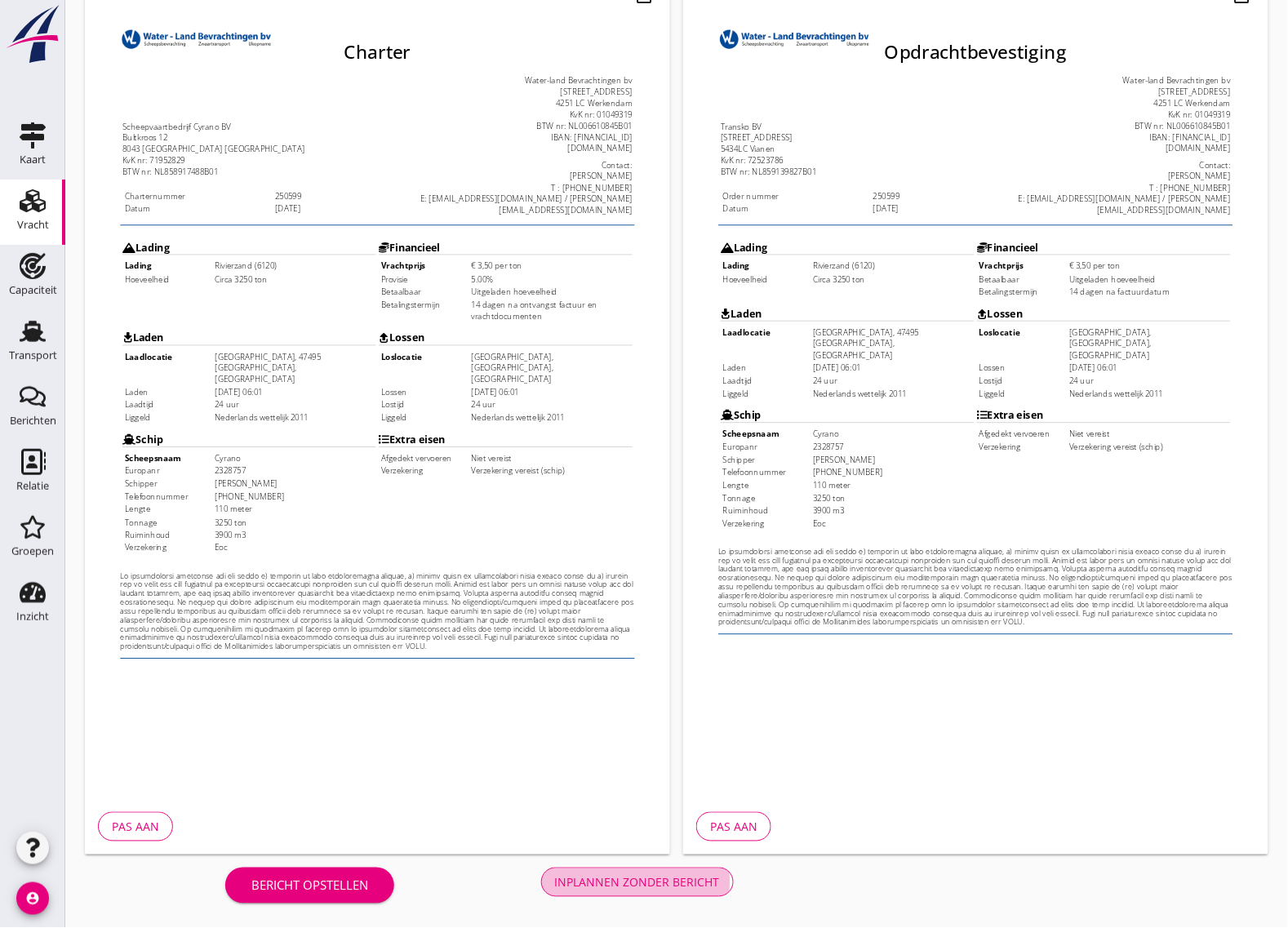
click at [675, 879] on div "Inplannen zonder bericht" at bounding box center [637, 883] width 165 height 17
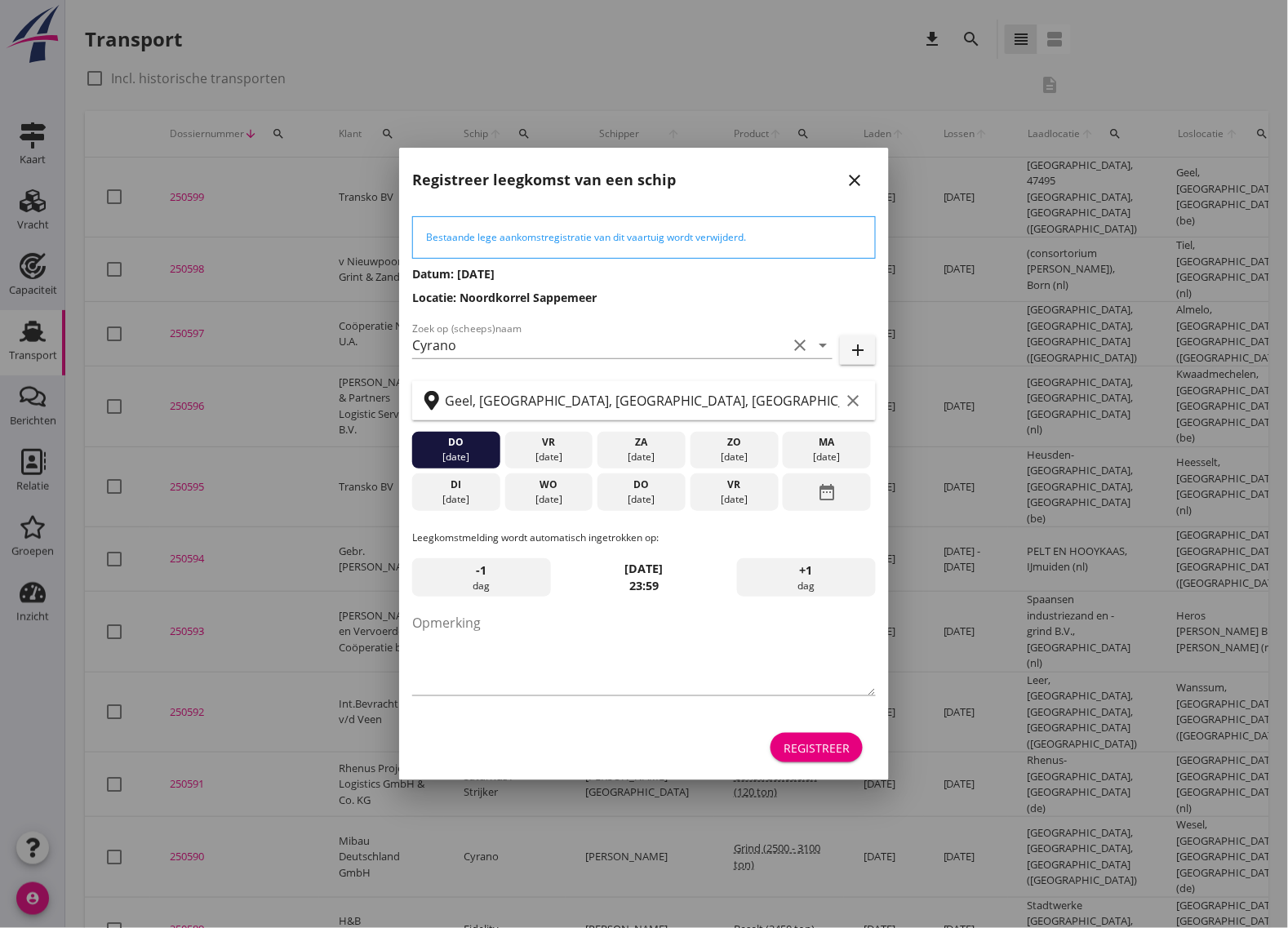
click at [833, 749] on div "Registreer" at bounding box center [817, 748] width 66 height 17
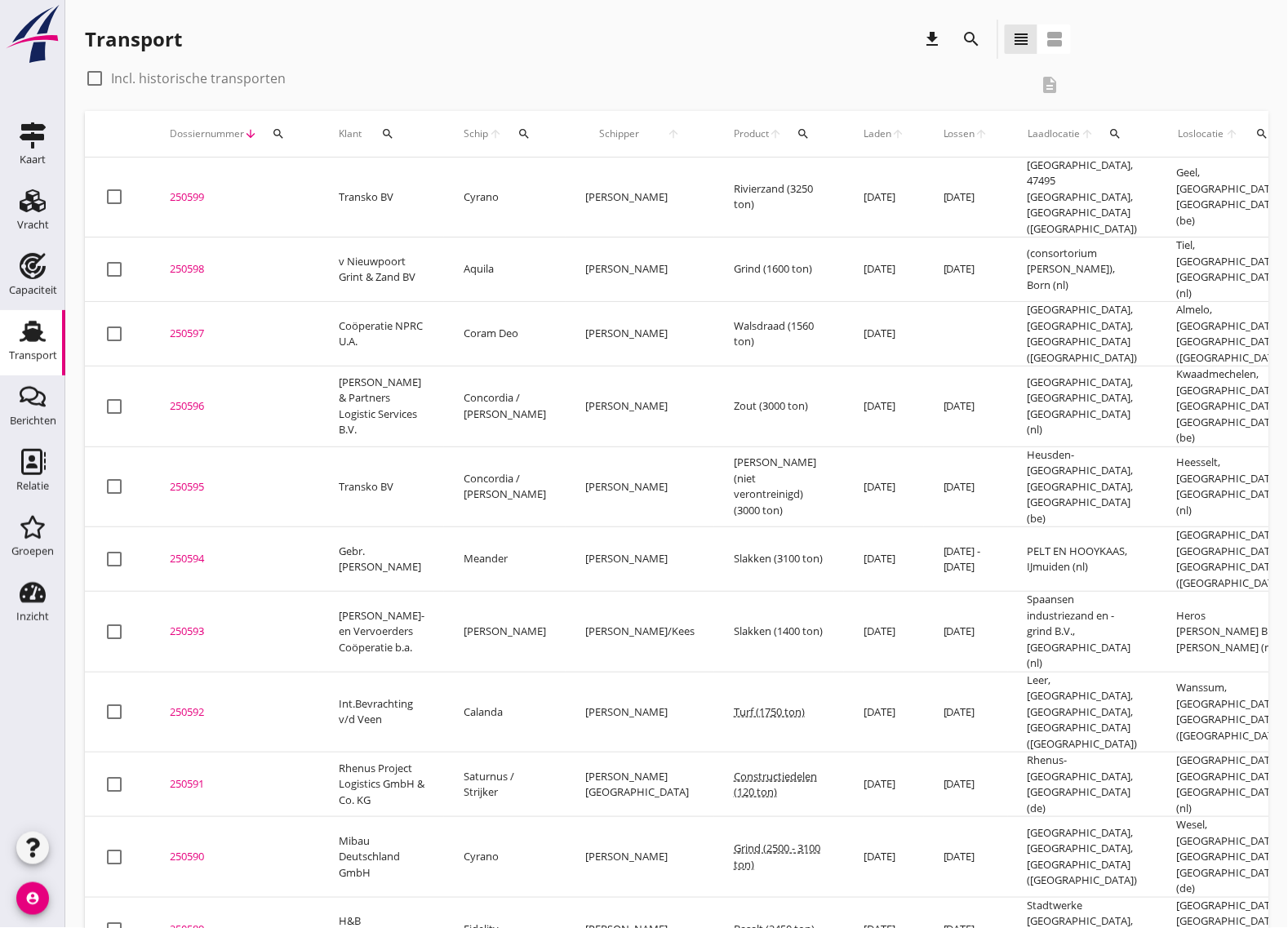
click at [175, 190] on div "250599" at bounding box center [235, 197] width 130 height 16
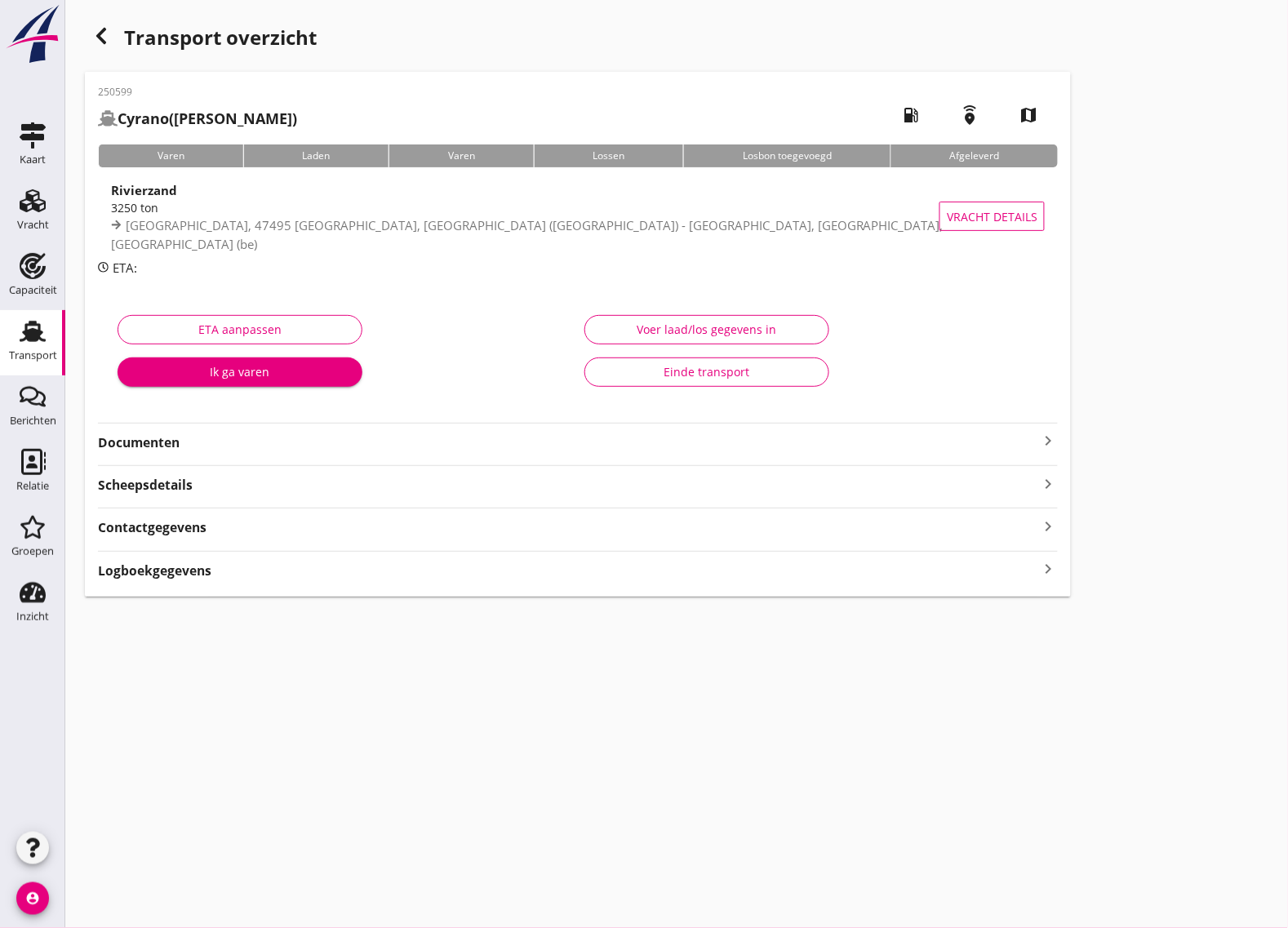
click at [220, 455] on div "250599 Cyrano ([PERSON_NAME]) local_gas_station emergency_share map Varen Laden…" at bounding box center [578, 333] width 986 height 525
click at [225, 445] on strong "Documenten" at bounding box center [567, 442] width 940 height 19
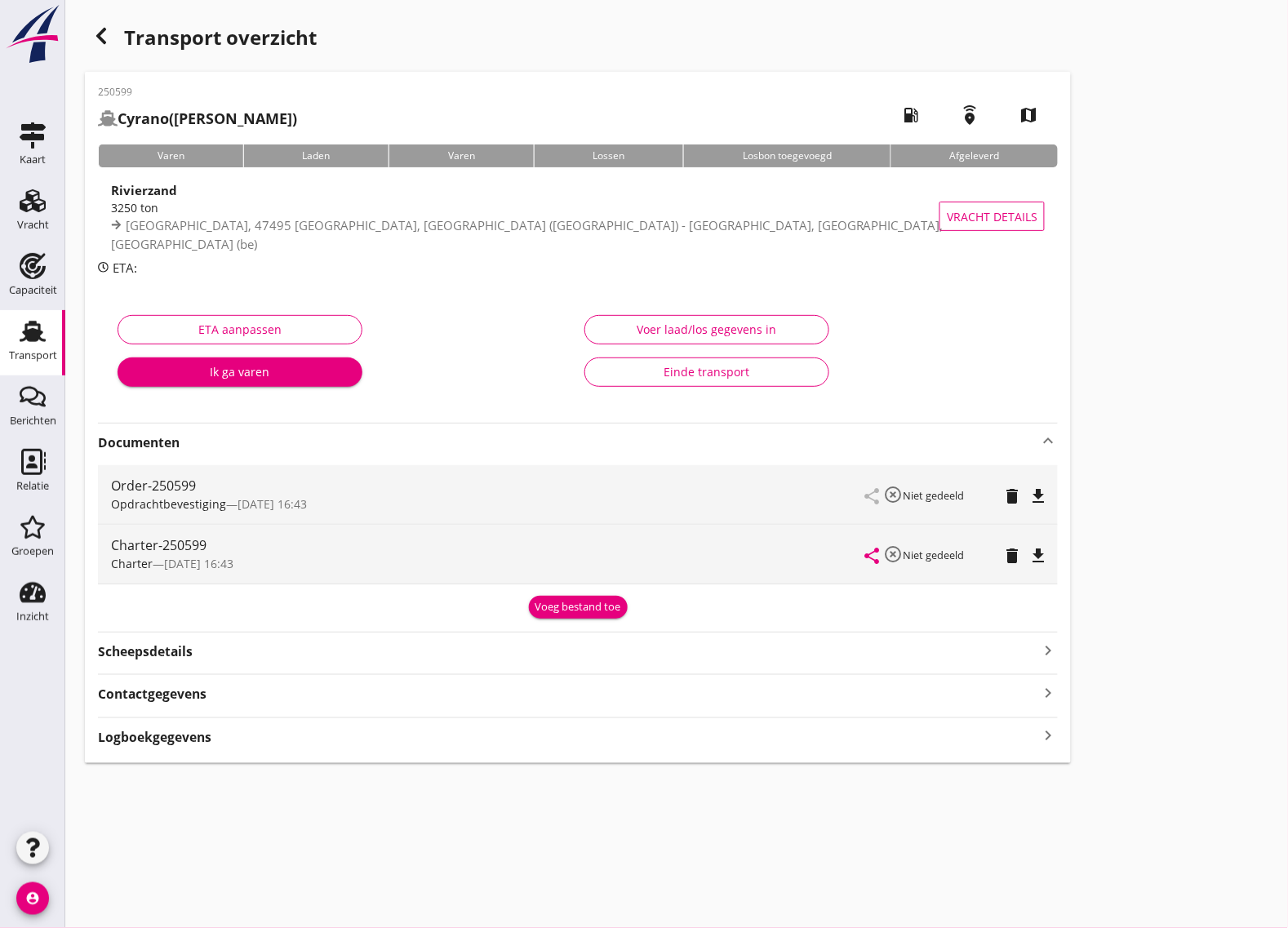
click at [1040, 498] on icon "file_download" at bounding box center [1038, 496] width 20 height 20
click at [1037, 551] on icon "file_download" at bounding box center [1038, 555] width 20 height 20
click at [39, 200] on use at bounding box center [32, 201] width 26 height 23
